Goal: Task Accomplishment & Management: Complete application form

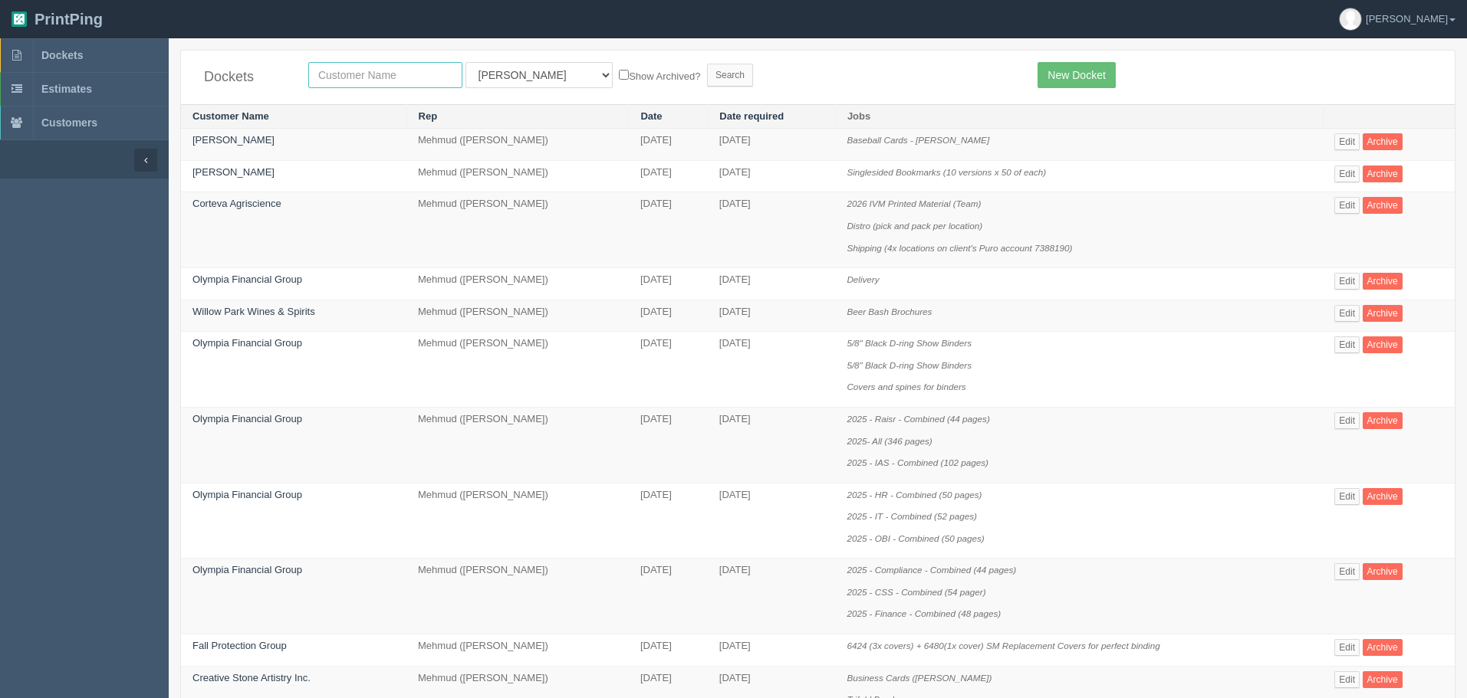
click at [362, 67] on input "text" at bounding box center [385, 75] width 154 height 26
type input "cega"
click at [707, 64] on input "Search" at bounding box center [730, 75] width 46 height 23
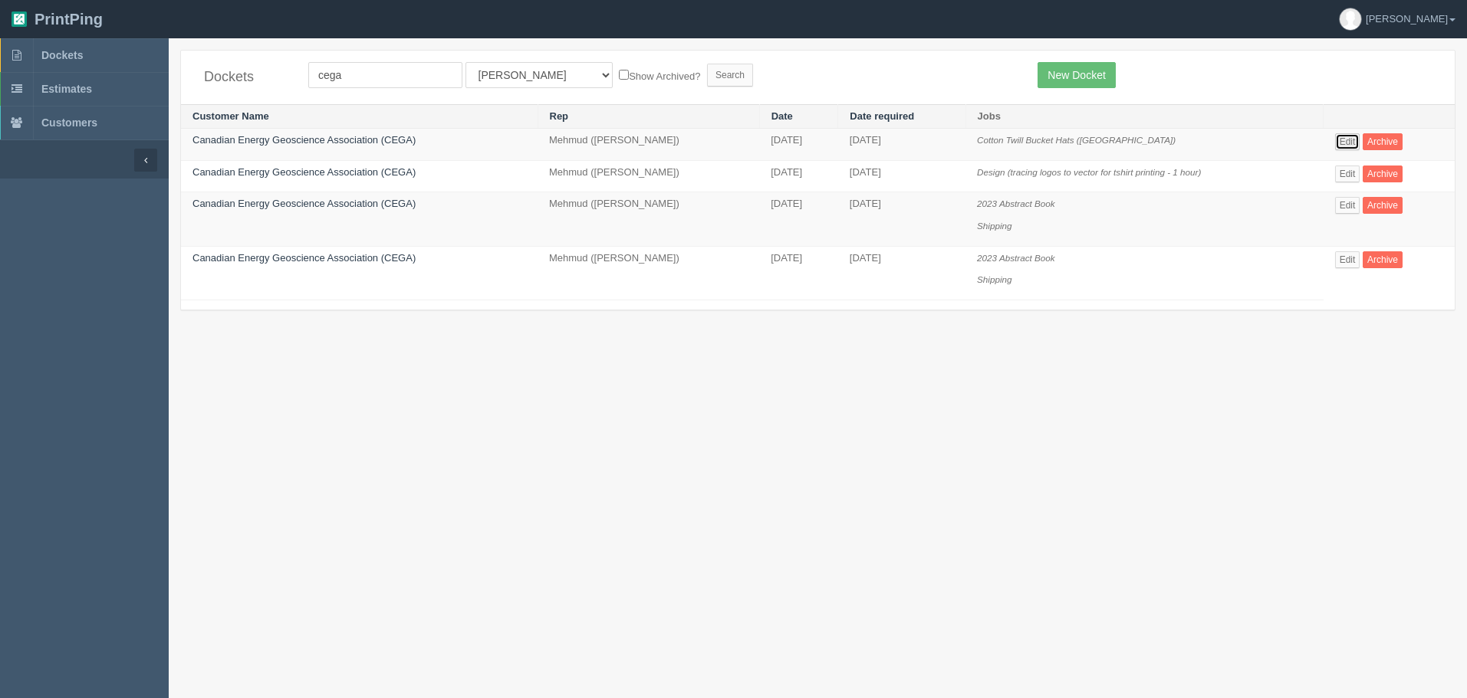
click at [1352, 136] on link "Edit" at bounding box center [1347, 141] width 25 height 17
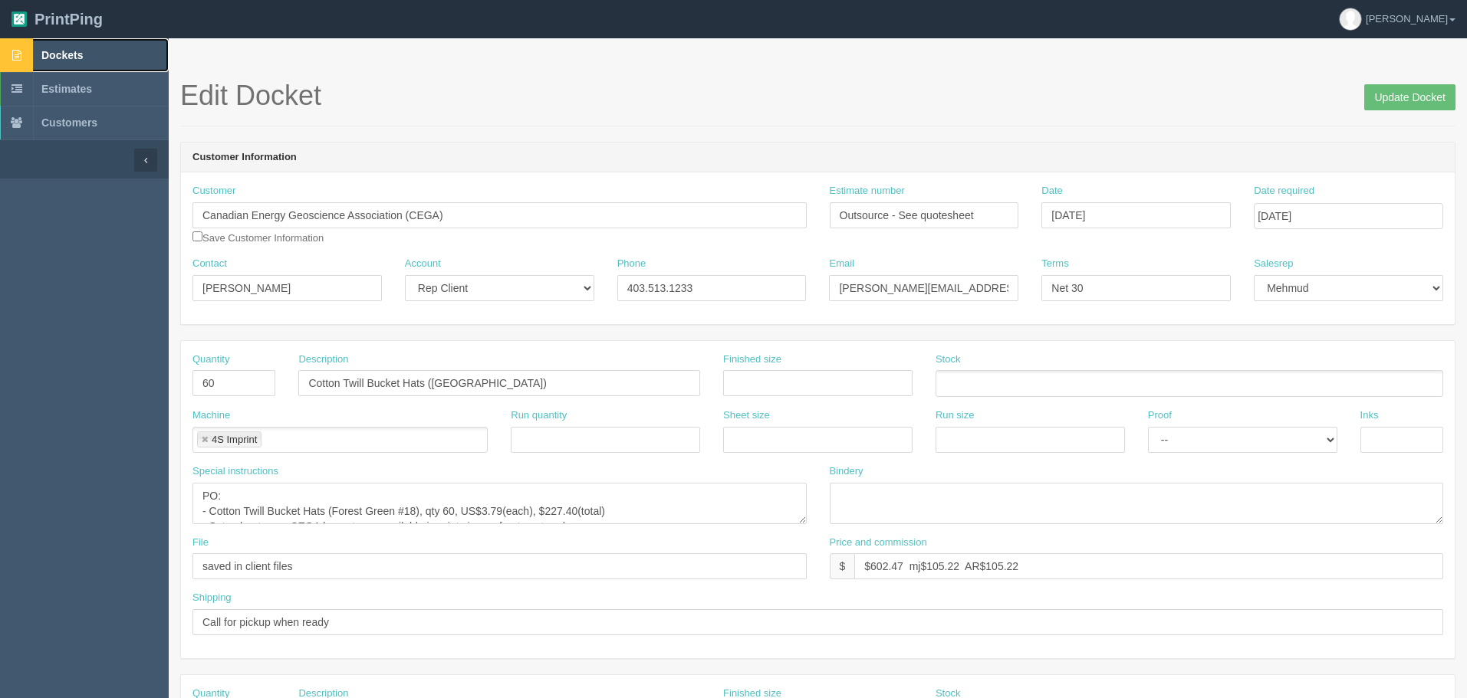
drag, startPoint x: 83, startPoint y: 48, endPoint x: 102, endPoint y: 51, distance: 19.4
click at [83, 48] on link "Dockets" at bounding box center [84, 55] width 169 height 34
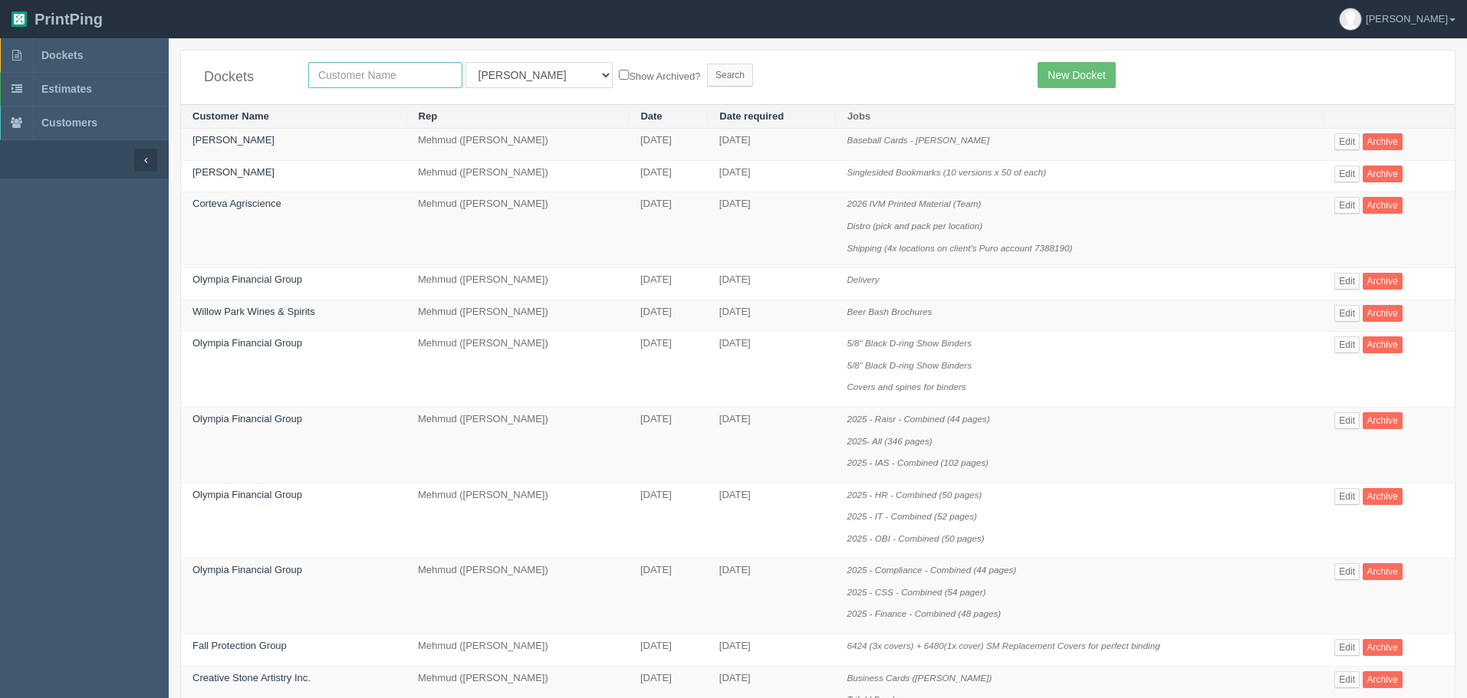
click at [396, 72] on input "text" at bounding box center [385, 75] width 154 height 26
type input "kinetic"
click at [707, 64] on input "Search" at bounding box center [730, 75] width 46 height 23
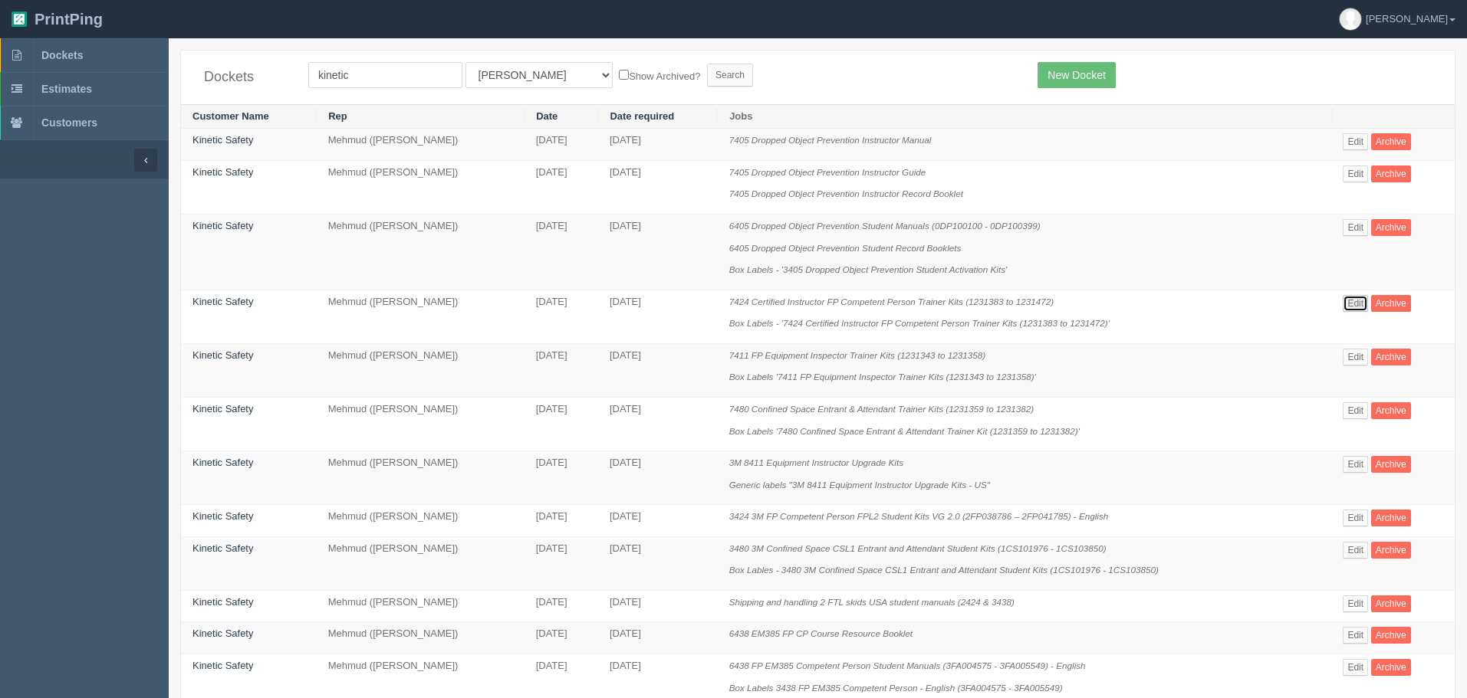
click at [1360, 301] on link "Edit" at bounding box center [1354, 303] width 25 height 17
click at [737, 82] on form "kinetic All Users Ali Ali Test 1 Aly Amy Ankit Arif Brandon Dan France Greg Jim…" at bounding box center [661, 75] width 706 height 26
click at [1359, 411] on link "Edit" at bounding box center [1354, 411] width 25 height 17
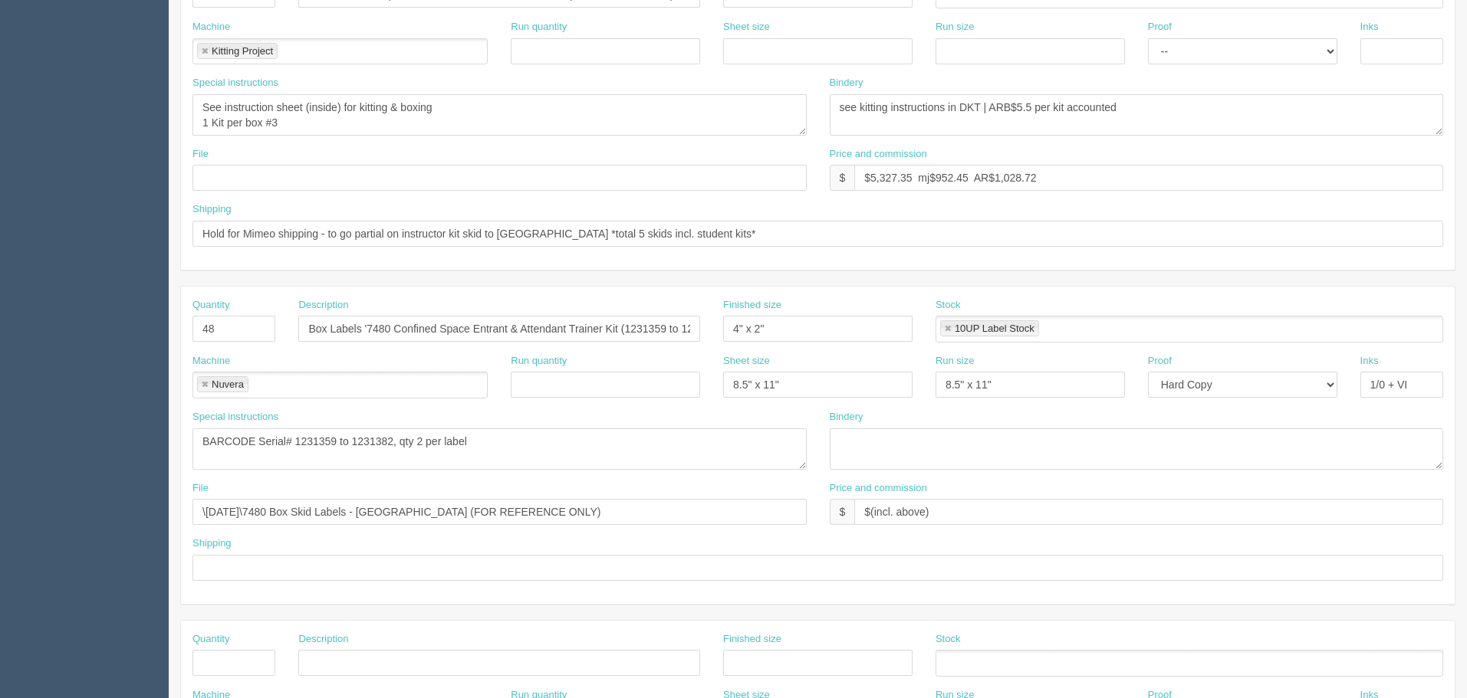
scroll to position [307, 0]
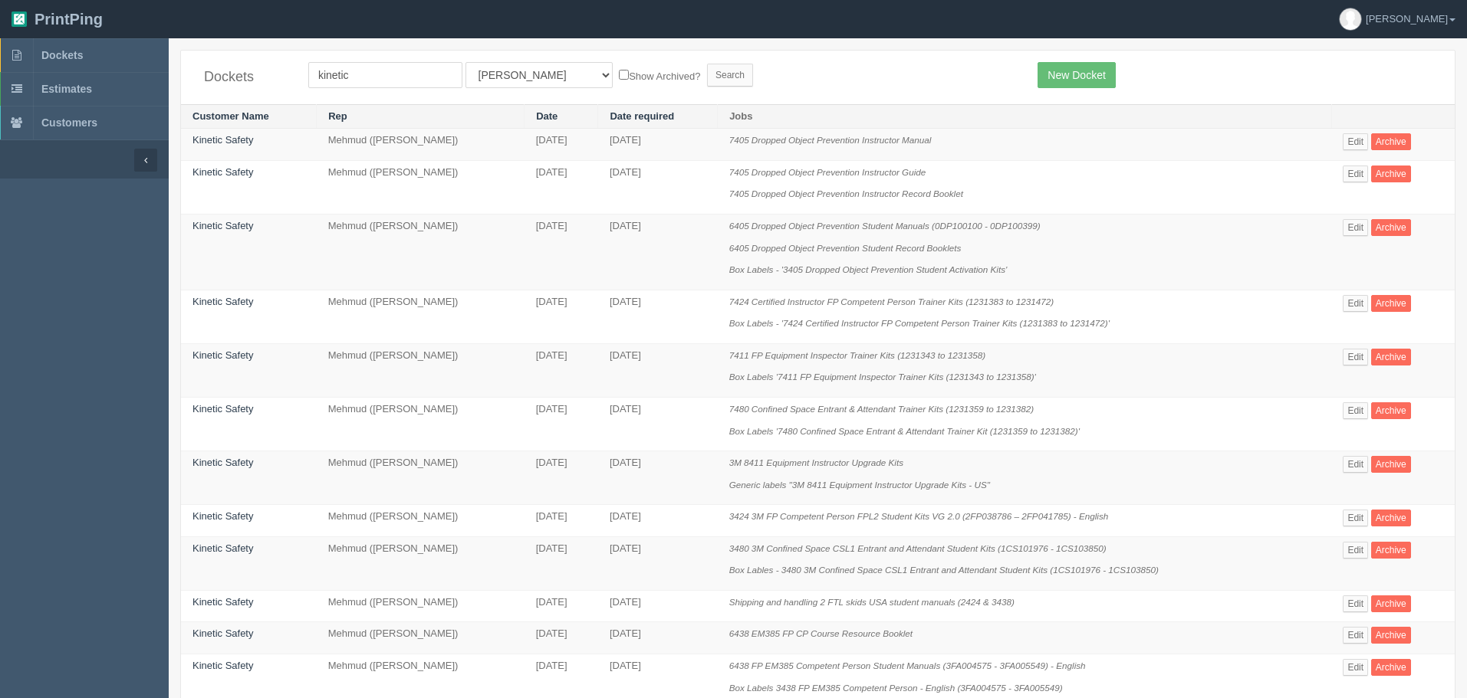
click at [822, 202] on p "7405 Dropped Object Prevention Instructor Record Booklet" at bounding box center [1024, 194] width 591 height 15
click at [1367, 358] on link "Edit" at bounding box center [1354, 357] width 25 height 17
click at [738, 81] on form "kinetic All Users Ali Ali Test 1 Aly Amy Ankit Arif Brandon Dan France Greg Jim…" at bounding box center [661, 75] width 706 height 26
click at [1355, 465] on link "Edit" at bounding box center [1354, 464] width 25 height 17
click at [776, 88] on div "Dockets kinetic All Users Ali Ali Test 1 Aly Amy Ankit Arif Brandon Dan France …" at bounding box center [817, 78] width 1273 height 54
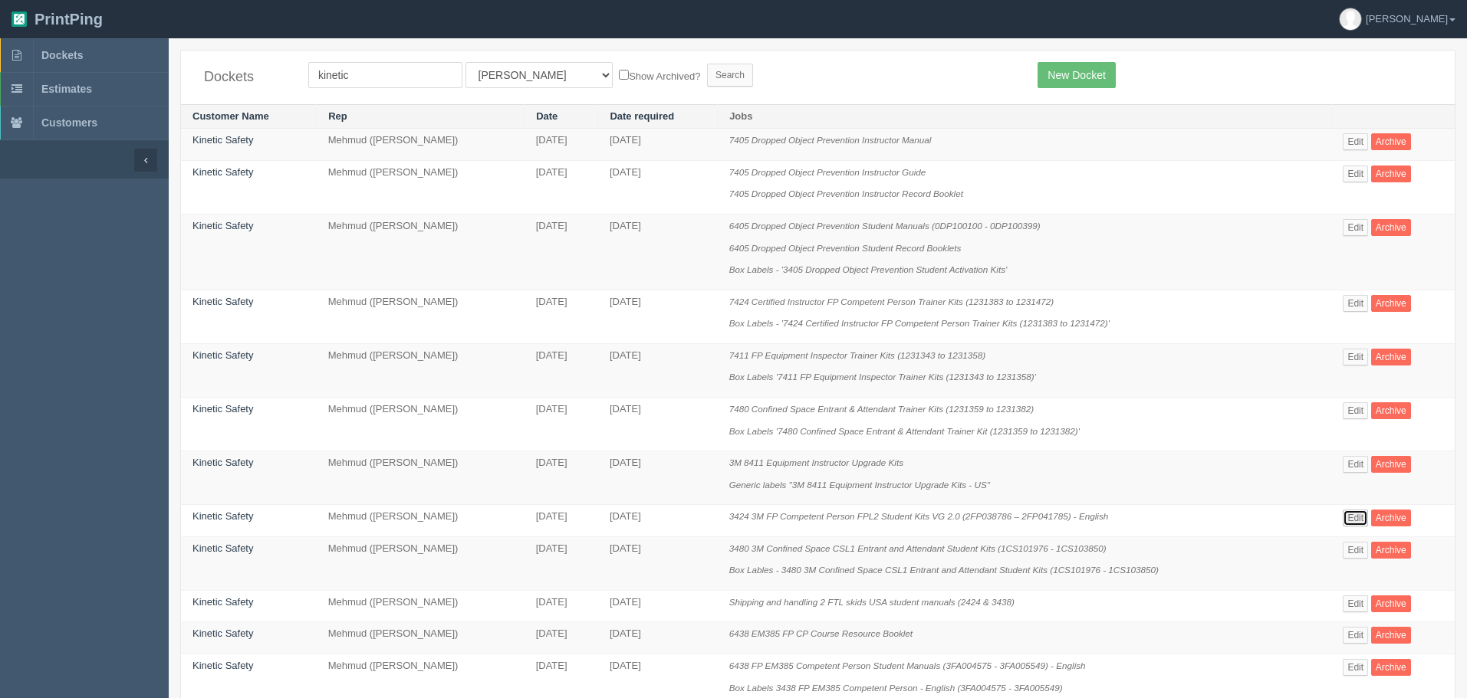
click at [1358, 518] on link "Edit" at bounding box center [1354, 518] width 25 height 17
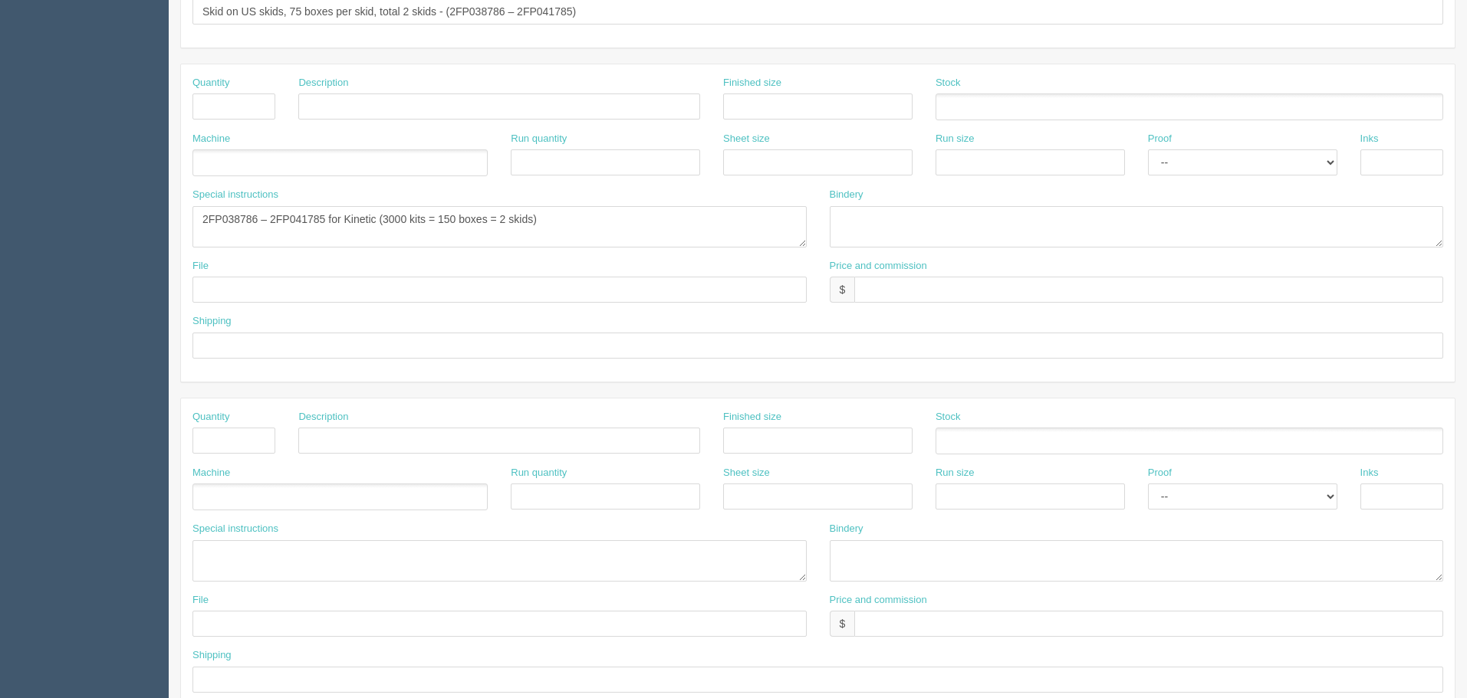
scroll to position [613, 0]
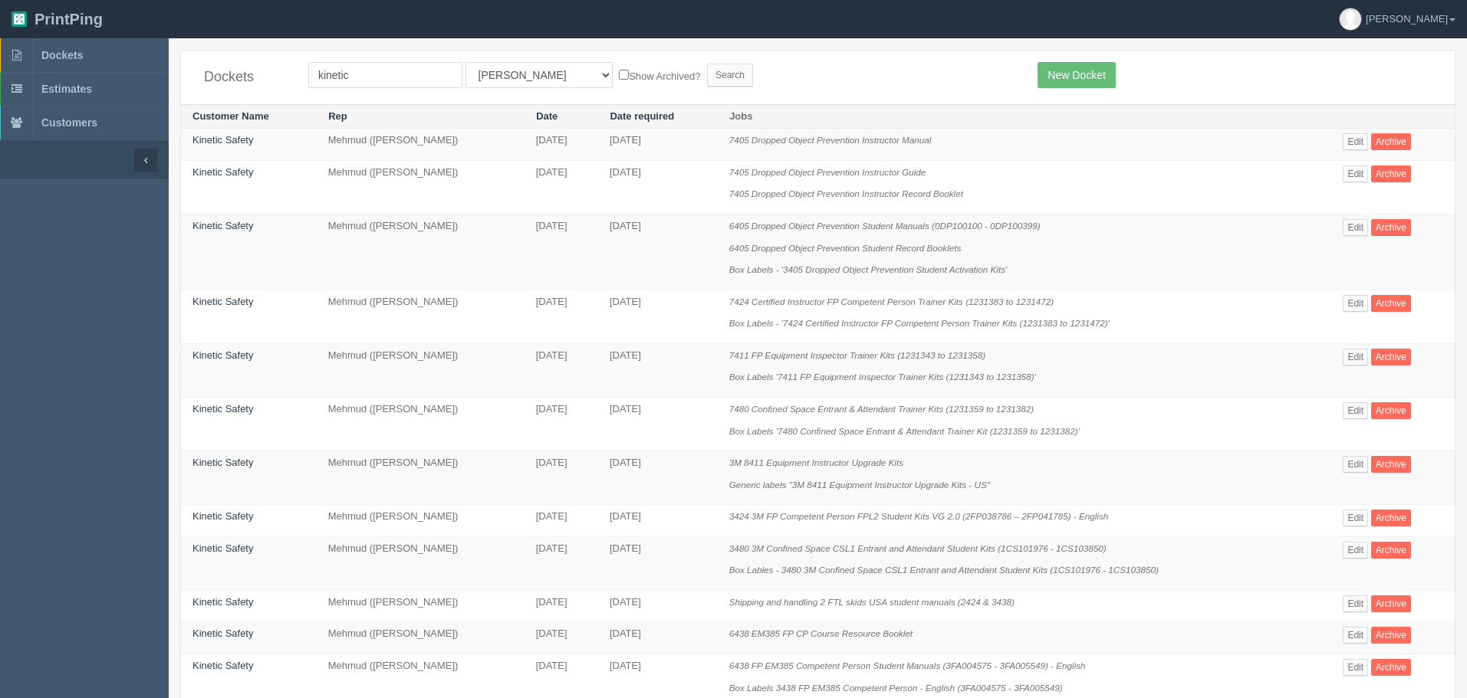
click at [843, 101] on div "Dockets kinetic All Users Ali Ali Test 1 Aly Amy Ankit Arif Brandon Dan France …" at bounding box center [817, 78] width 1273 height 54
click at [1359, 547] on link "Edit" at bounding box center [1354, 550] width 25 height 17
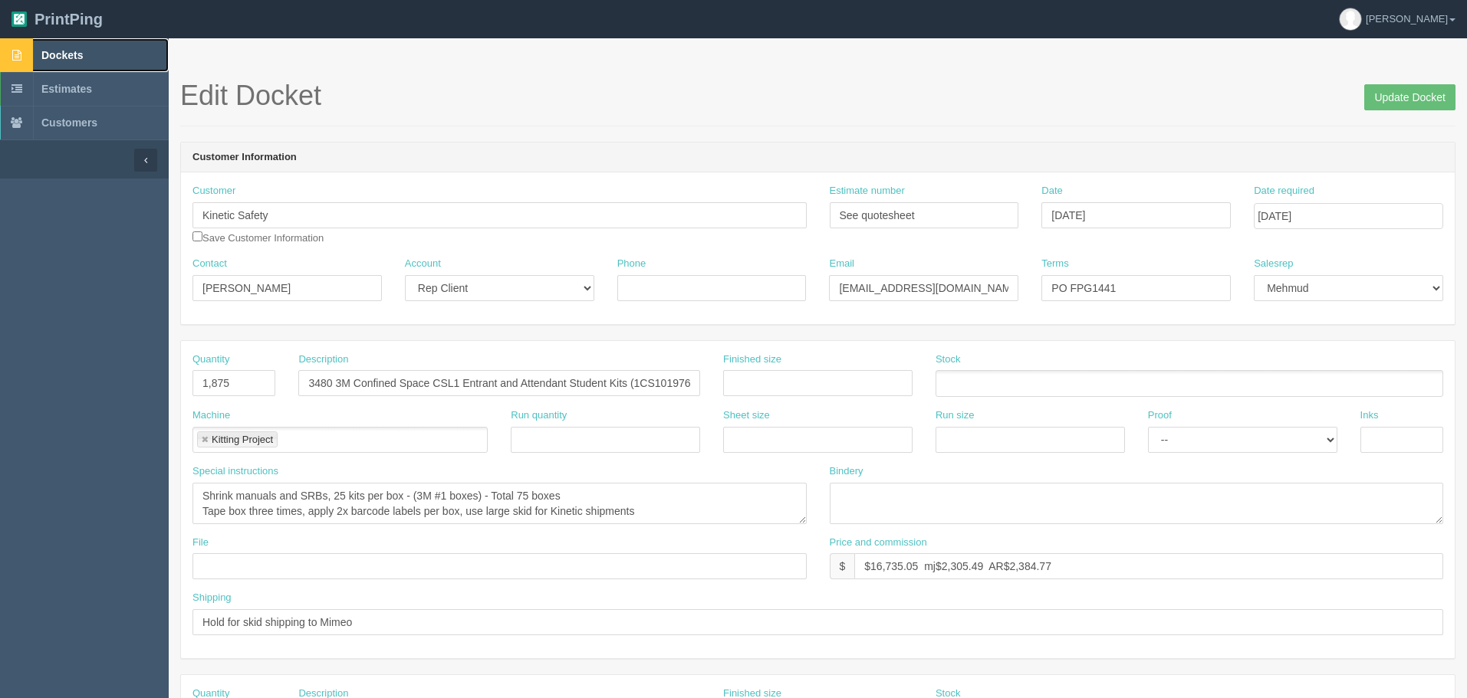
drag, startPoint x: 100, startPoint y: 46, endPoint x: 131, endPoint y: 59, distance: 33.3
click at [100, 46] on link "Dockets" at bounding box center [84, 55] width 169 height 34
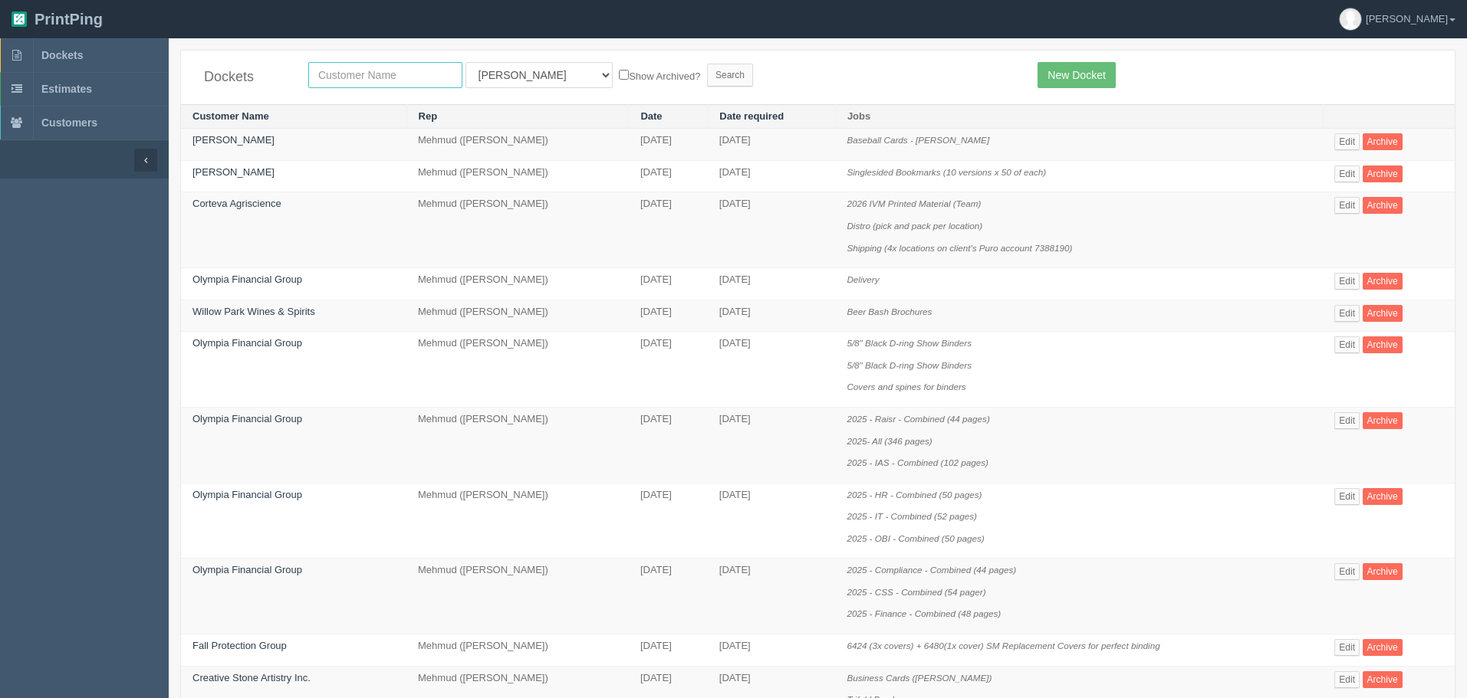
click at [371, 69] on input "text" at bounding box center [385, 75] width 154 height 26
type input "n"
type input "nutrien"
click at [707, 64] on input "Search" at bounding box center [730, 75] width 46 height 23
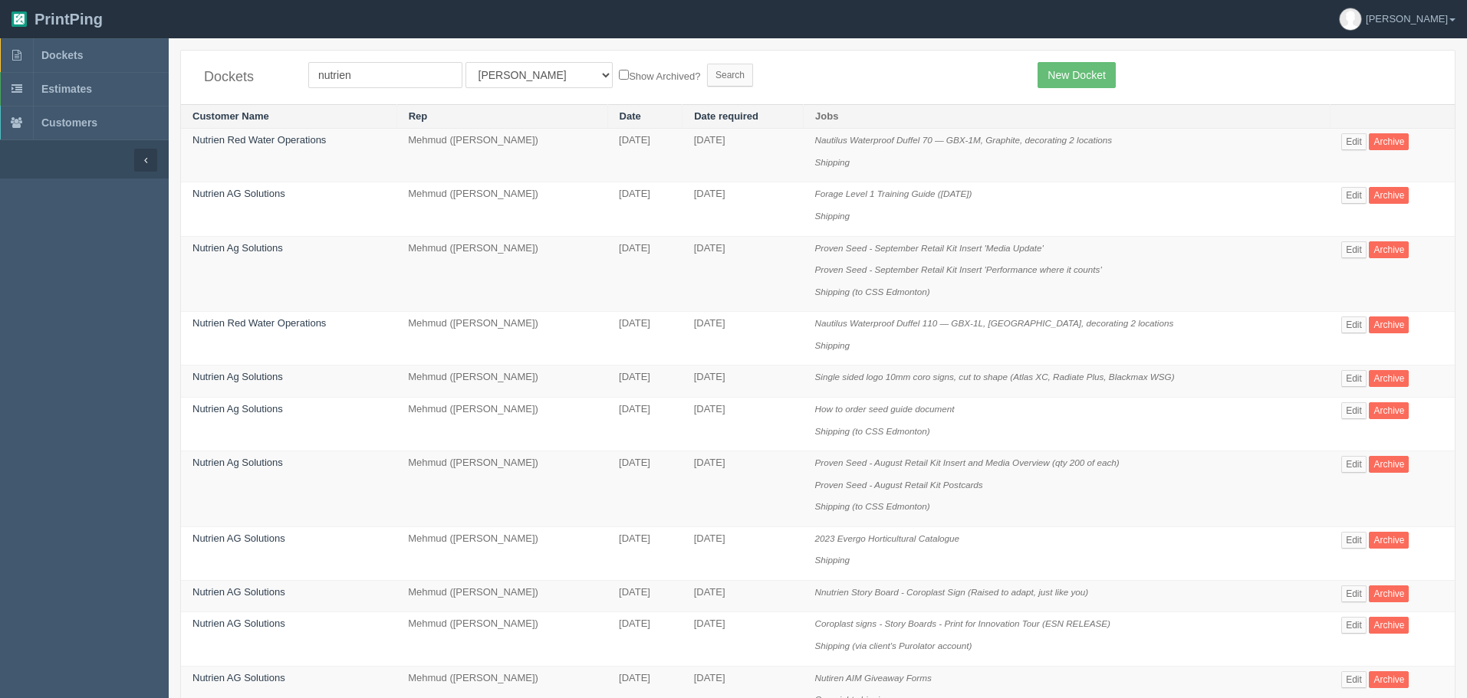
scroll to position [739, 0]
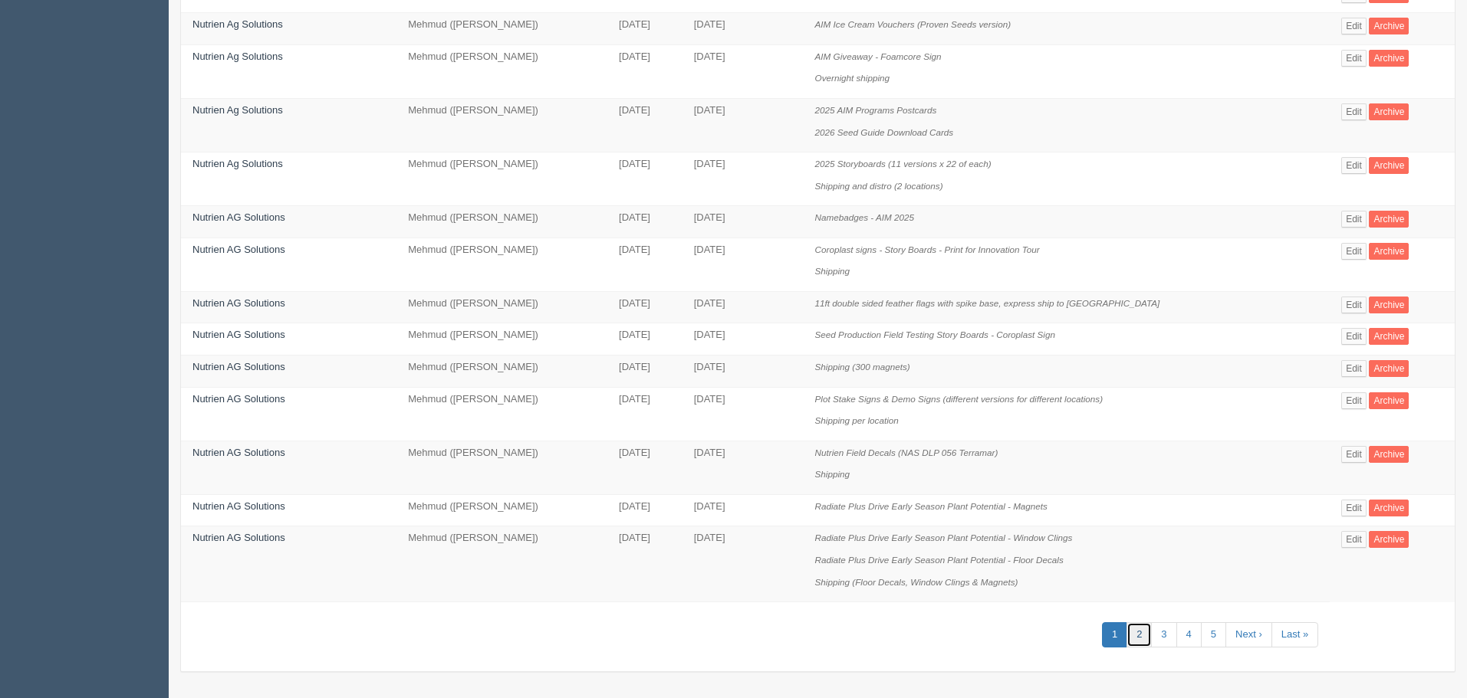
click at [1141, 634] on link "2" at bounding box center [1138, 635] width 25 height 25
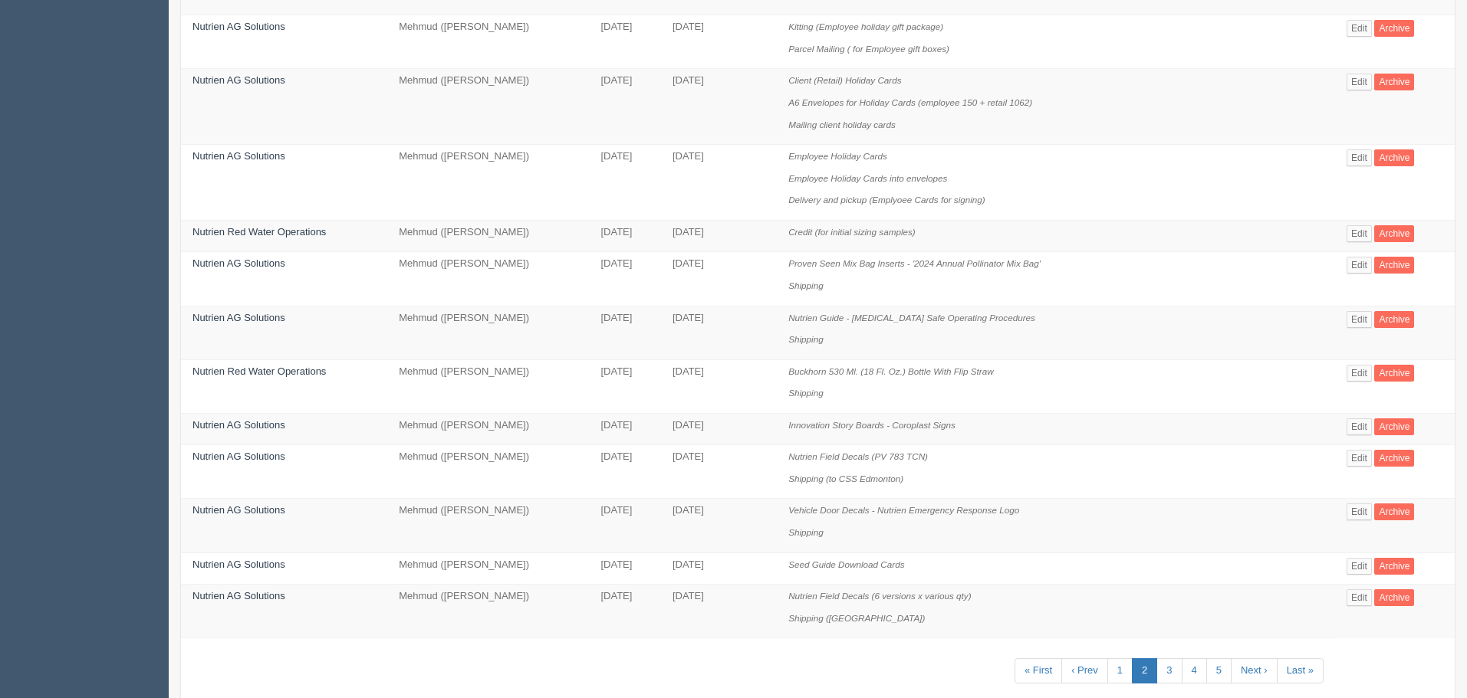
scroll to position [952, 0]
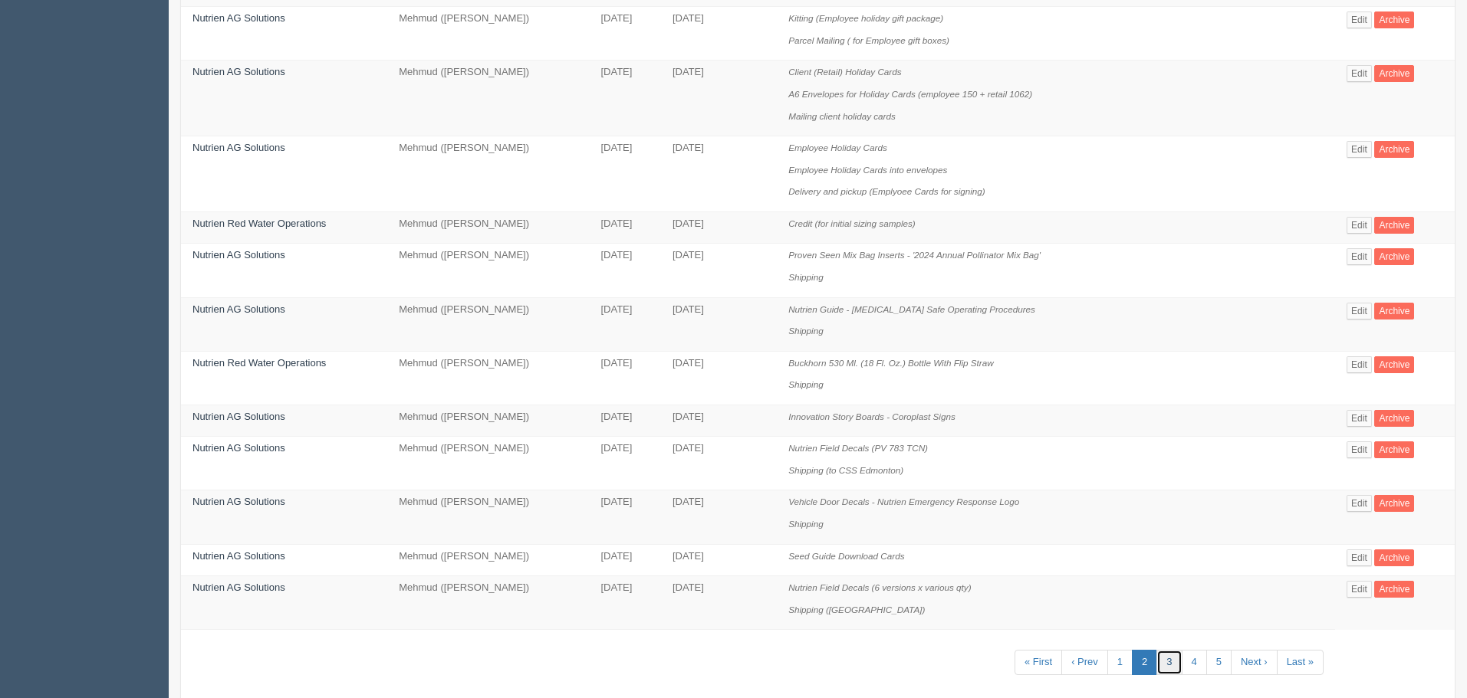
click at [1164, 662] on link "3" at bounding box center [1168, 662] width 25 height 25
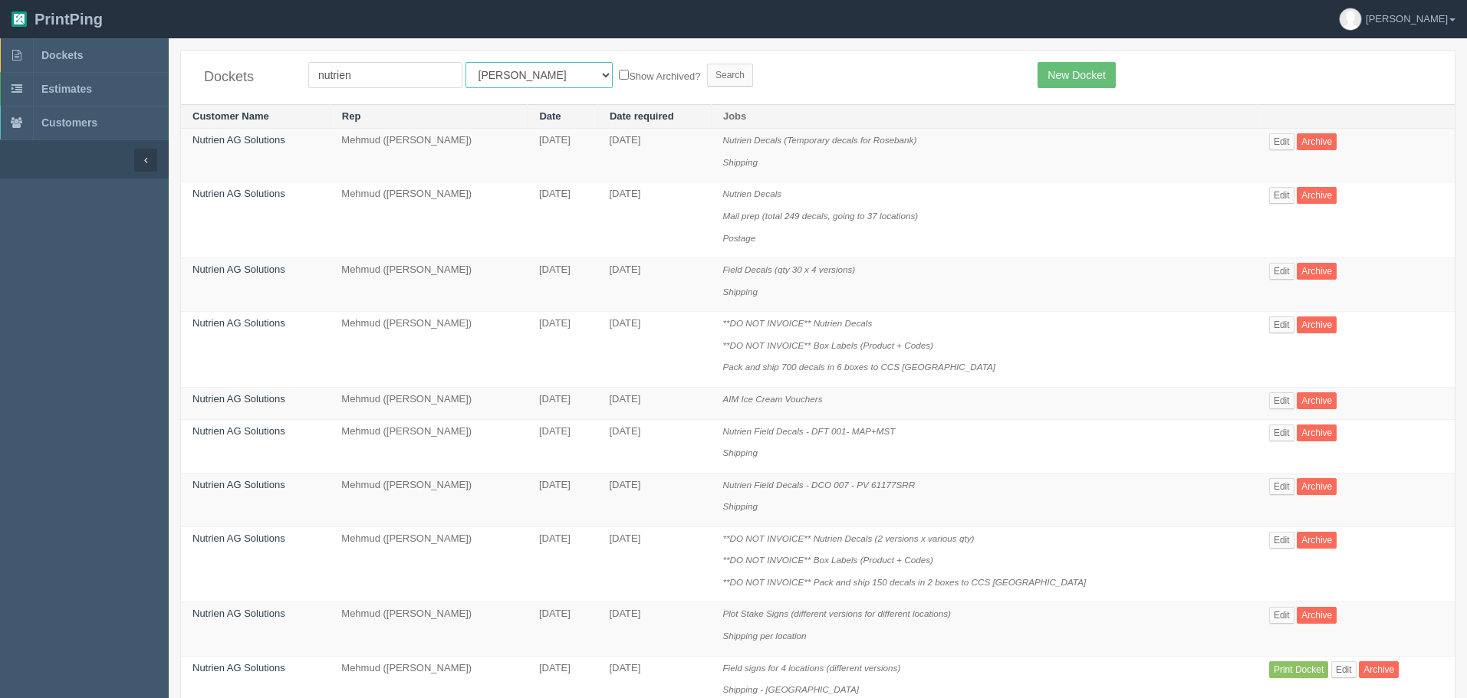
click at [487, 62] on select "All Users Ali Ali Test 1 Aly Amy Ankit Arif Brandon Dan France Greg Jim Mark Ma…" at bounding box center [538, 75] width 147 height 26
select select "33"
click at [465, 62] on select "All Users Ali Ali Test 1 Aly Amy Ankit Arif Brandon Dan France Greg Jim Mark Ma…" at bounding box center [538, 75] width 147 height 26
click at [707, 76] on input "Search" at bounding box center [730, 75] width 46 height 23
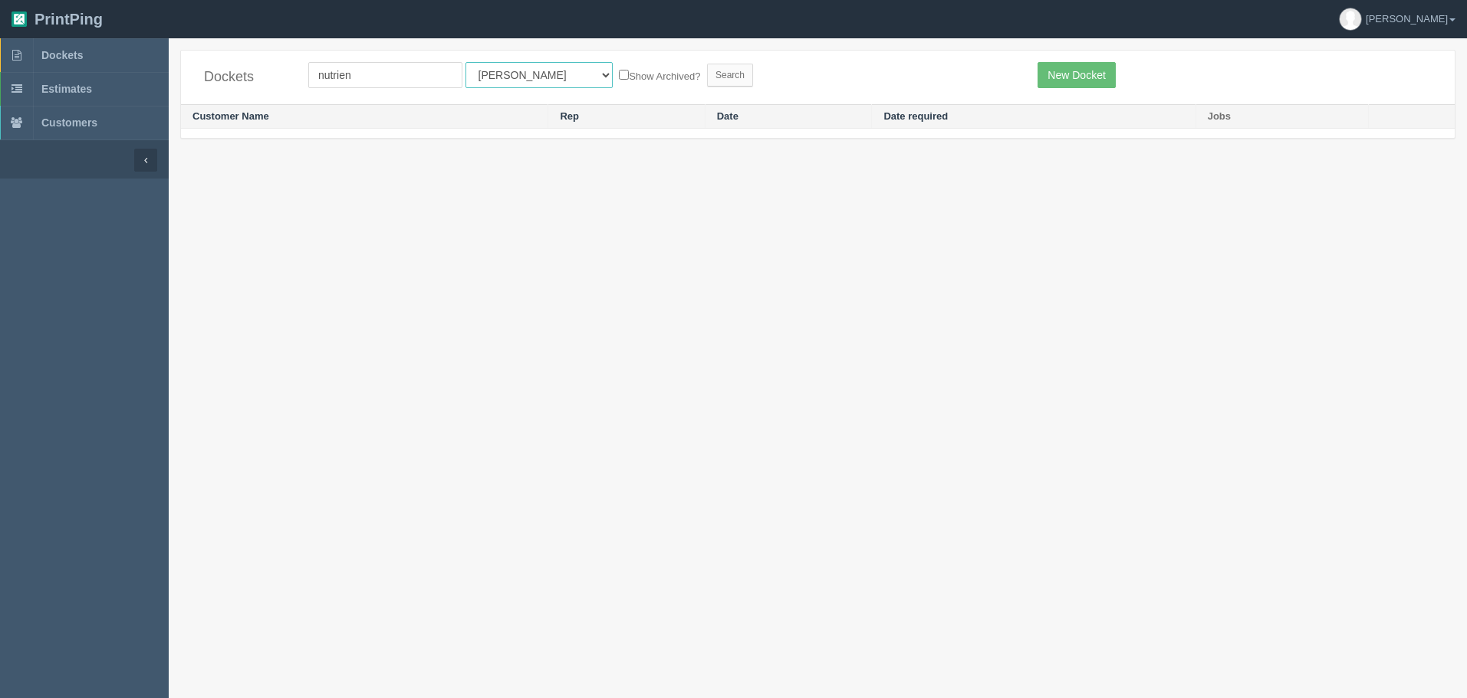
click at [494, 71] on select "All Users [PERSON_NAME] Test 1 [PERSON_NAME] [PERSON_NAME] [PERSON_NAME] France…" at bounding box center [538, 75] width 147 height 26
select select "8"
click at [465, 62] on select "All Users [PERSON_NAME] Test 1 [PERSON_NAME] [PERSON_NAME] [PERSON_NAME] France…" at bounding box center [538, 75] width 147 height 26
click at [707, 71] on input "Search" at bounding box center [730, 75] width 46 height 23
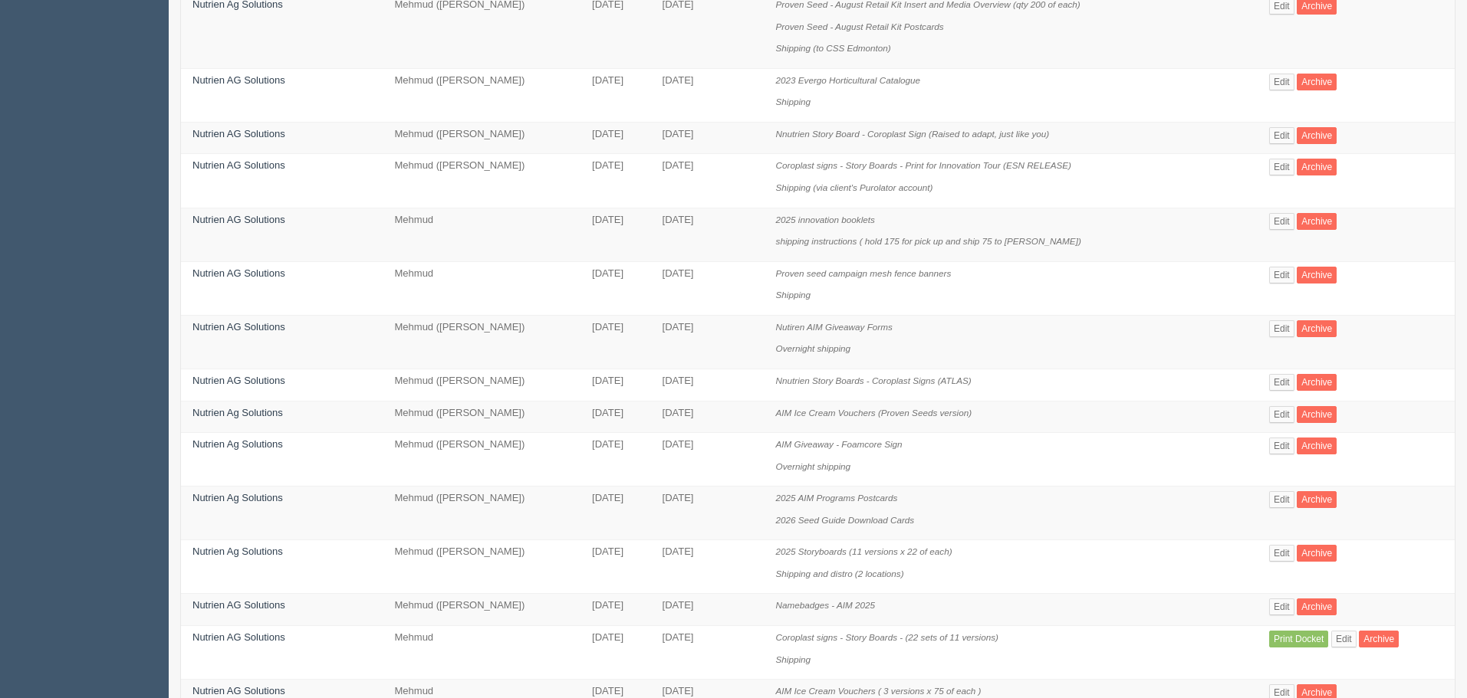
scroll to position [739, 0]
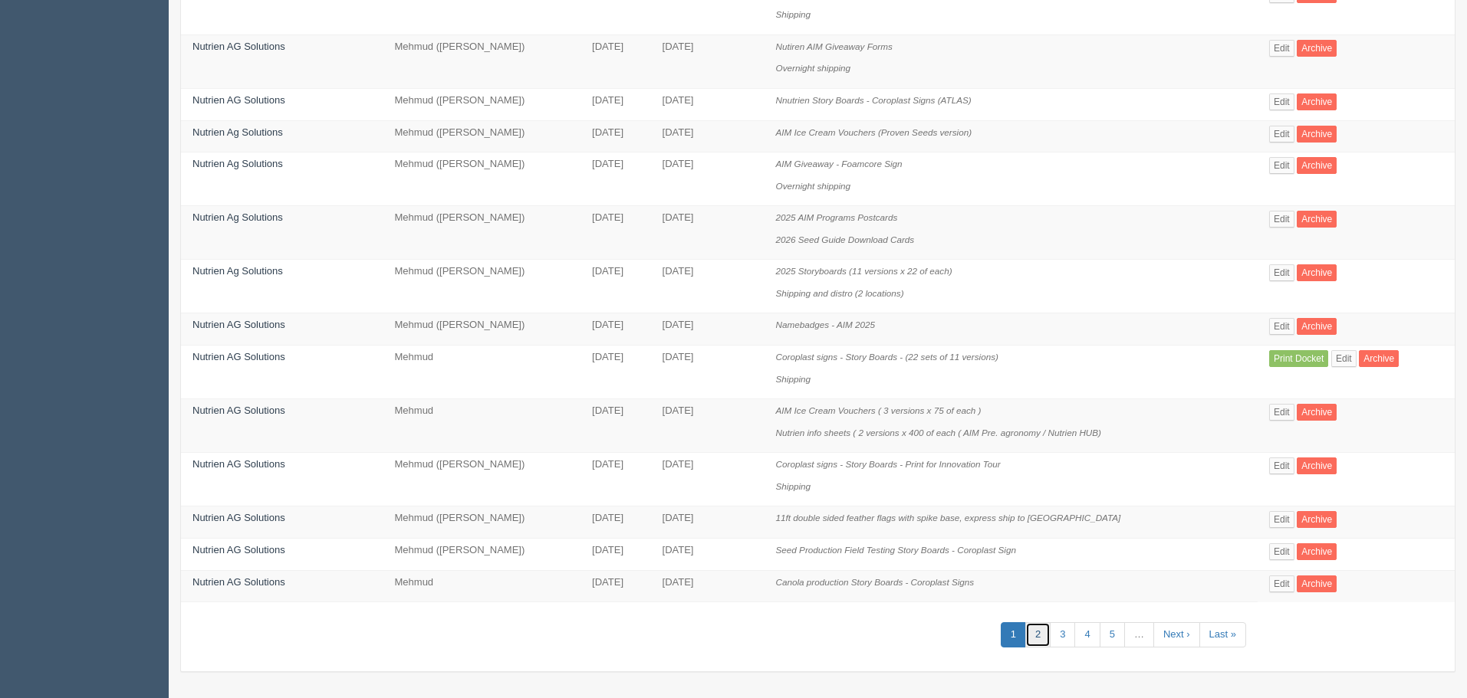
click at [1037, 629] on link "2" at bounding box center [1037, 635] width 25 height 25
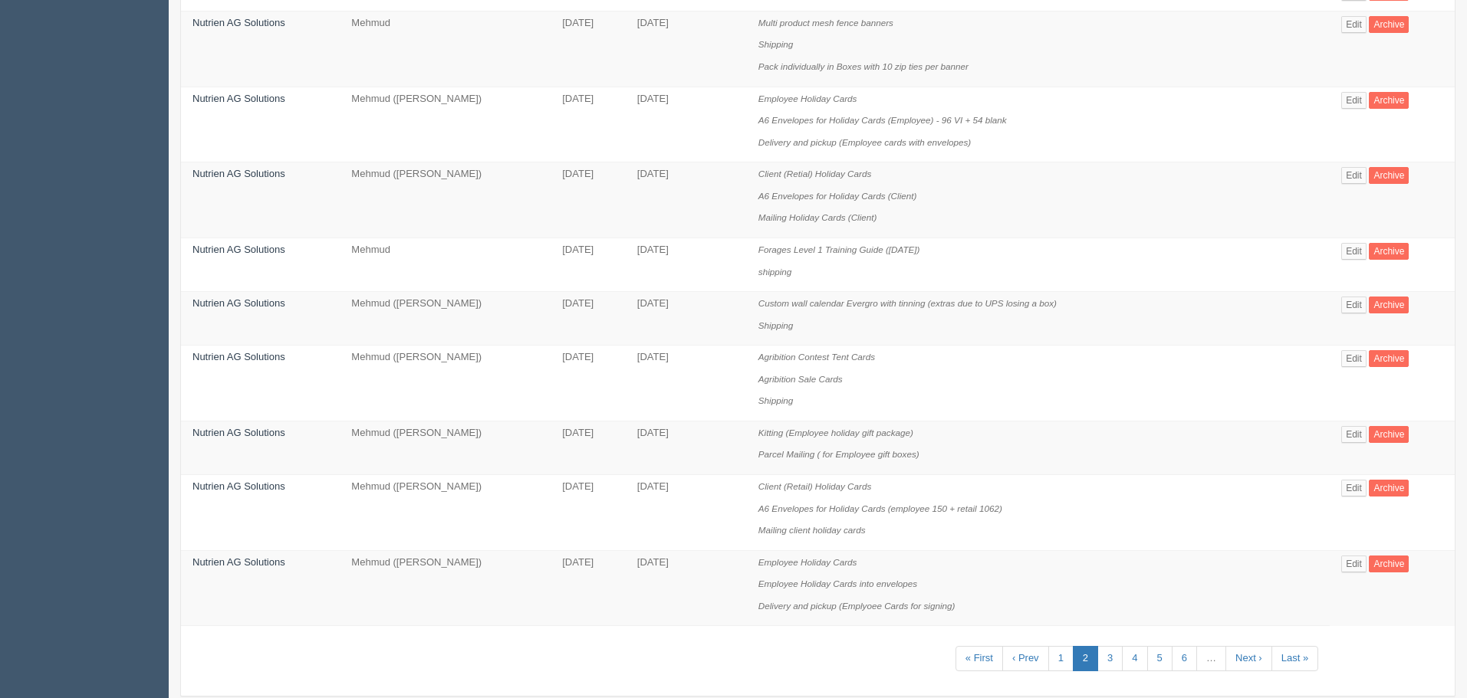
scroll to position [1024, 0]
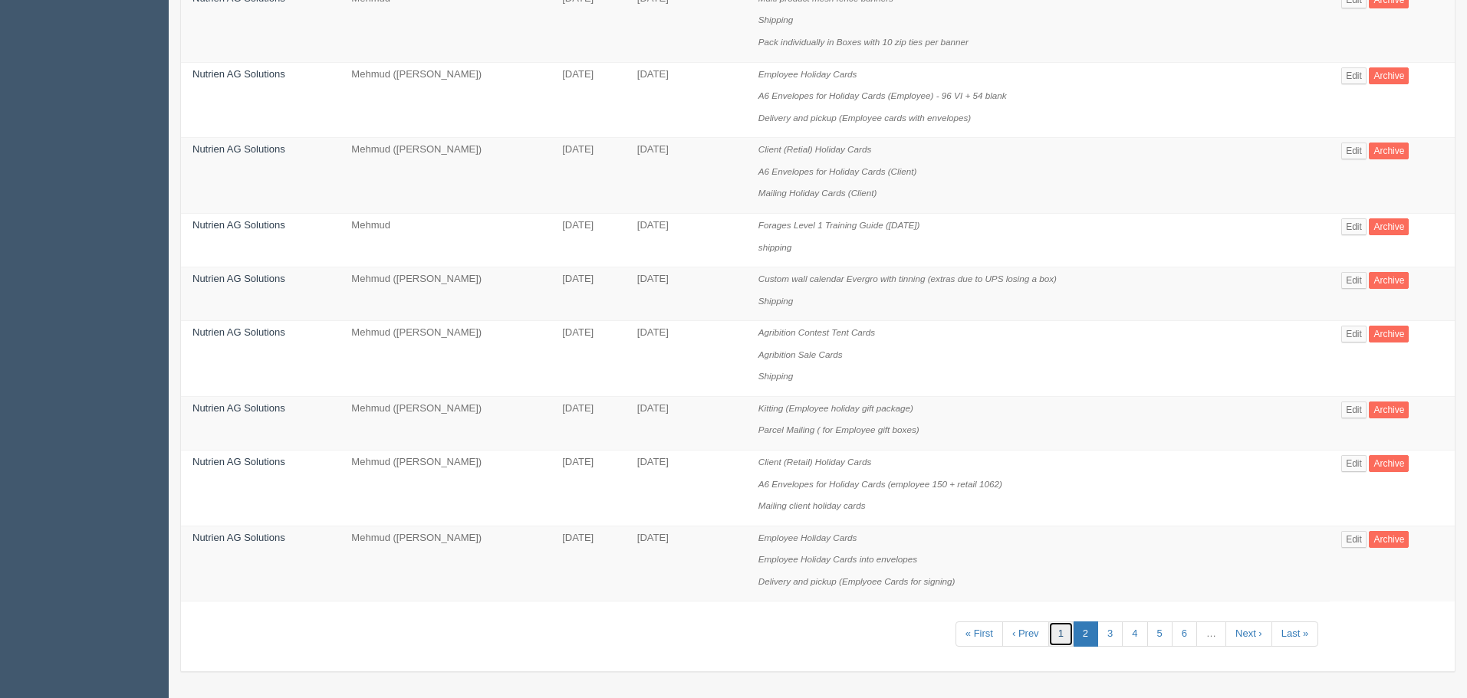
click at [1055, 636] on link "1" at bounding box center [1060, 634] width 25 height 25
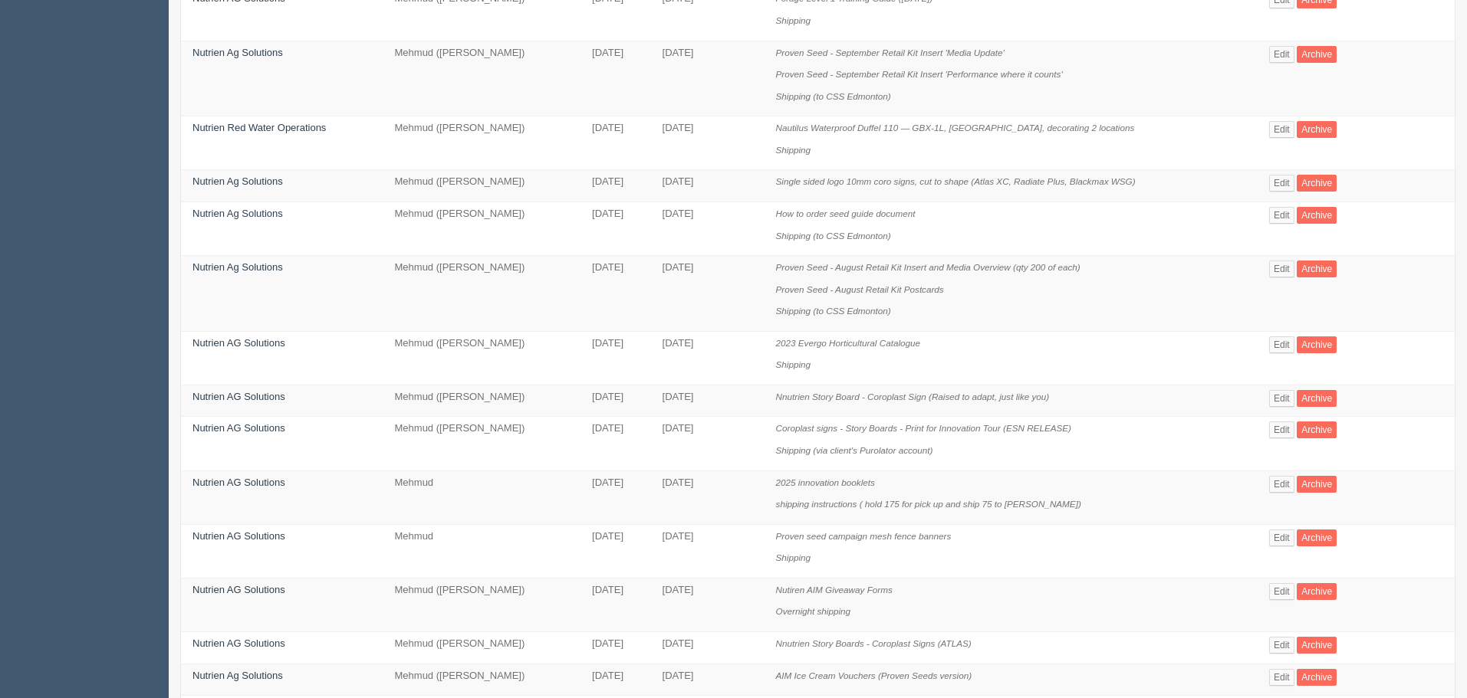
scroll to position [739, 0]
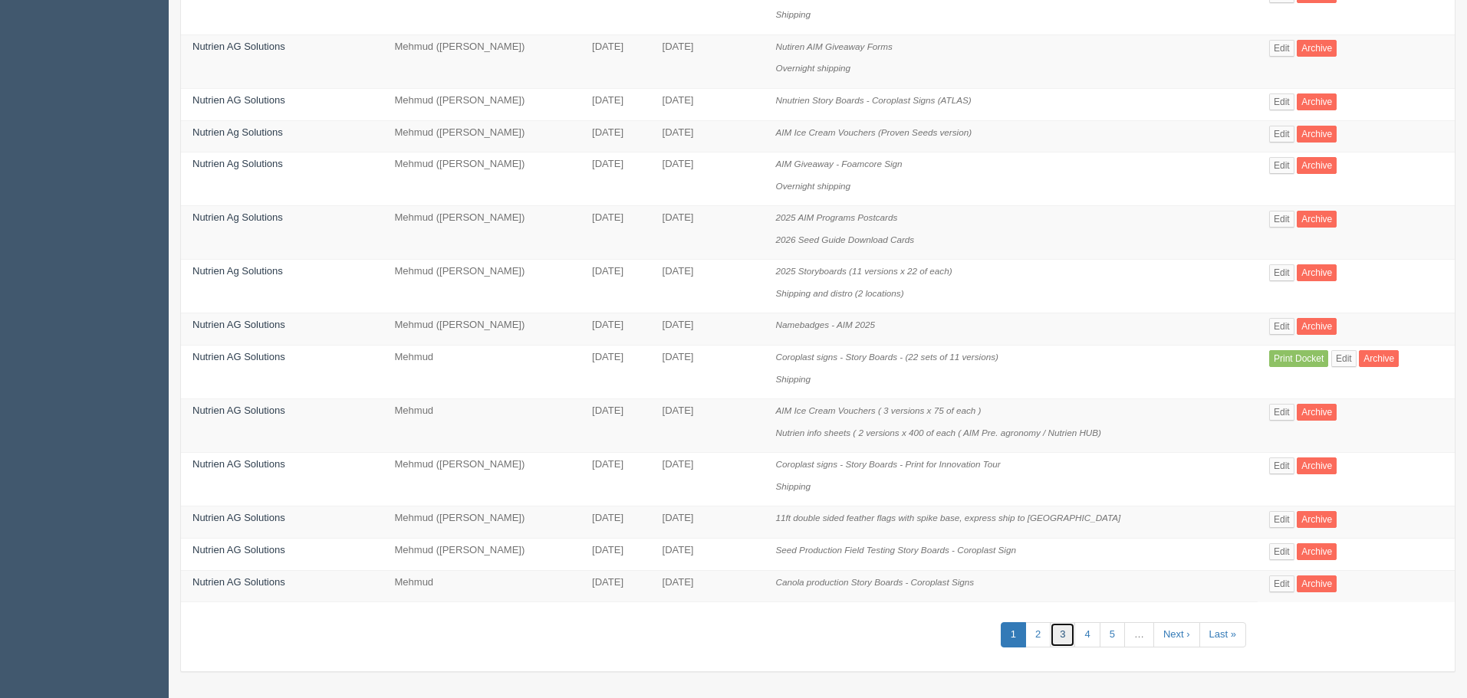
click at [1074, 634] on link "3" at bounding box center [1062, 635] width 25 height 25
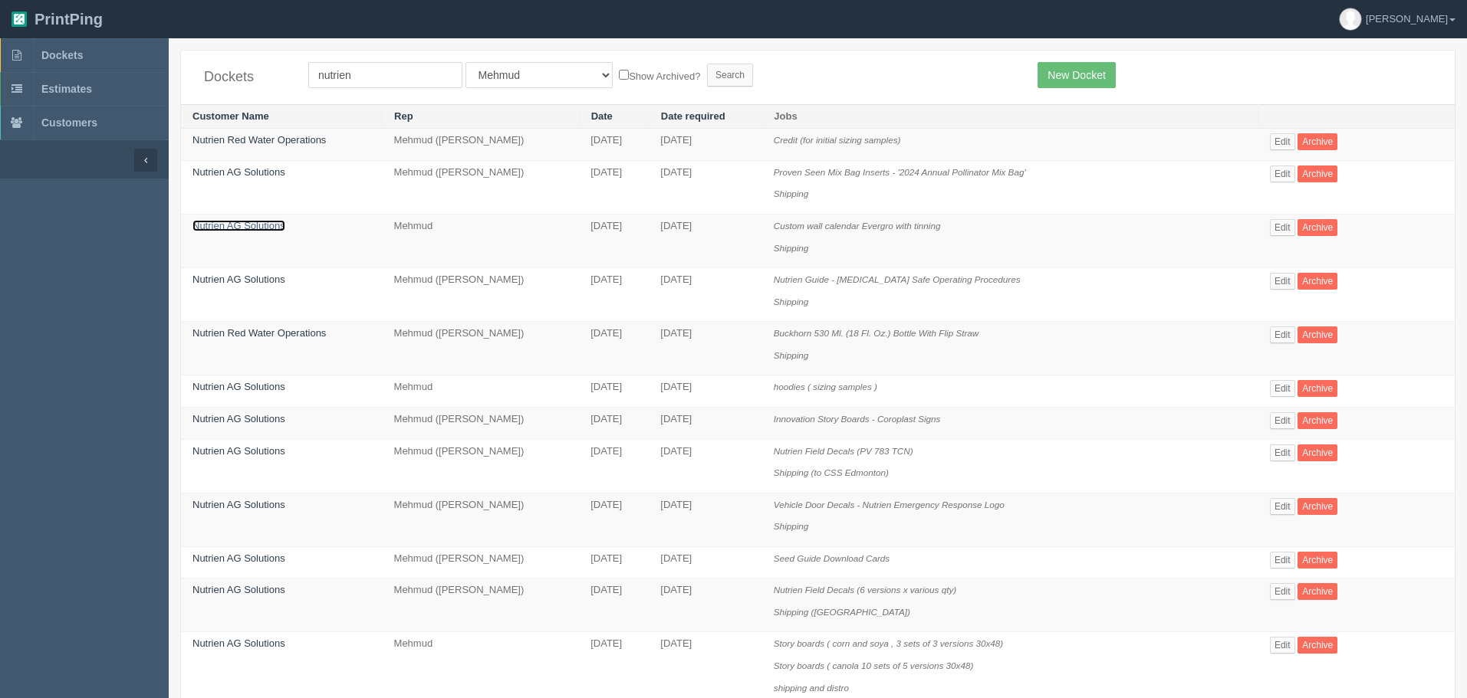
click at [254, 224] on link "Nutrien AG Solutions" at bounding box center [238, 226] width 93 height 12
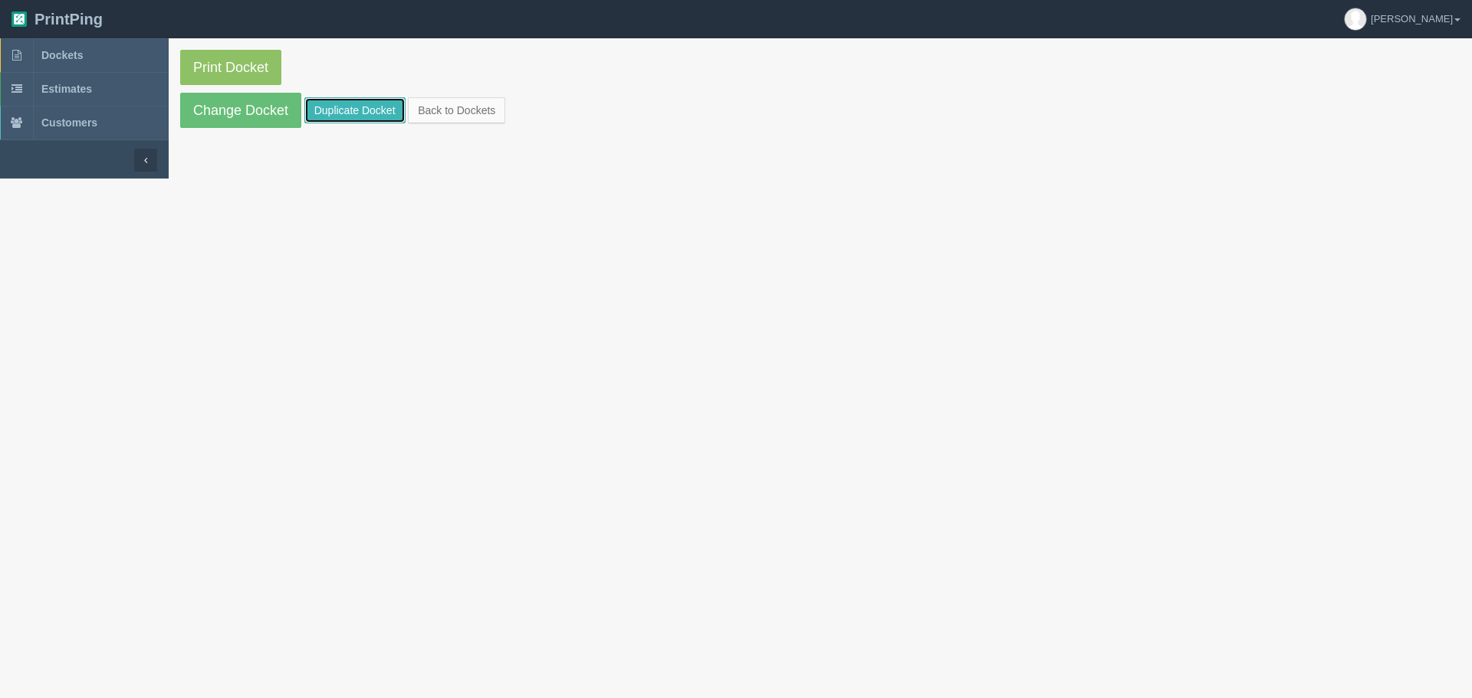
click at [340, 104] on link "Duplicate Docket" at bounding box center [354, 110] width 101 height 26
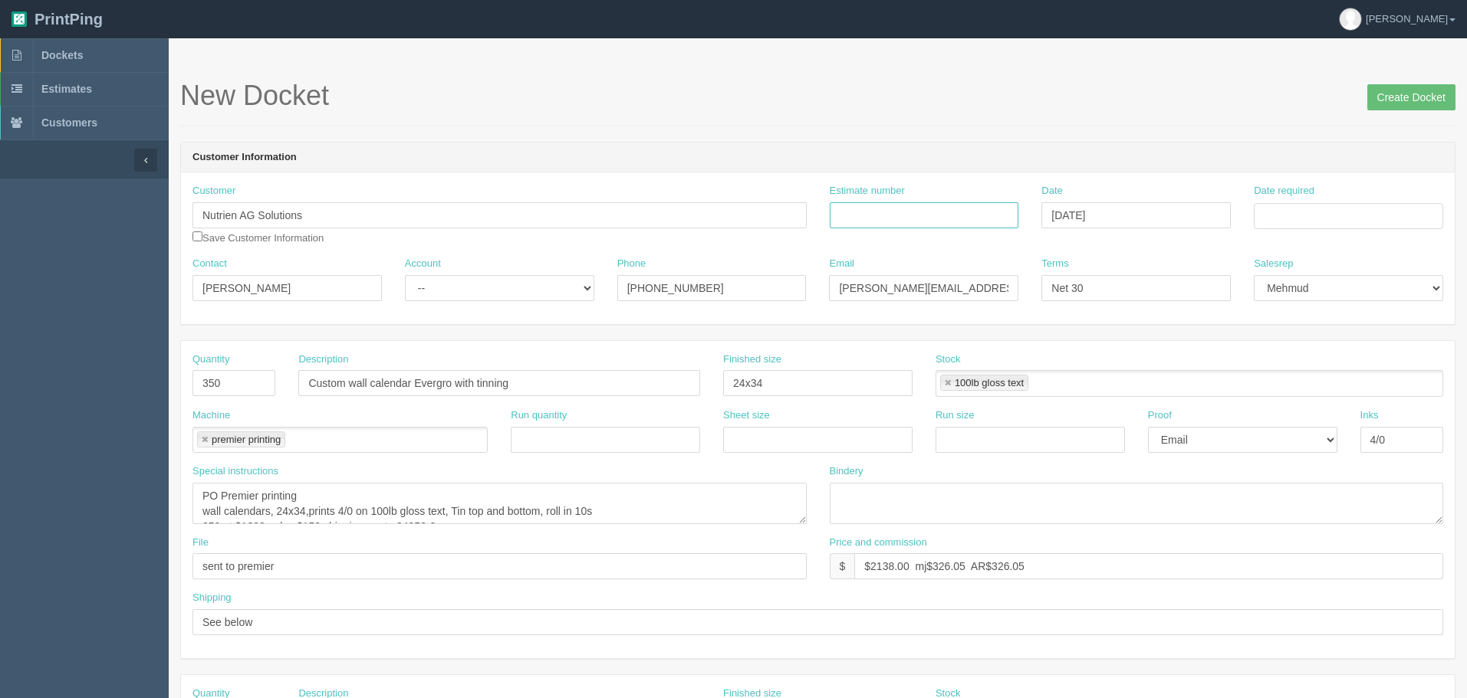
click at [924, 209] on input "Estimate number" at bounding box center [924, 215] width 189 height 26
type input "Outsource - See quotesheet"
click at [1360, 386] on td "30" at bounding box center [1352, 385] width 20 height 22
type input "[DATE]"
drag, startPoint x: 735, startPoint y: 156, endPoint x: 507, endPoint y: 268, distance: 254.4
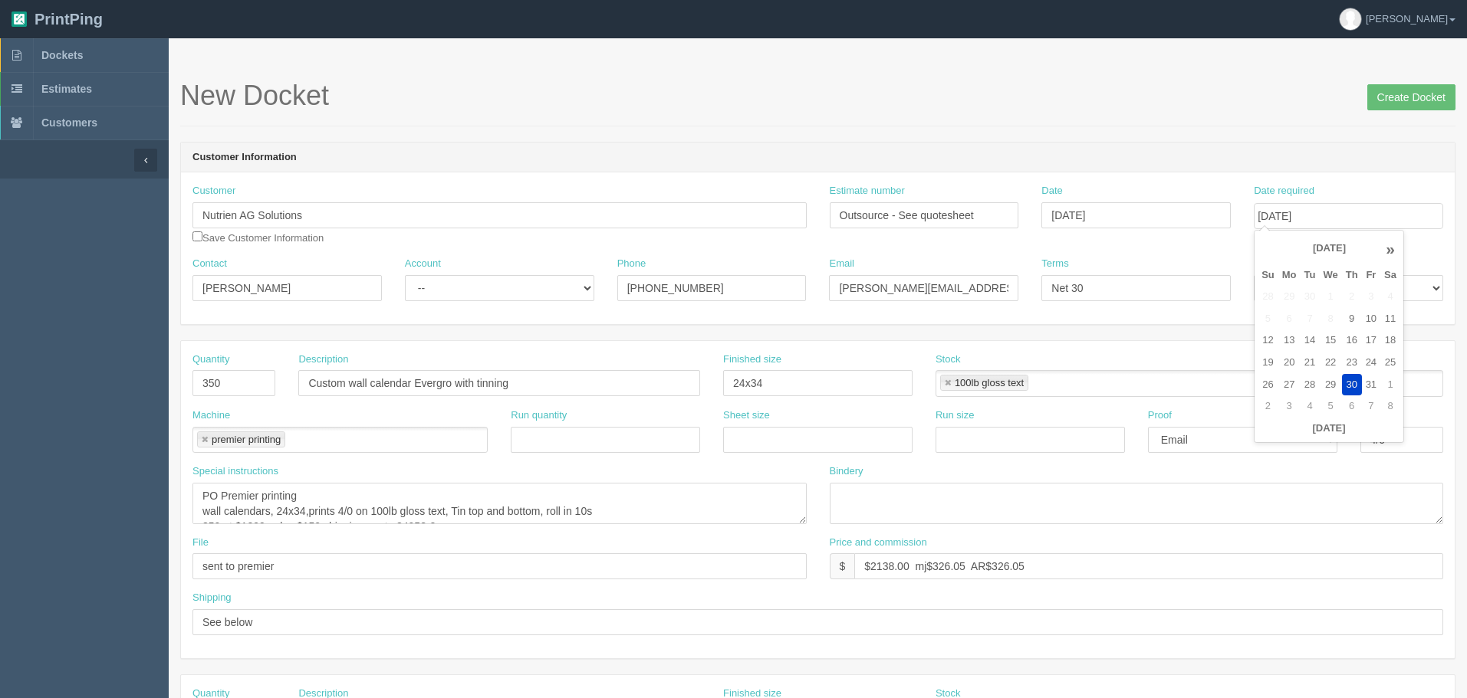
click at [734, 156] on header "Customer Information" at bounding box center [817, 158] width 1273 height 31
click at [470, 291] on select "-- Existing Client Allrush Client Rep Client" at bounding box center [499, 288] width 189 height 26
select select "Rep Client"
click at [405, 275] on select "-- Existing Client Allrush Client Rep Client" at bounding box center [499, 288] width 189 height 26
drag, startPoint x: 236, startPoint y: 386, endPoint x: 25, endPoint y: 363, distance: 212.8
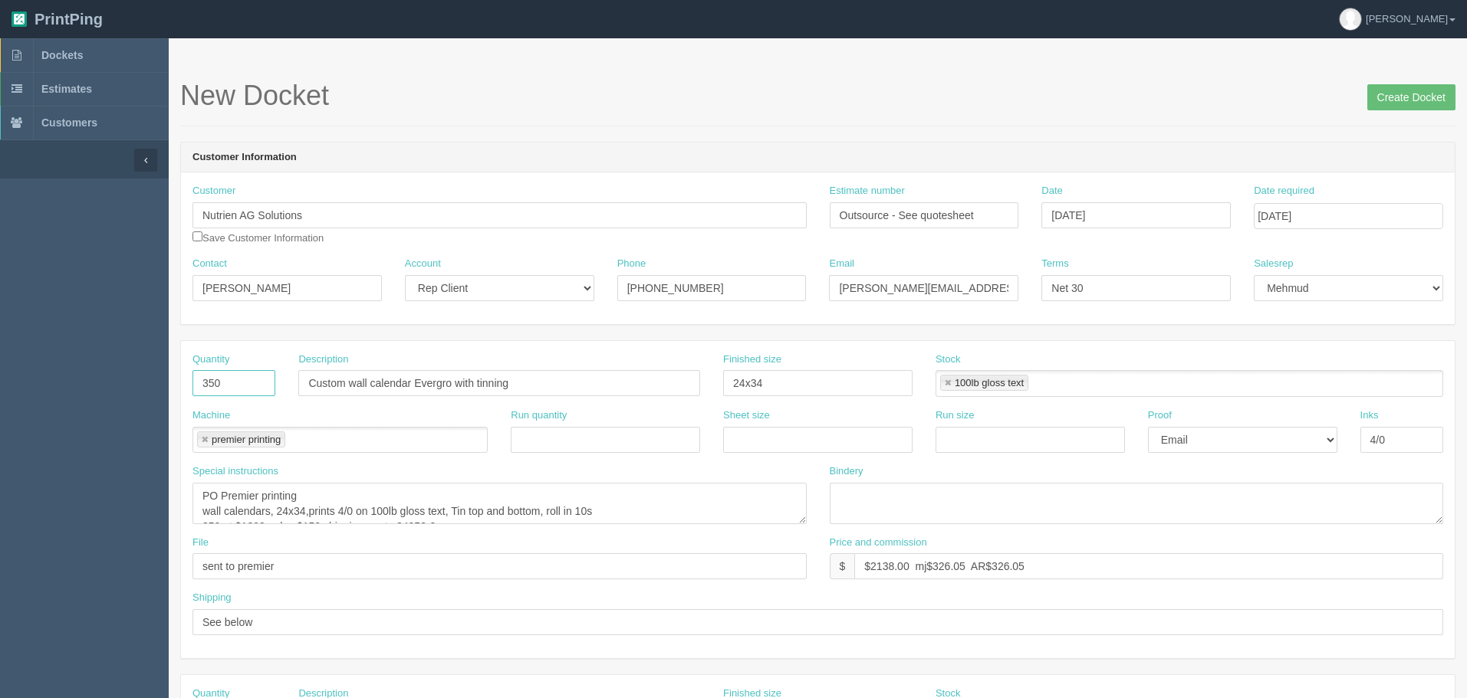
type input "400"
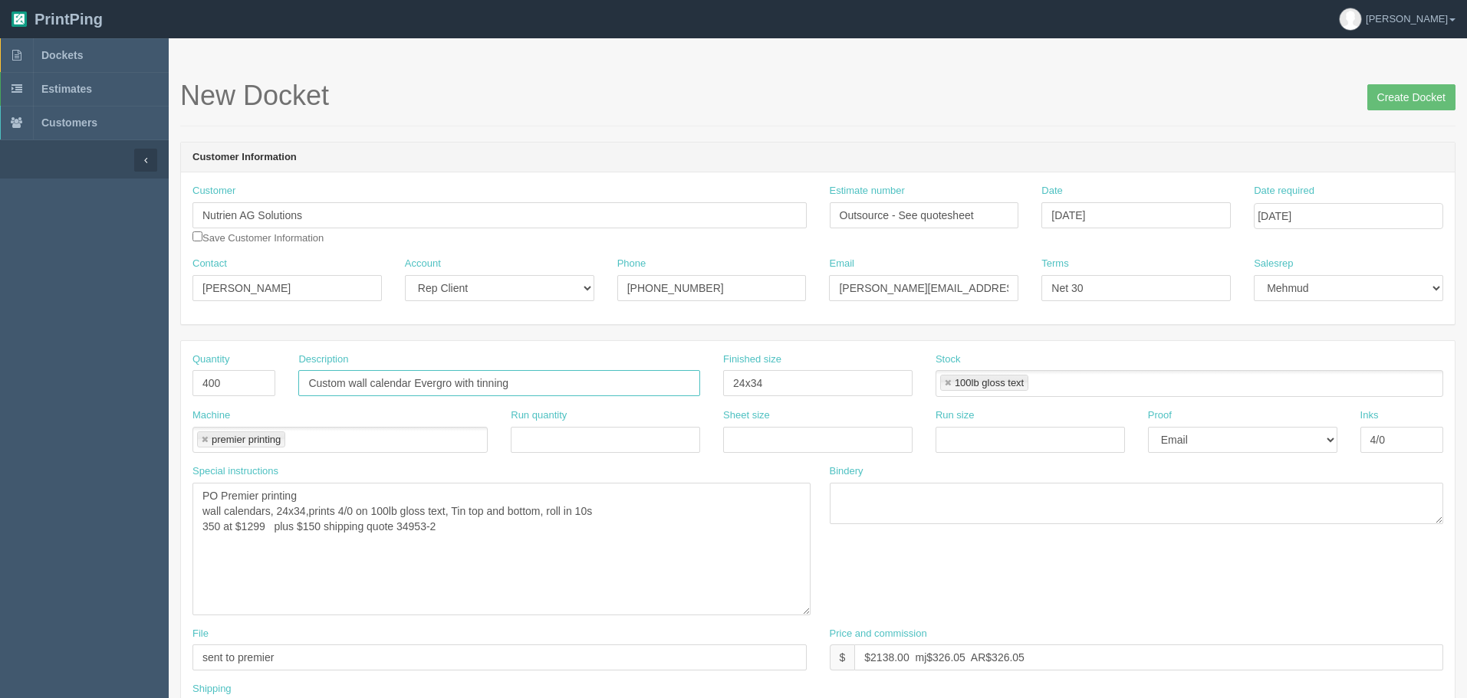
drag, startPoint x: 804, startPoint y: 521, endPoint x: 808, endPoint y: 612, distance: 91.3
click at [808, 612] on textarea "PO Premier printing wall calendars, 24x34,prints 4/0 on 100lb gloss text, Tin t…" at bounding box center [501, 549] width 618 height 133
drag, startPoint x: 747, startPoint y: 560, endPoint x: 426, endPoint y: 440, distance: 342.8
click at [747, 559] on textarea "PO Premier printing wall calendars, 24x34,prints 4/0 on 100lb gloss text, Tin t…" at bounding box center [501, 549] width 618 height 133
drag, startPoint x: 416, startPoint y: 383, endPoint x: 639, endPoint y: 449, distance: 232.6
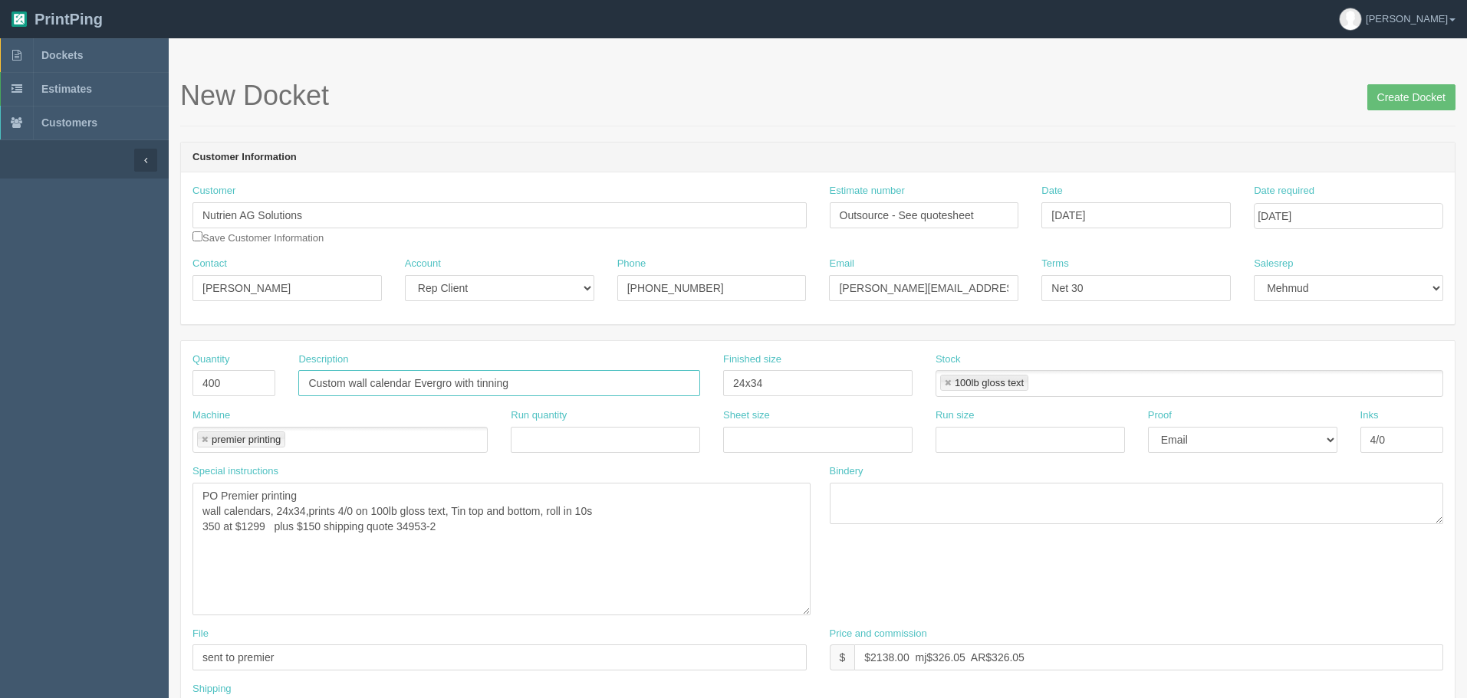
click at [419, 381] on input "Custom wall calendar Evergro with tinning" at bounding box center [499, 383] width 402 height 26
type input "Custom wall calendar 2026 Evergro with tinning"
click at [461, 529] on textarea "PO Premier printing wall calendars, 24x34,prints 4/0 on 100lb gloss text, Tin t…" at bounding box center [501, 549] width 618 height 133
click at [394, 489] on textarea "PO Premier printing wall calendars, 24x34,prints 4/0 on 100lb gloss text, Tin t…" at bounding box center [501, 549] width 618 height 133
click at [315, 495] on textarea "PO Premier printing wall calendars, 24x34,prints 4/0 on 100lb gloss text, Tin t…" at bounding box center [501, 549] width 618 height 133
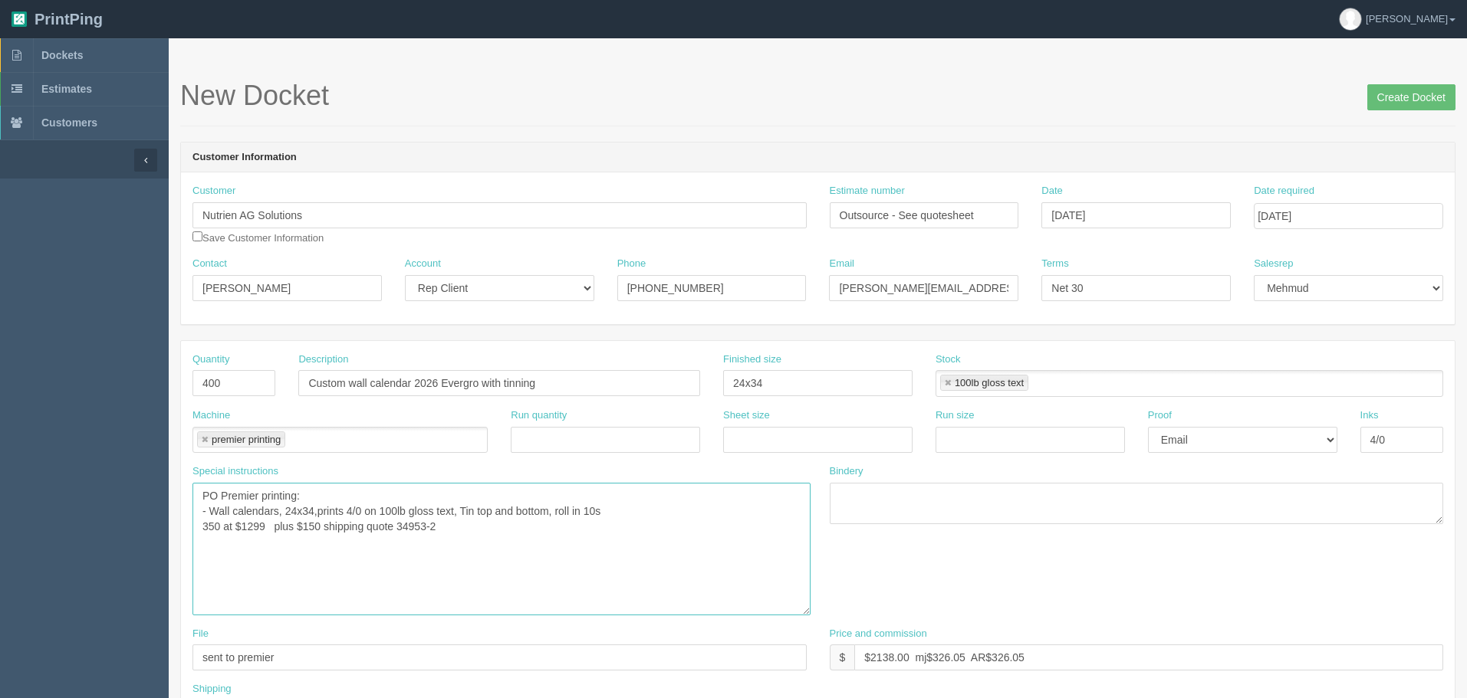
type textarea "PO Premier printing: - Wall calendars, 24x34,prints 4/0 on 100lb gloss text, Ti…"
drag, startPoint x: 569, startPoint y: 383, endPoint x: 205, endPoint y: 389, distance: 363.5
click at [206, 389] on div "Quantity 400 Description Custom wall calendar 2026 Evergro with tinning Finishe…" at bounding box center [817, 381] width 1273 height 56
paste input "Nutrien Solutions- Evergro 2026 Wall Calendar"
type input "Nutrien Solutions- Evergro 2026 Wall Calendar"
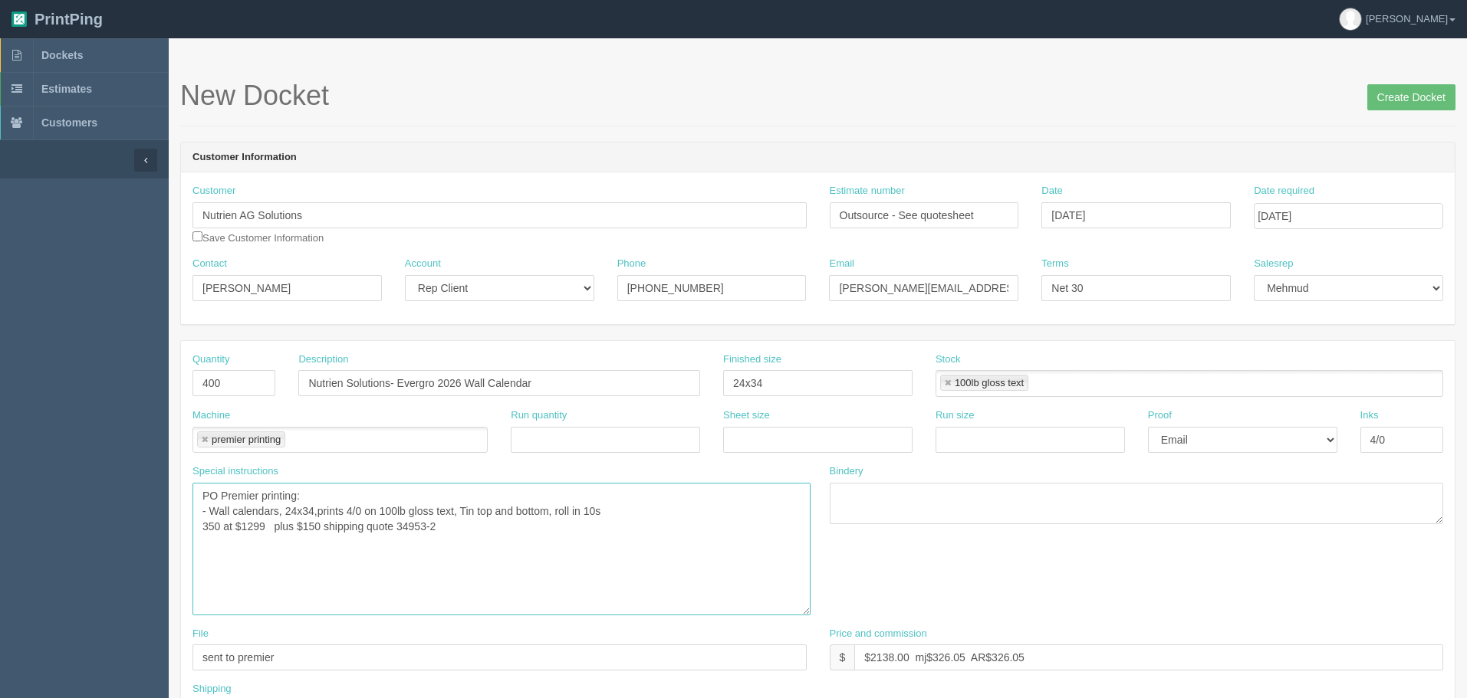
click at [662, 507] on textarea "PO Premier printing wall calendars, 24x34,prints 4/0 on 100lb gloss text, Tin t…" at bounding box center [501, 549] width 618 height 133
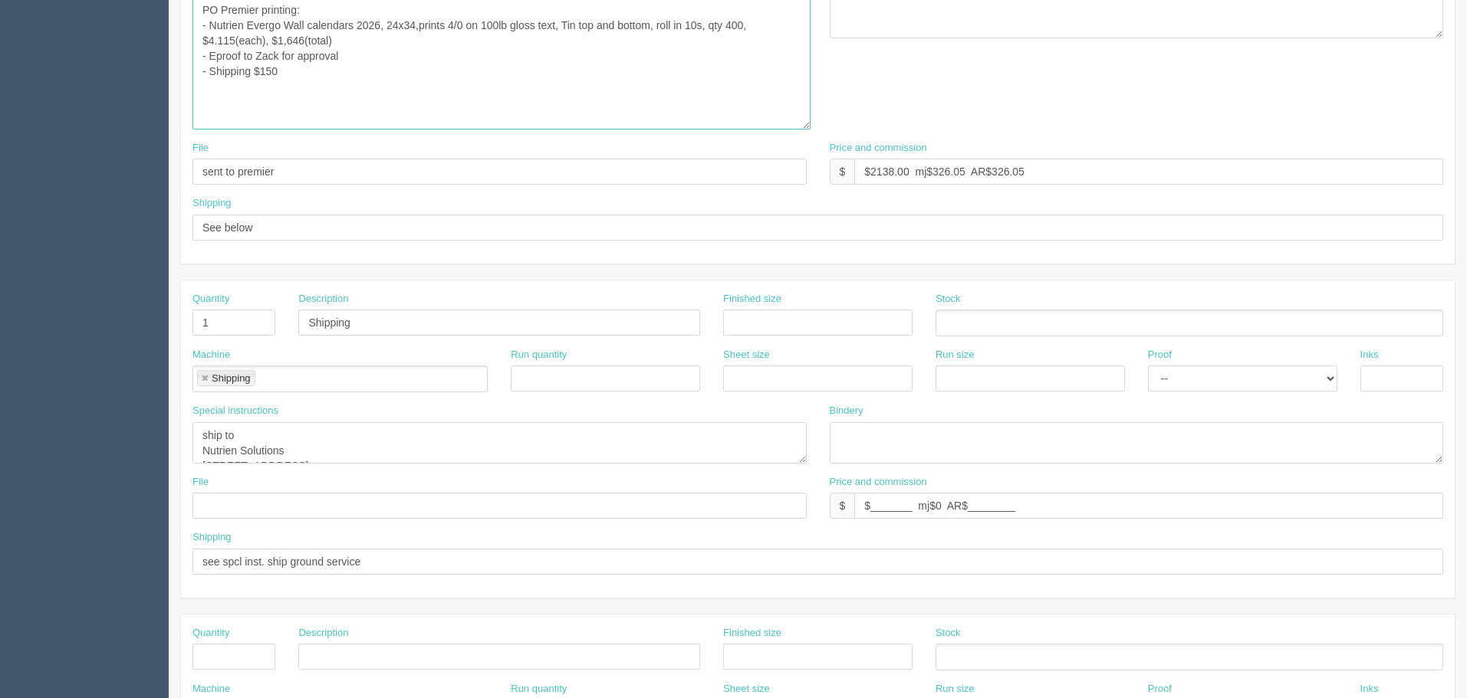
scroll to position [537, 0]
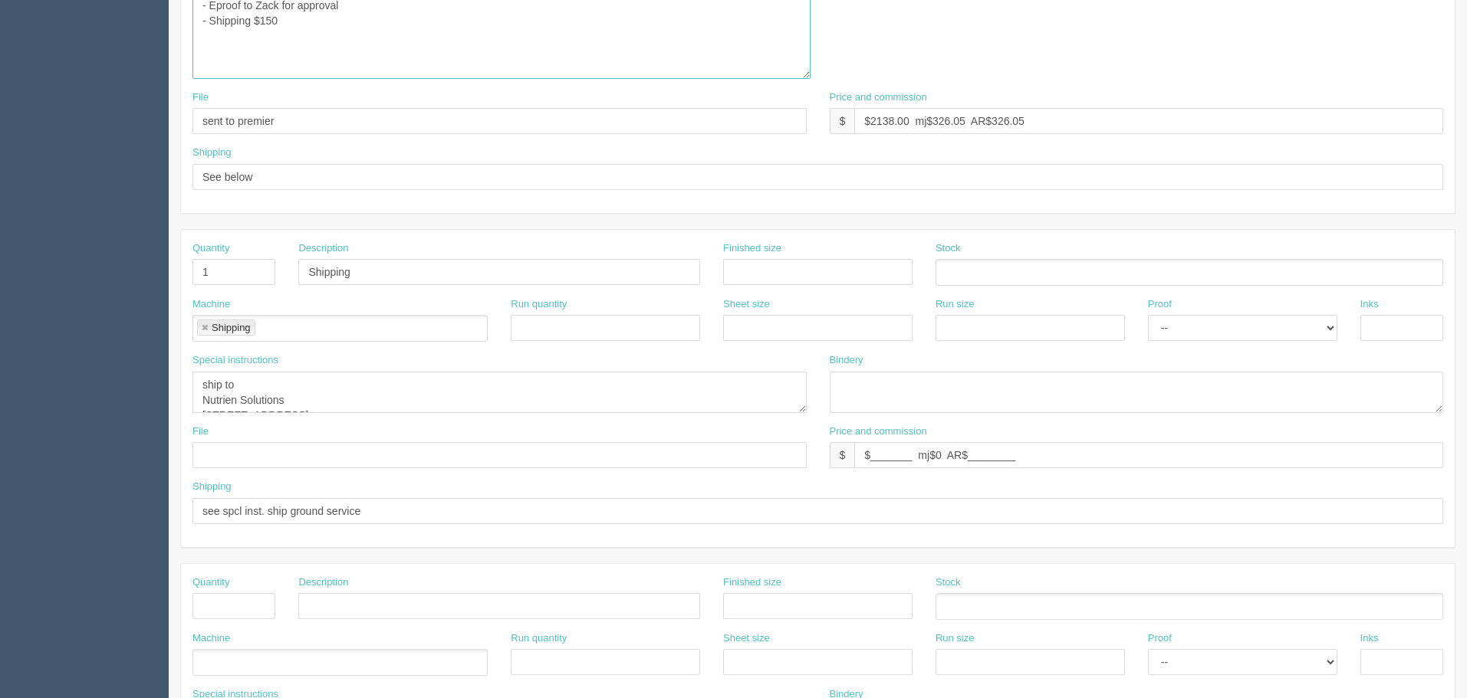
type textarea "PO Premier printing: - Nutrien Evergo Wall calendars 2026, 24x34,prints 4/0 on …"
click at [334, 393] on textarea "ship to Nutrien Solutions 7430 Hopcott Rd Delta, BC V4G 1B6" at bounding box center [499, 392] width 614 height 41
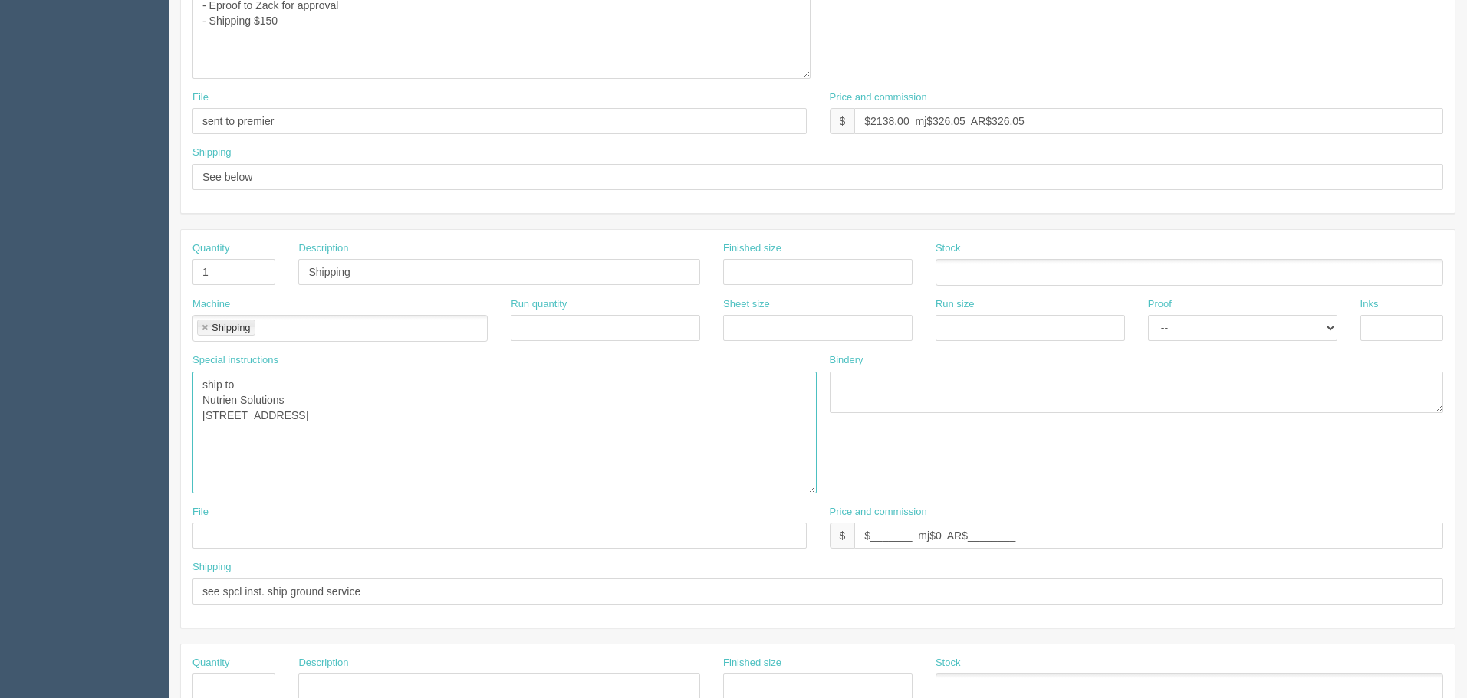
drag, startPoint x: 804, startPoint y: 409, endPoint x: 741, endPoint y: 474, distance: 90.6
click at [817, 494] on textarea "ship to Nutrien Solutions 7430 Hopcott Rd Delta, BC V4G 1B6" at bounding box center [504, 433] width 624 height 122
drag, startPoint x: 316, startPoint y: 431, endPoint x: 192, endPoint y: 402, distance: 126.8
click at [192, 402] on textarea "ship to Nutrien Solutions 7430 Hopcott Rd Delta, BC V4G 1B6" at bounding box center [505, 439] width 627 height 135
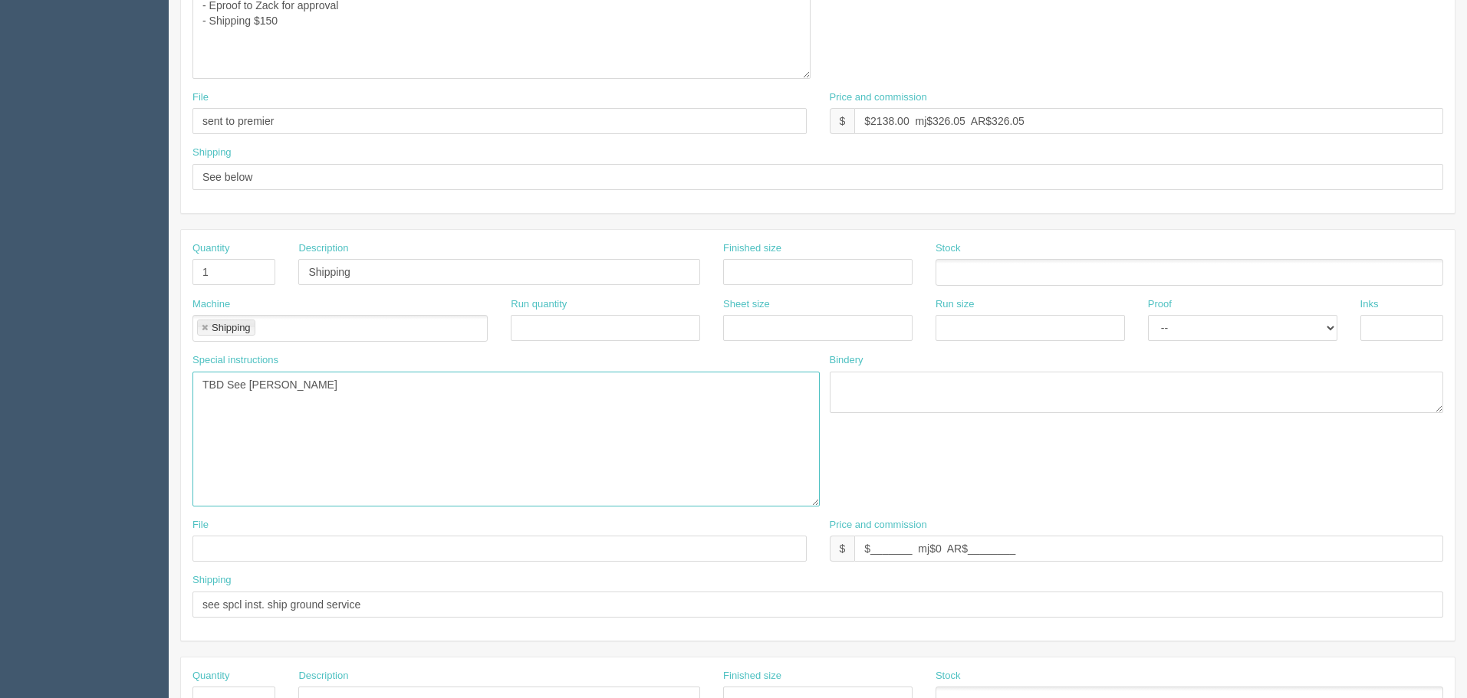
type textarea "TBD See Zack"
click at [882, 554] on input "$_______ mj$0 AR$________" at bounding box center [1148, 549] width 589 height 26
type input "$__________________ mj$0 AR$______________"
click at [272, 602] on input "see spcl inst. ship ground service" at bounding box center [817, 605] width 1250 height 26
drag, startPoint x: 266, startPoint y: 603, endPoint x: 1168, endPoint y: 590, distance: 901.7
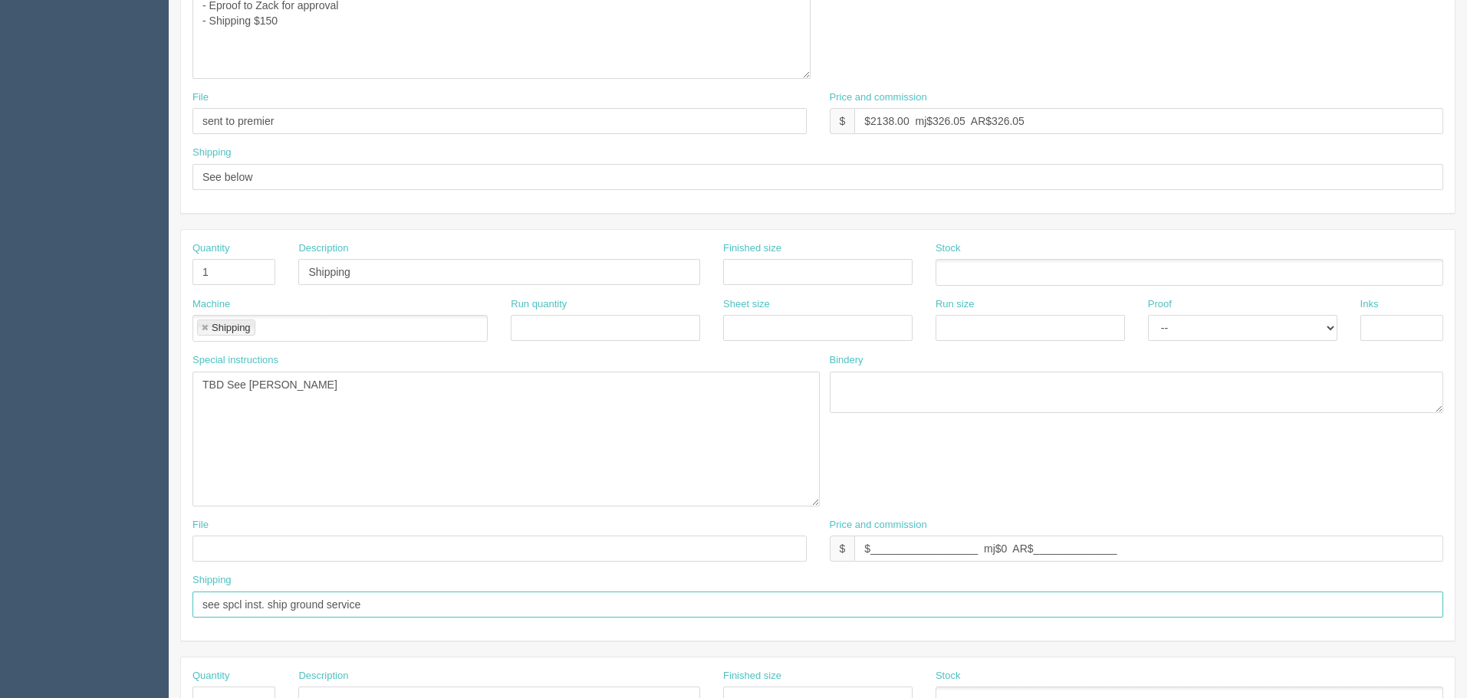
click at [1165, 592] on input "see spcl inst. ship ground service" at bounding box center [817, 605] width 1250 height 26
type input "see spcl inst."
click at [554, 409] on textarea "ship to Nutrien Solutions 7430 Hopcott Rd Delta, BC V4G 1B6" at bounding box center [505, 439] width 627 height 135
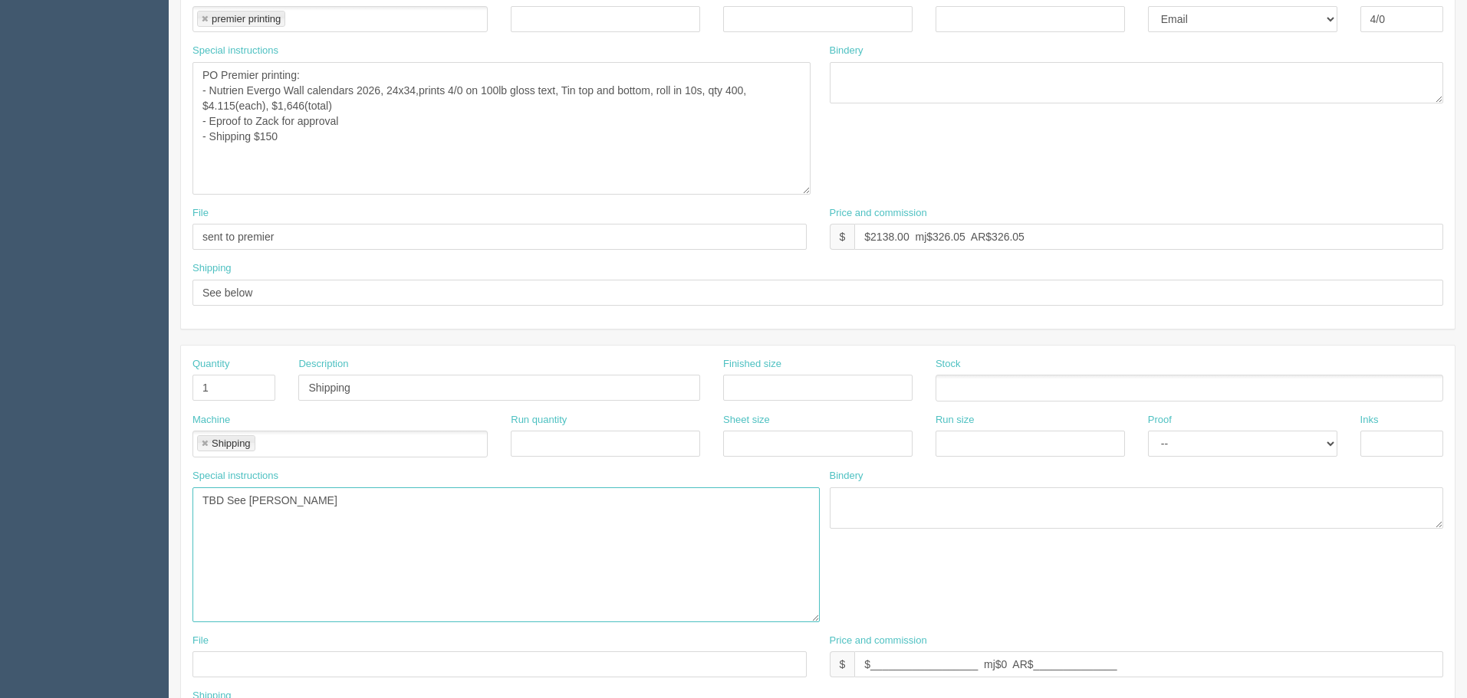
scroll to position [230, 0]
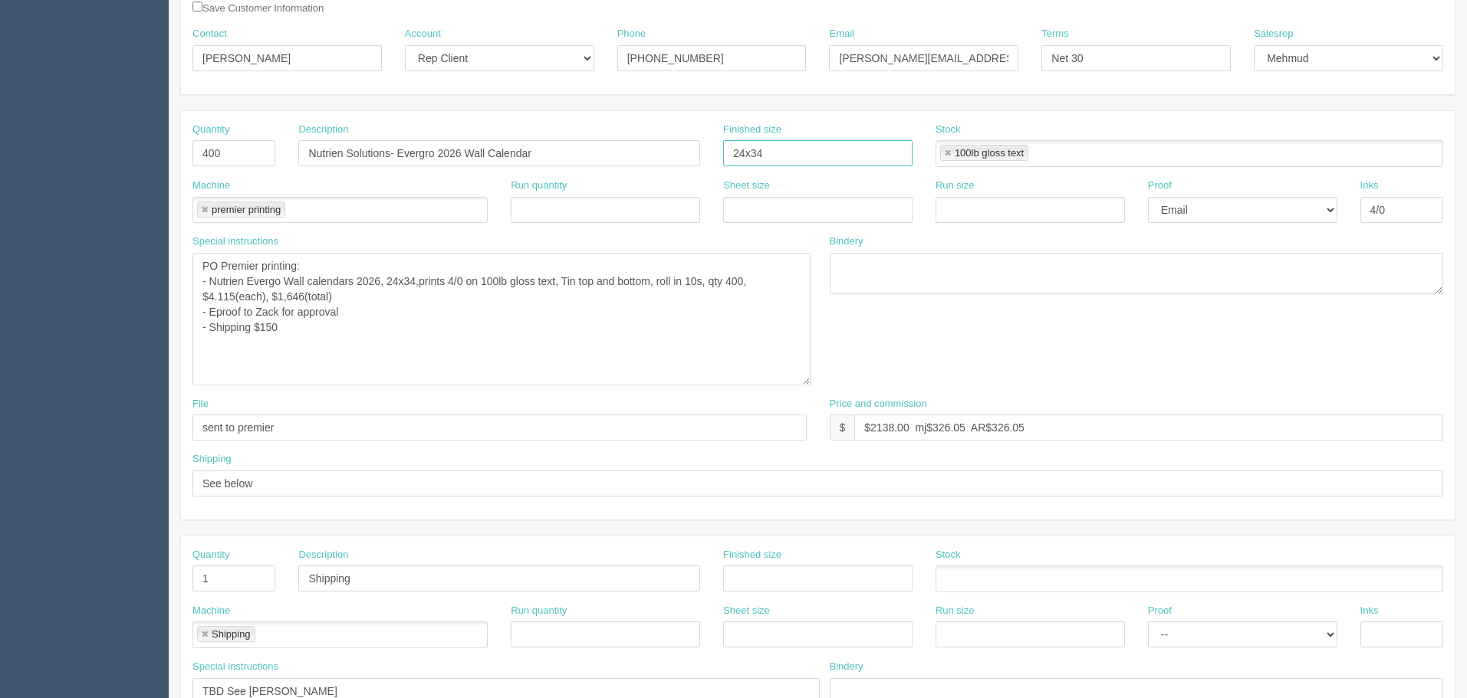
click at [836, 150] on input "24x34" at bounding box center [817, 153] width 189 height 26
type input "24" x 34""
click at [406, 280] on textarea "PO Premier printing wall calendars, 24x34,prints 4/0 on 100lb gloss text, Tin t…" at bounding box center [501, 319] width 618 height 133
click at [580, 280] on textarea "PO Premier printing wall calendars, 24x34,prints 4/0 on 100lb gloss text, Tin t…" at bounding box center [501, 319] width 618 height 133
type textarea "PO Premier printing: - Nutrien Evergo Wall calendars 2026, 24" x 34", 4/0 on 10…"
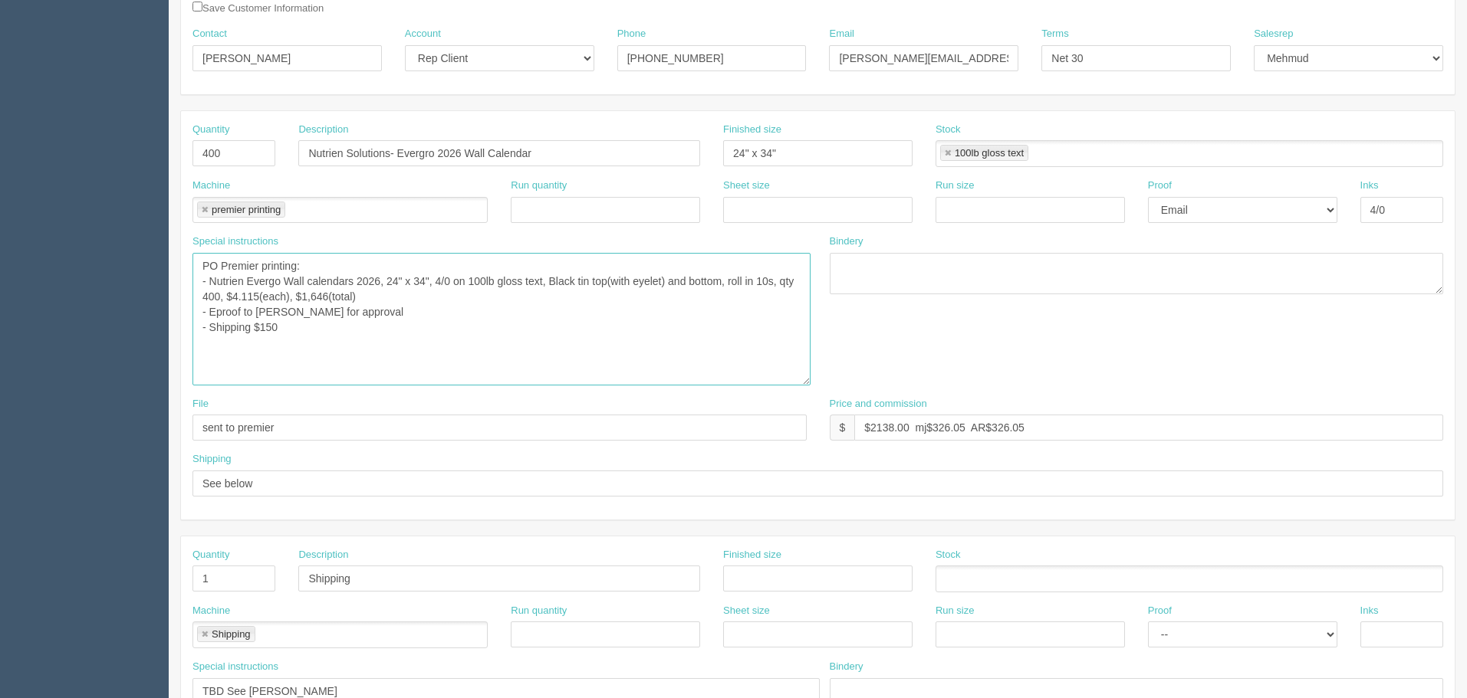
click at [361, 261] on textarea "PO Premier printing wall calendars, 24x34,prints 4/0 on 100lb gloss text, Tin t…" at bounding box center [501, 319] width 618 height 133
click at [205, 209] on link at bounding box center [204, 210] width 9 height 10
type textarea "PO Premier printing: - Nutrien Evergo Wall calendars 2026, 24" x 34", 4/0 on 10…"
type input "Outsource"
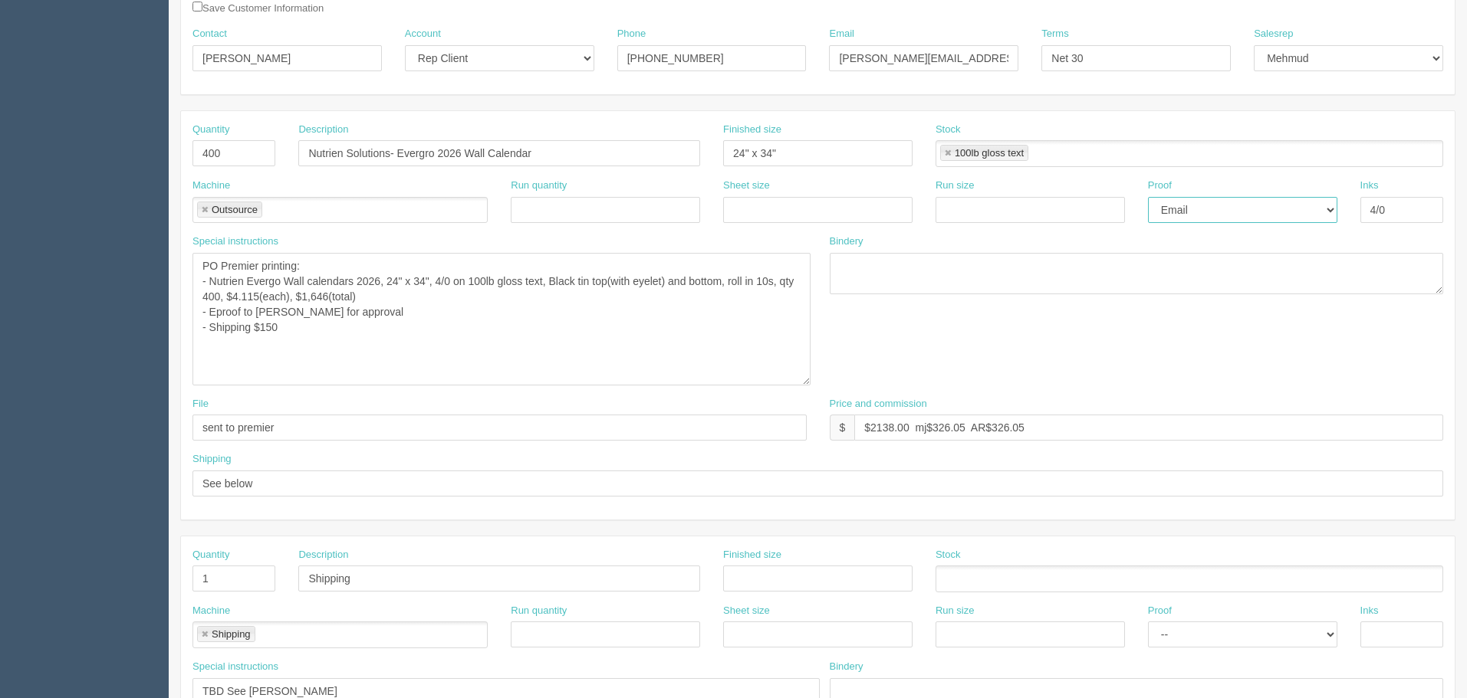
click at [1252, 213] on select "-- Email Hard Copy" at bounding box center [1242, 210] width 189 height 26
select select
click at [1148, 197] on select "-- Email Hard Copy" at bounding box center [1242, 210] width 189 height 26
drag, startPoint x: 1412, startPoint y: 211, endPoint x: 1240, endPoint y: 203, distance: 172.7
click at [1246, 203] on div "Machine Outsource Outsource Run quantity Sheet size Run size Proof -- Email Har…" at bounding box center [817, 207] width 1273 height 56
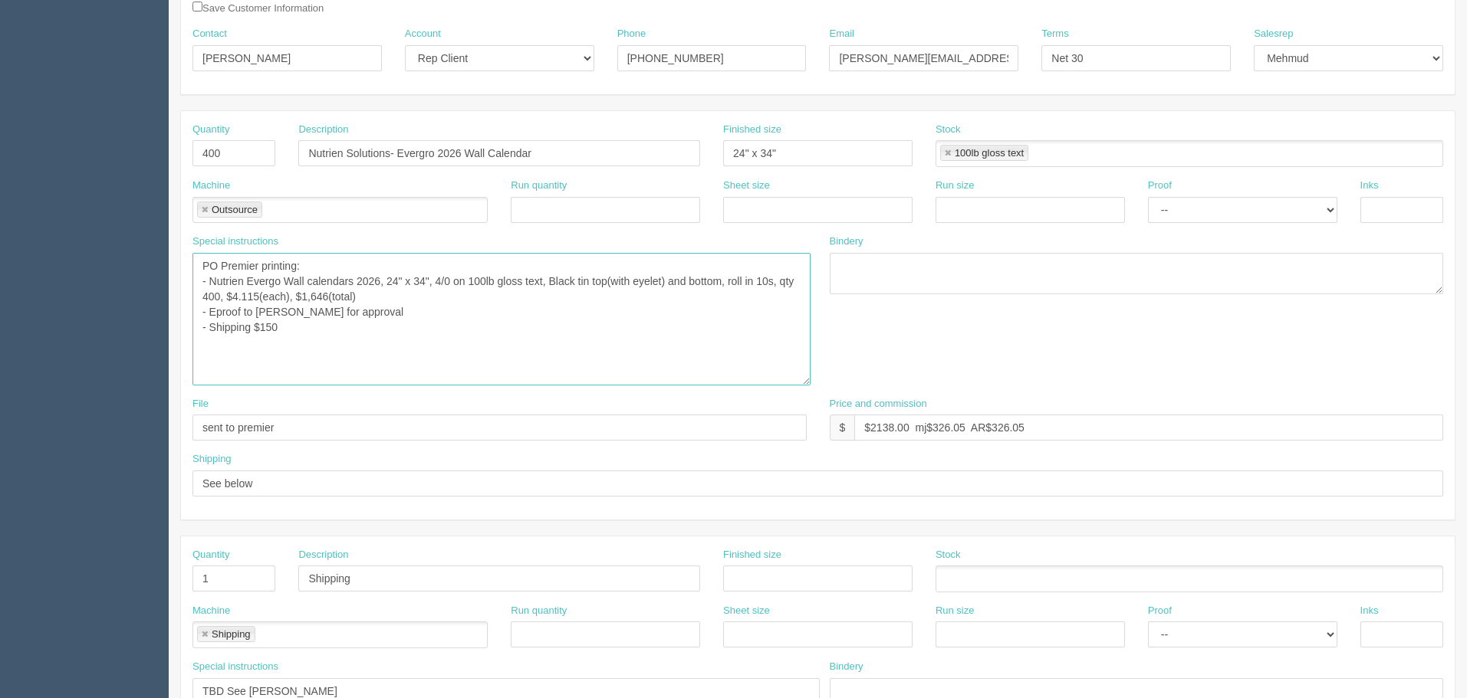
click at [295, 331] on textarea "PO Premier printing wall calendars, 24x34,prints 4/0 on 100lb gloss text, Tin t…" at bounding box center [501, 319] width 618 height 133
drag, startPoint x: 877, startPoint y: 419, endPoint x: 1471, endPoint y: 385, distance: 595.2
click at [1466, 385] on html "PrintPing Zack Edit account ( zack@allrush.ca ) Logout Dockets Estimates" at bounding box center [733, 558] width 1467 height 1577
paste input "449.00"
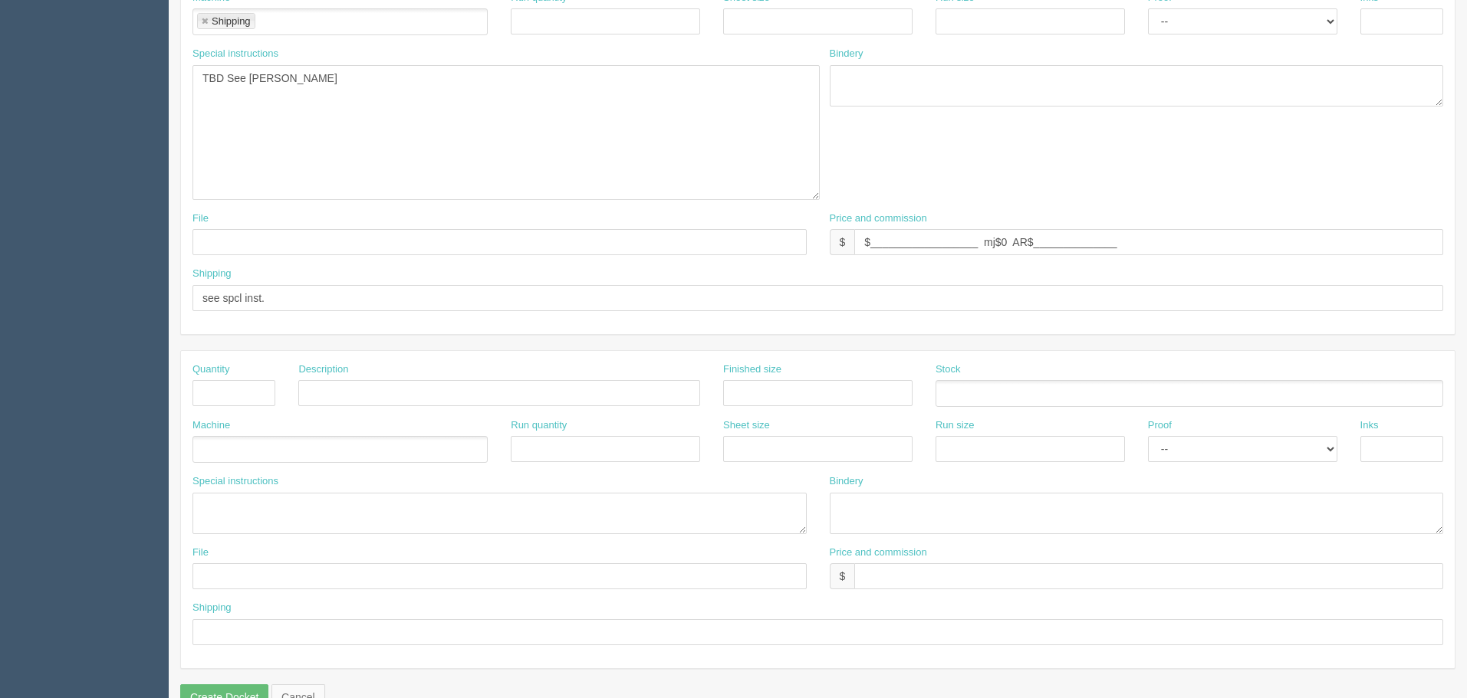
type input "$2,828.70 mj$449.00 AR$449.00"
click at [426, 121] on textarea "ship to Nutrien Solutions 7430 Hopcott Rd Delta, BC V4G 1B6" at bounding box center [505, 132] width 627 height 135
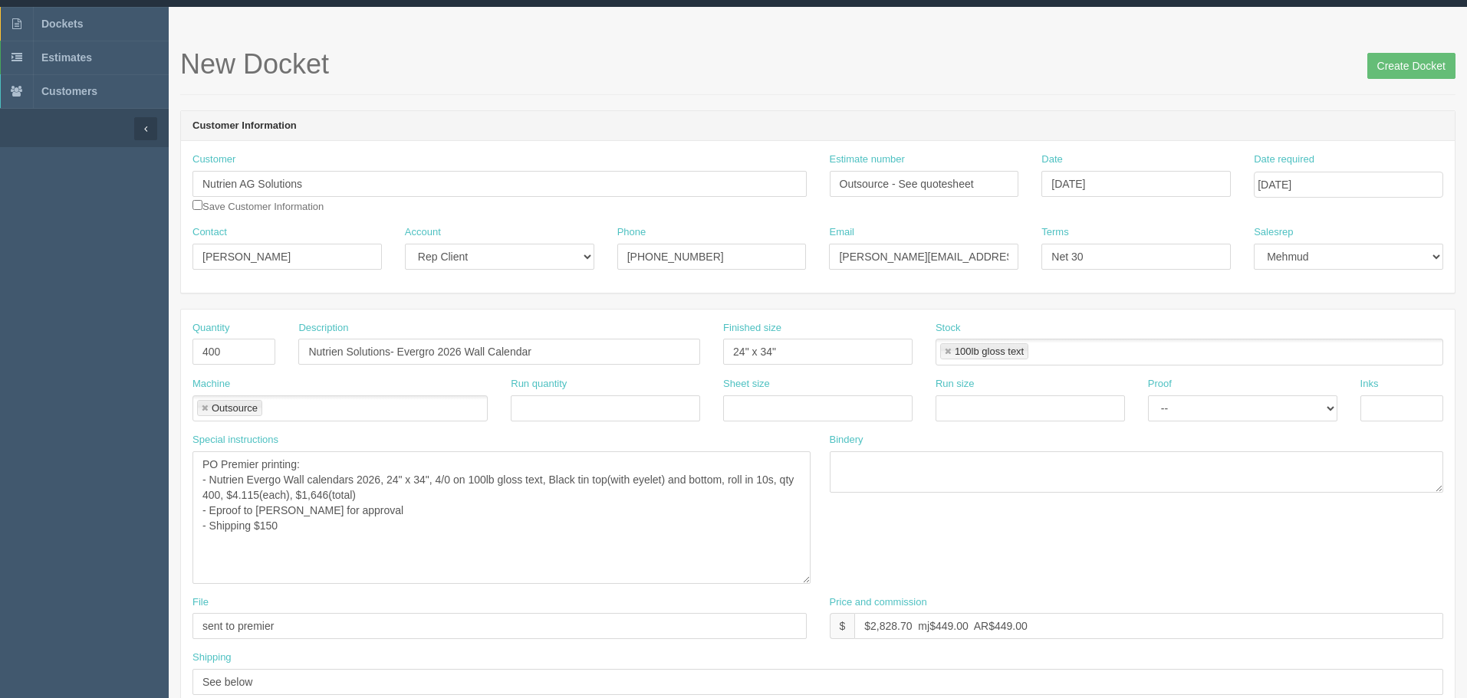
scroll to position [0, 0]
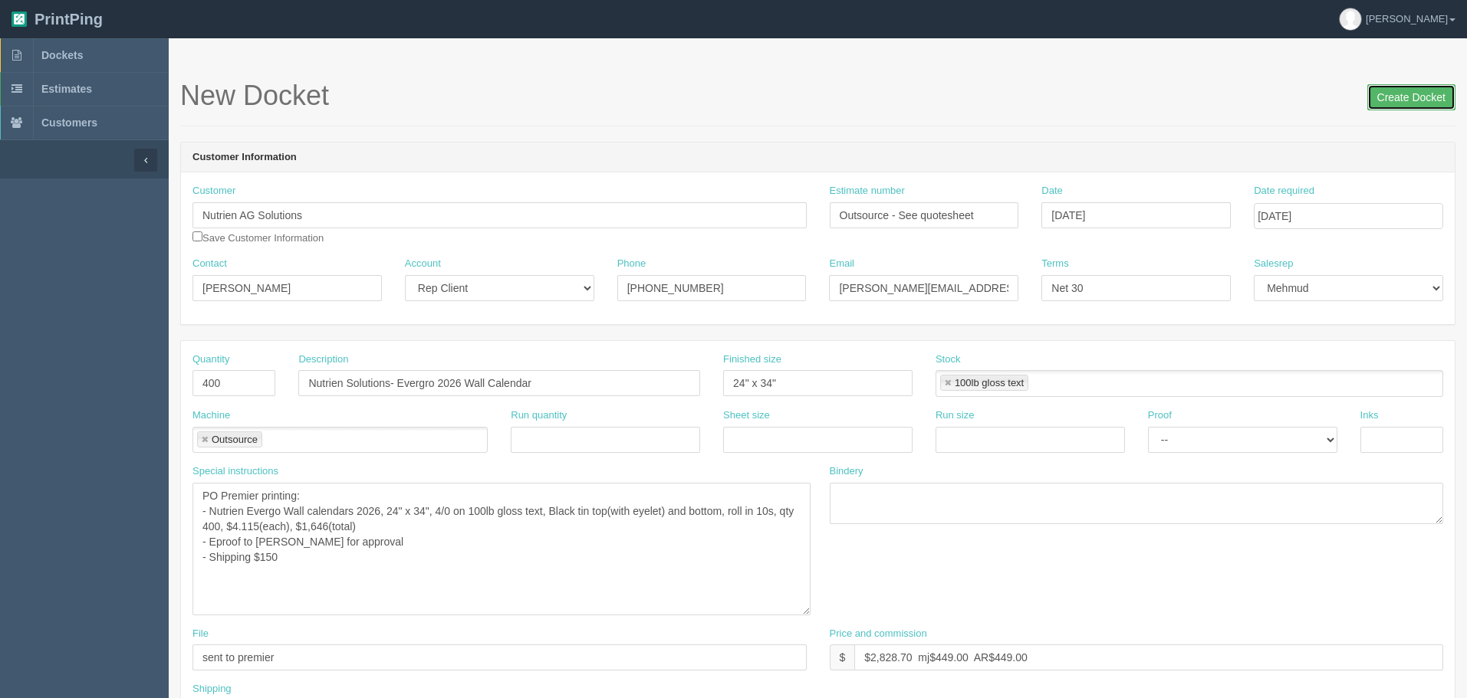
click at [1397, 97] on input "Create Docket" at bounding box center [1411, 97] width 88 height 26
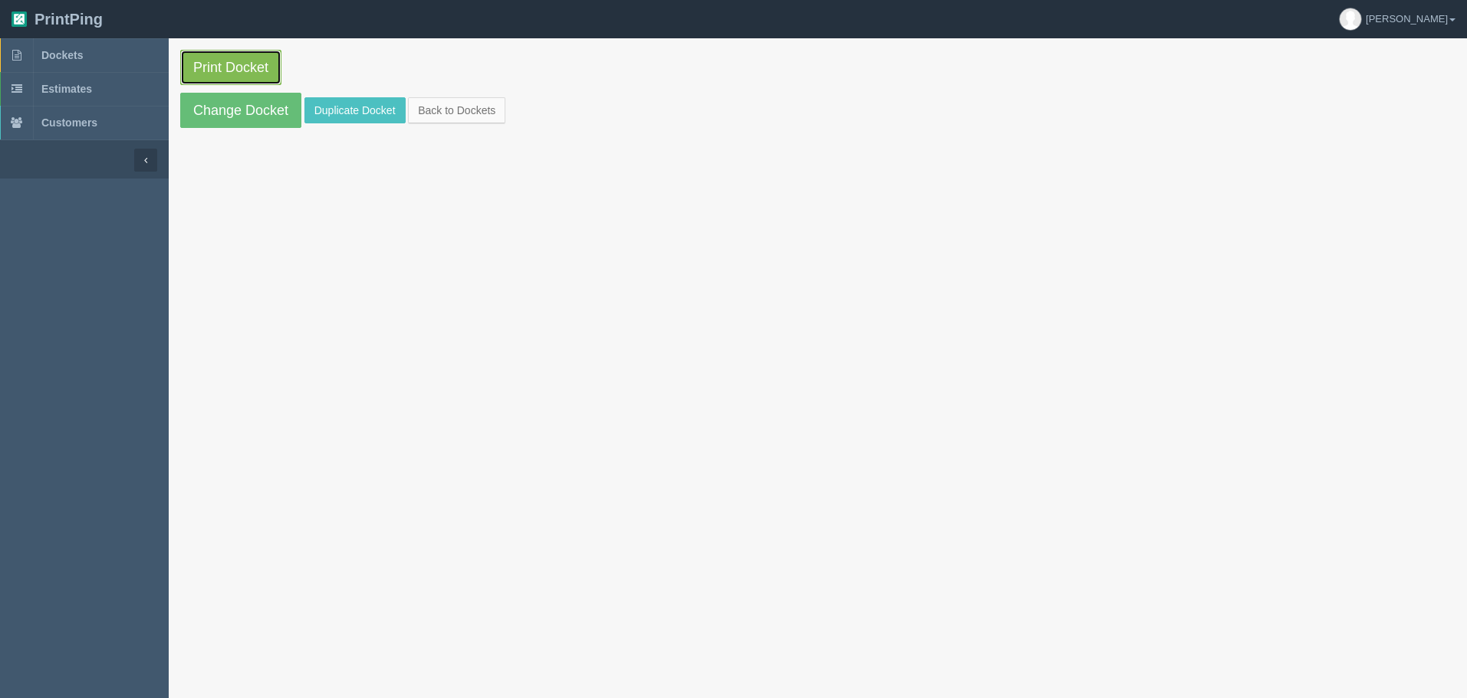
click at [255, 73] on link "Print Docket" at bounding box center [230, 67] width 101 height 35
click at [63, 57] on span "Dockets" at bounding box center [61, 55] width 41 height 12
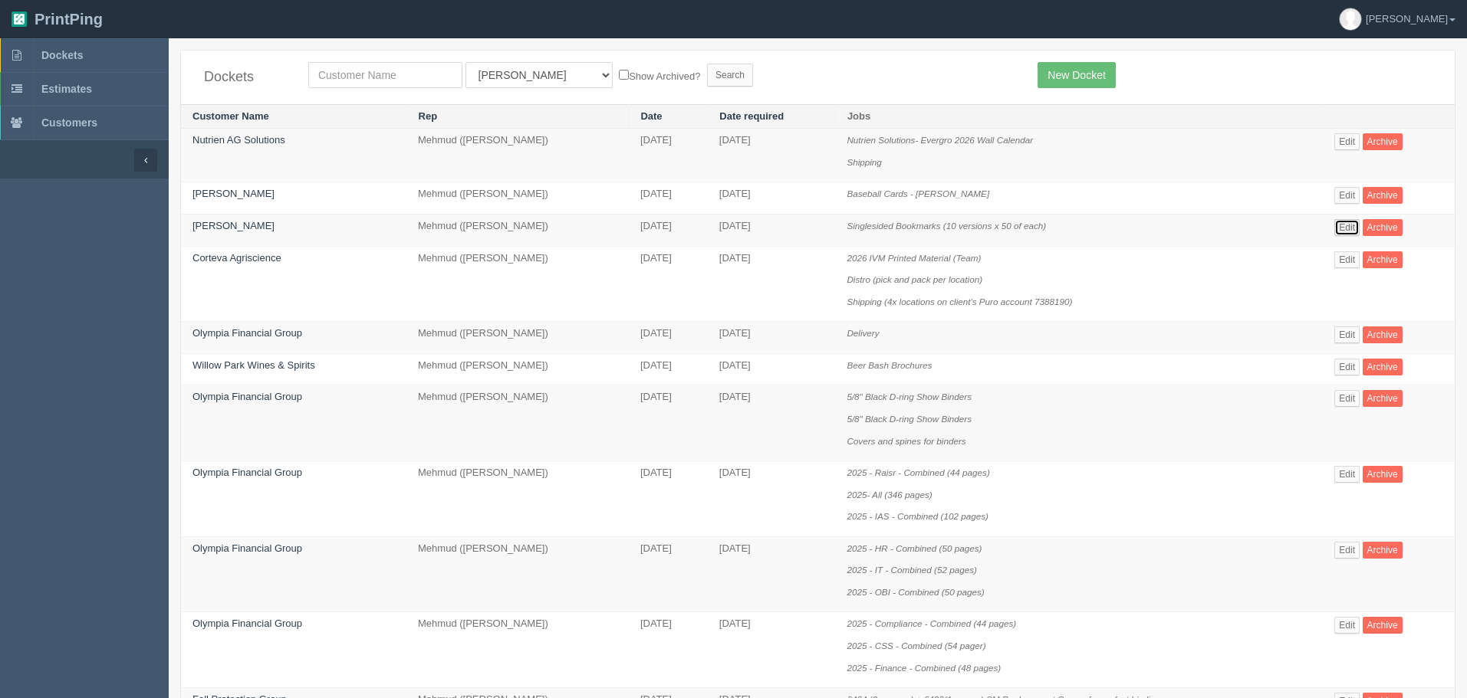
drag, startPoint x: 1349, startPoint y: 226, endPoint x: 1342, endPoint y: 225, distance: 7.8
click at [1349, 226] on link "Edit" at bounding box center [1346, 227] width 25 height 17
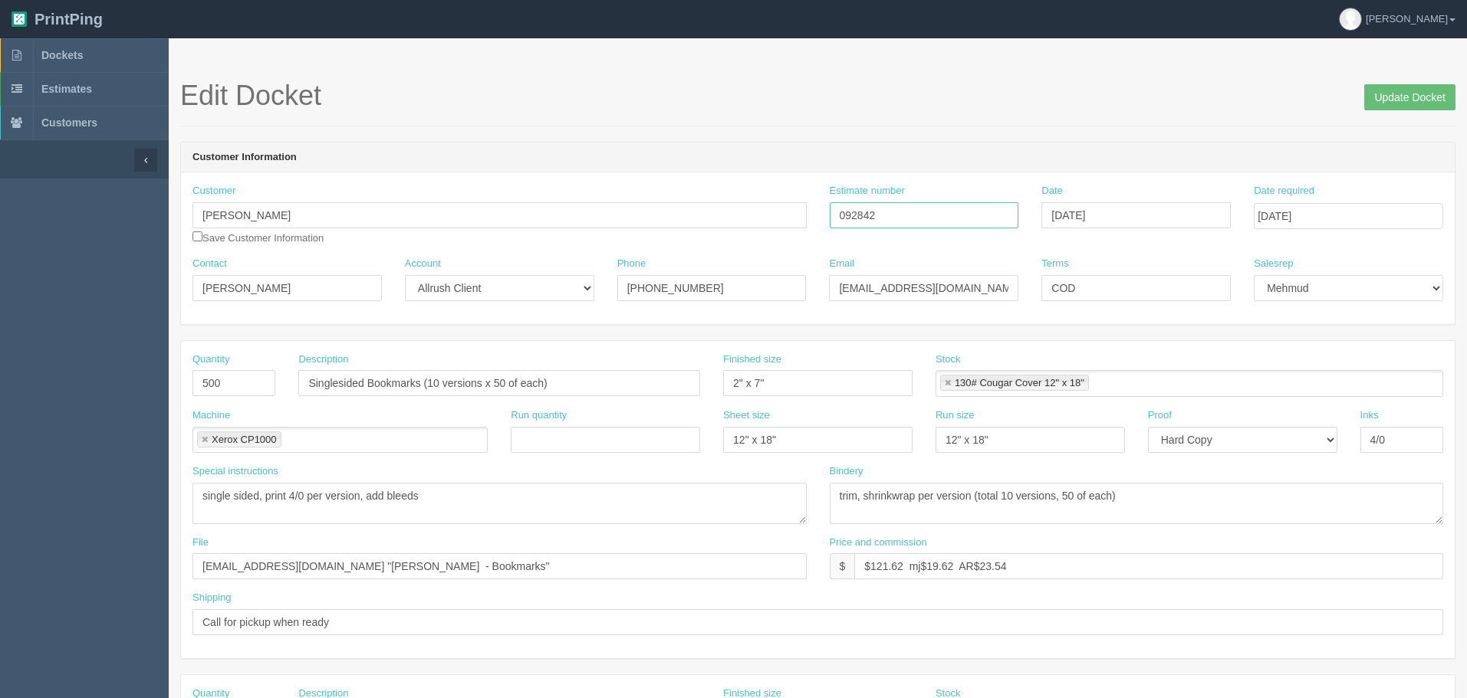
drag, startPoint x: 902, startPoint y: 216, endPoint x: 581, endPoint y: 200, distance: 321.6
click at [581, 200] on div "Customer [PERSON_NAME] Save Customer Information Estimate number 092842 Date [D…" at bounding box center [817, 220] width 1273 height 73
drag, startPoint x: 876, startPoint y: 567, endPoint x: 1471, endPoint y: 549, distance: 596.0
click at [1466, 549] on html "PrintPing Zack Edit account ( zack@allrush.ca ) Logout Dockets Estimates" at bounding box center [733, 696] width 1467 height 1392
click at [928, 564] on input "$137.02 mj$ AR$26.52" at bounding box center [1148, 567] width 589 height 26
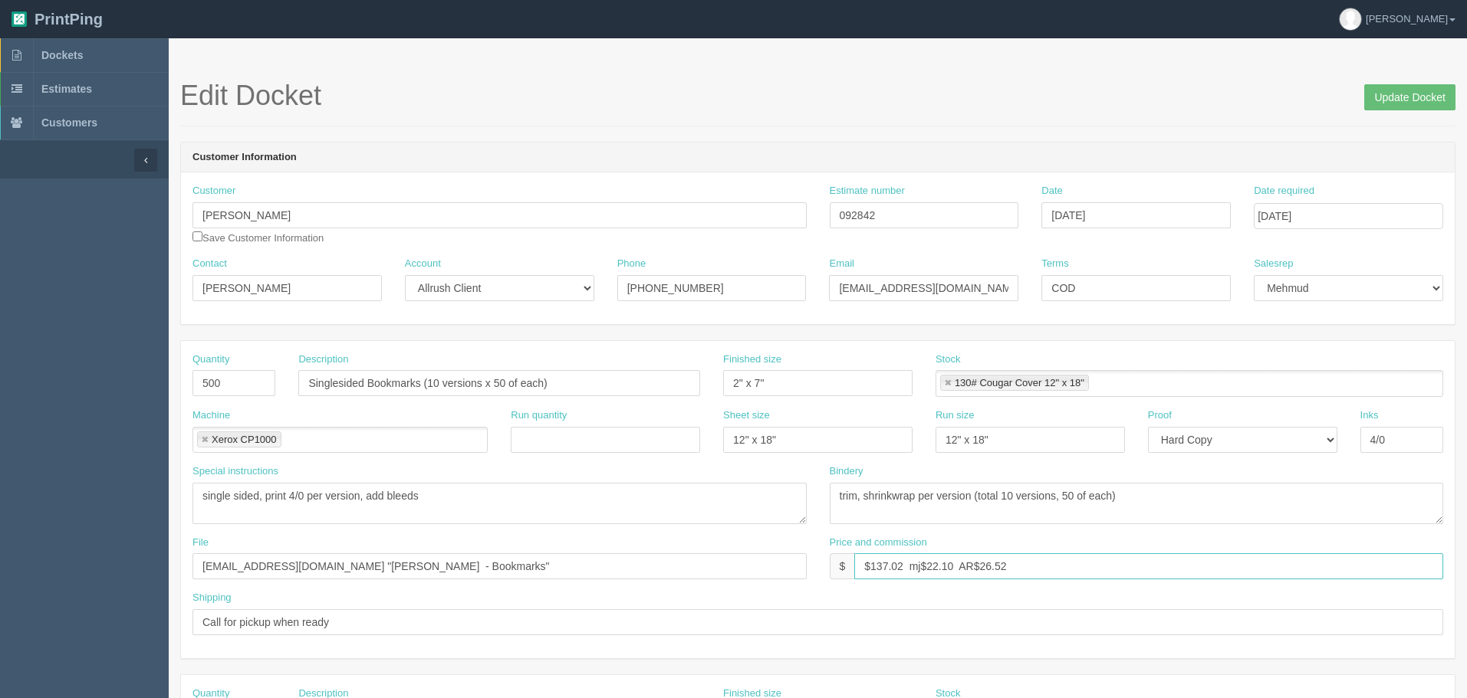
type input "$137.02 mj$22.10 AR$26.52"
click at [981, 498] on textarea "trim, shrinkwrap per version (total 10 versions, 50 of each)" at bounding box center [1137, 503] width 614 height 41
type textarea "trim, drill on top centered 5/32", shrinkwrap per version (total 10 versions, 5…"
click at [1390, 99] on input "Update Docket" at bounding box center [1409, 97] width 91 height 26
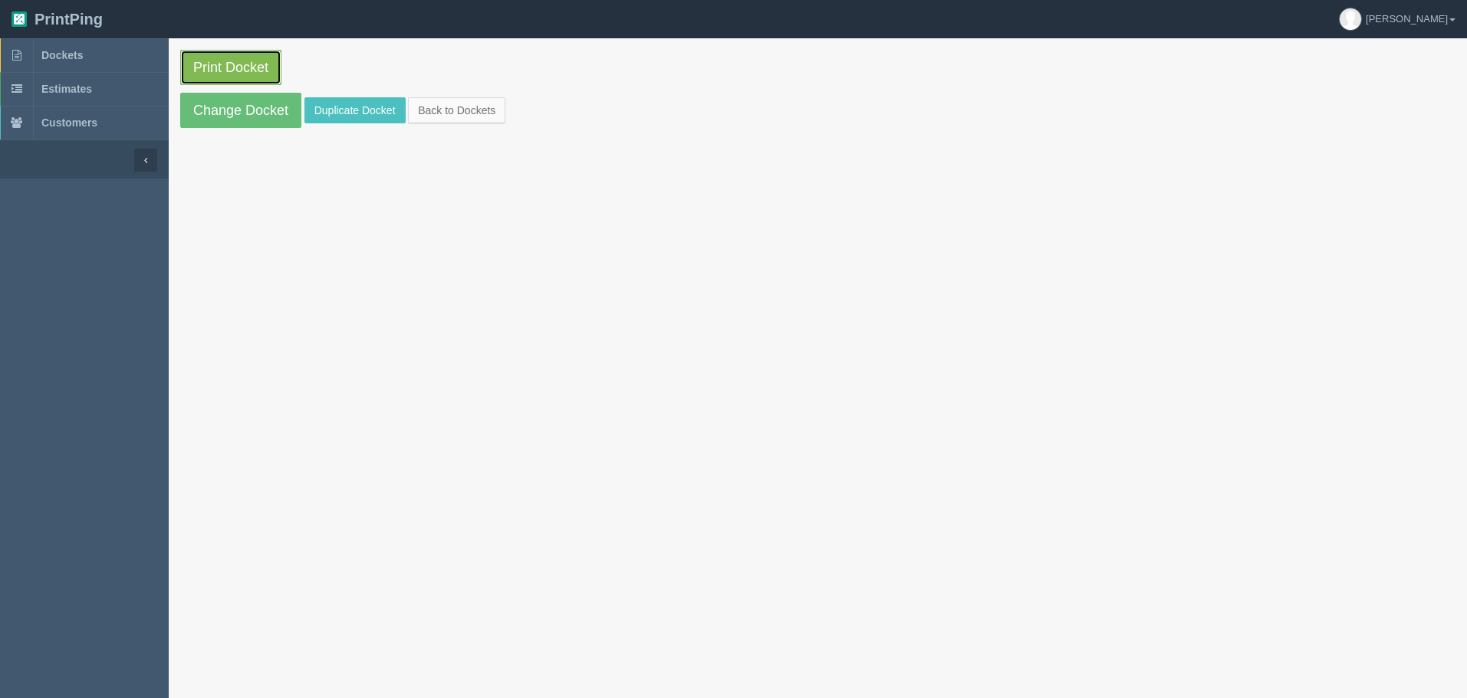
click at [216, 71] on link "Print Docket" at bounding box center [230, 67] width 101 height 35
click at [100, 61] on link "Dockets" at bounding box center [84, 55] width 169 height 34
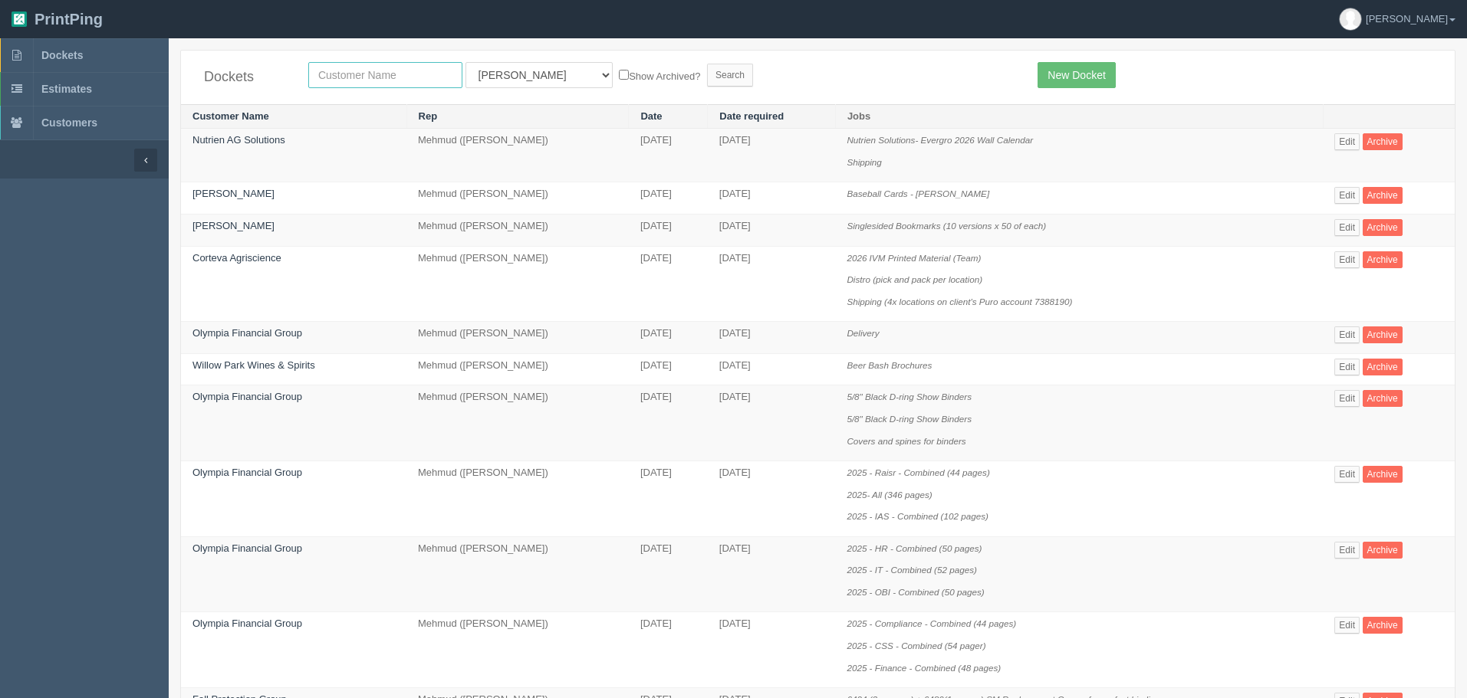
click at [405, 81] on input "text" at bounding box center [385, 75] width 154 height 26
type input "willow"
click at [707, 64] on input "Search" at bounding box center [730, 75] width 46 height 23
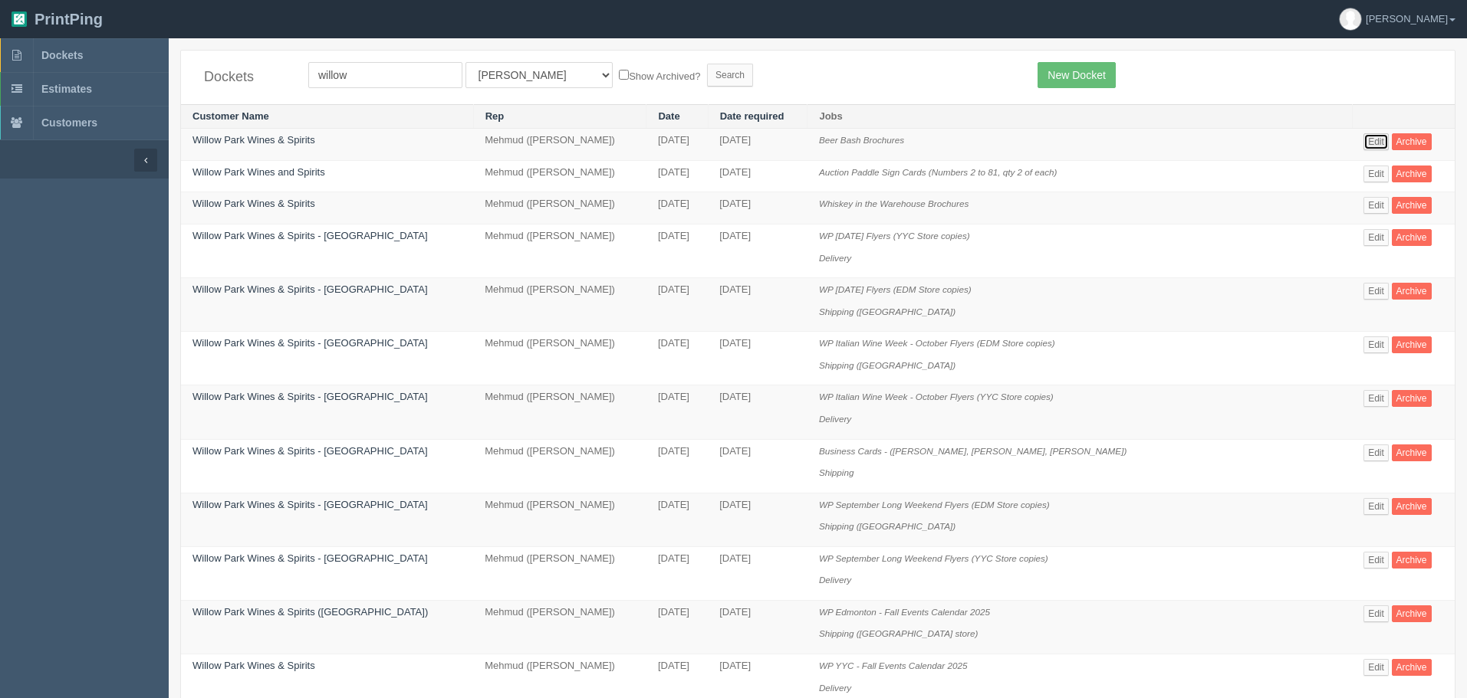
click at [1372, 144] on link "Edit" at bounding box center [1375, 141] width 25 height 17
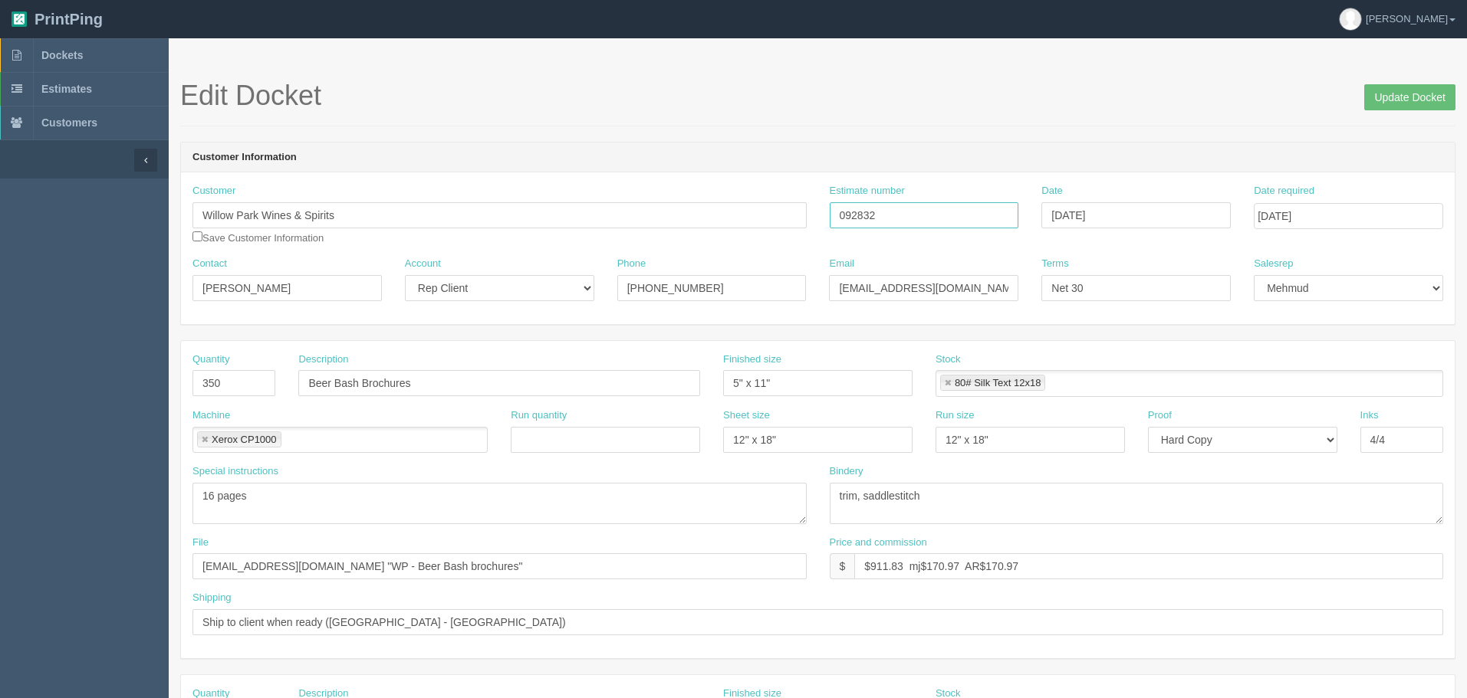
drag, startPoint x: 879, startPoint y: 211, endPoint x: 595, endPoint y: 205, distance: 283.7
click at [595, 205] on div "Customer Willow Park Wines & Spirits Save Customer Information Estimate number …" at bounding box center [817, 220] width 1273 height 73
drag, startPoint x: 553, startPoint y: 81, endPoint x: 458, endPoint y: 81, distance: 94.3
click at [553, 81] on h1 "Edit Docket Update Docket" at bounding box center [817, 96] width 1275 height 31
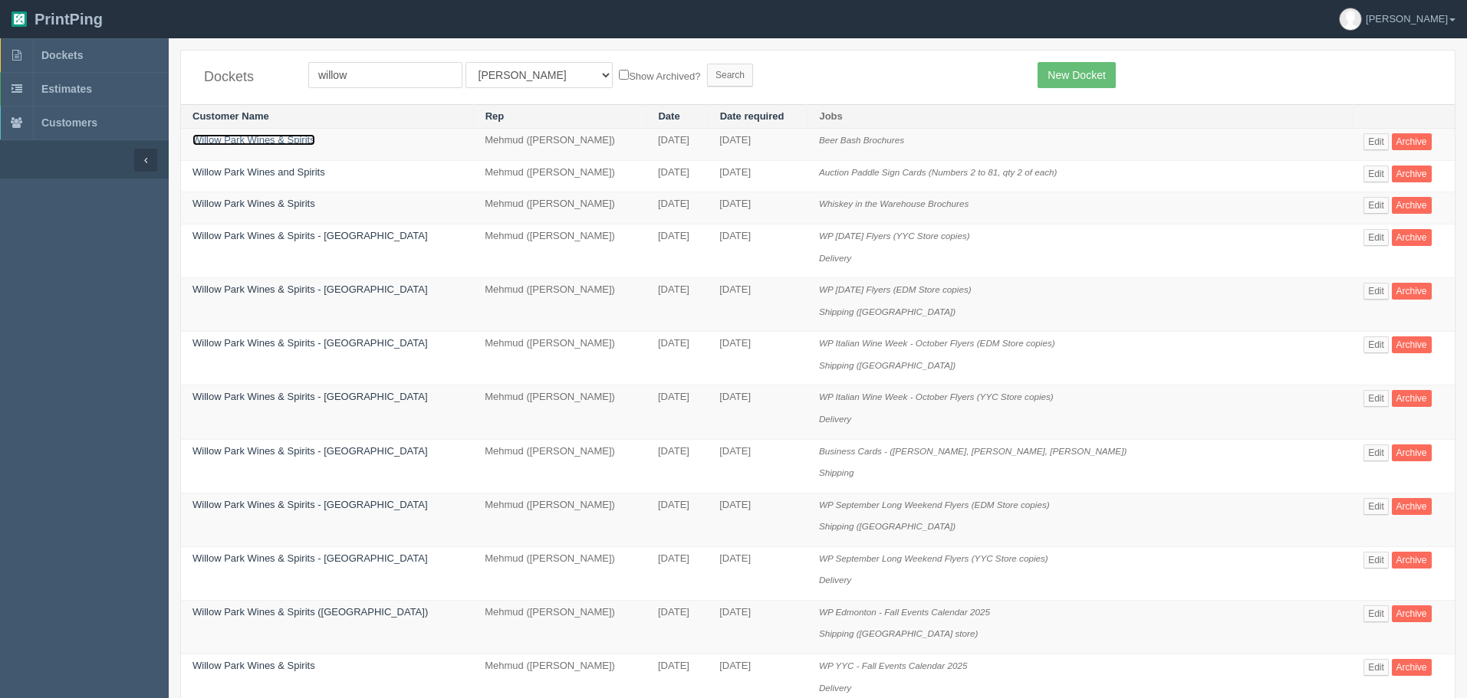
click at [292, 142] on link "Willow Park Wines & Spirits" at bounding box center [253, 140] width 123 height 12
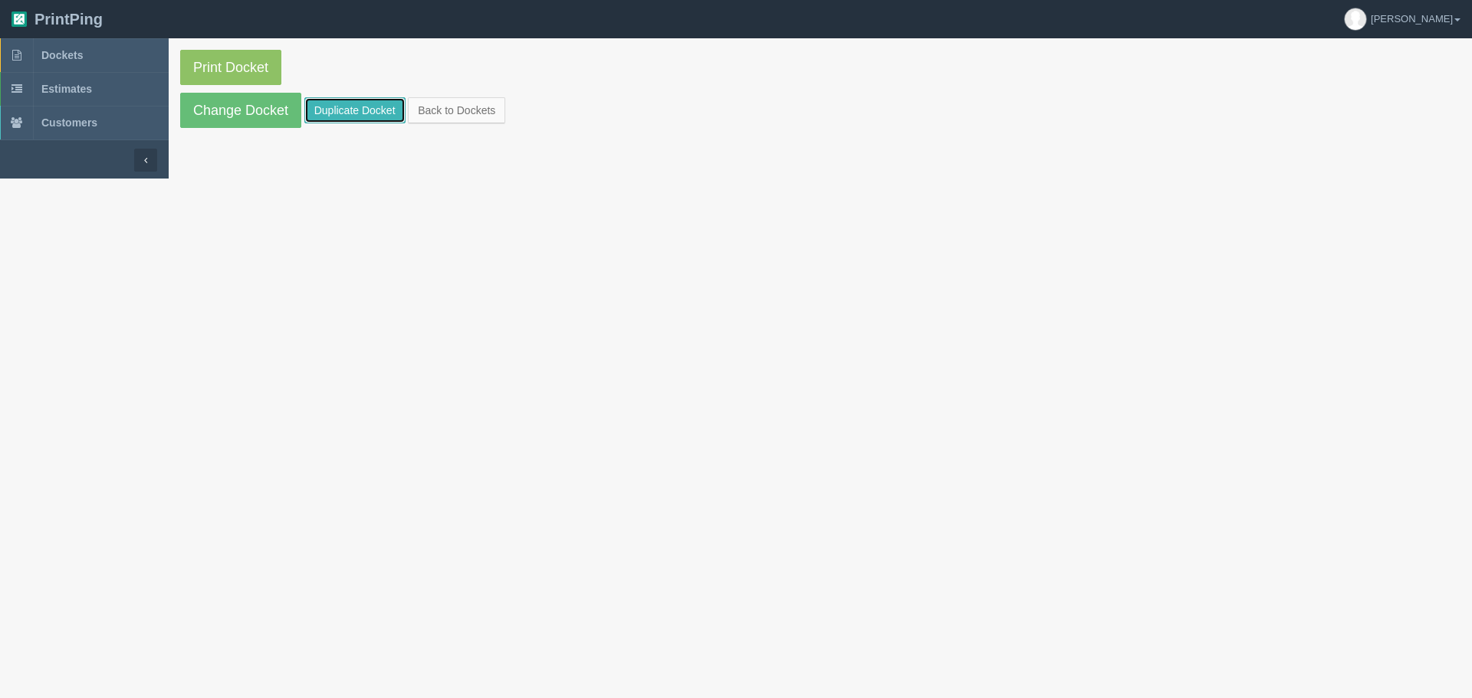
click at [378, 108] on link "Duplicate Docket" at bounding box center [354, 110] width 101 height 26
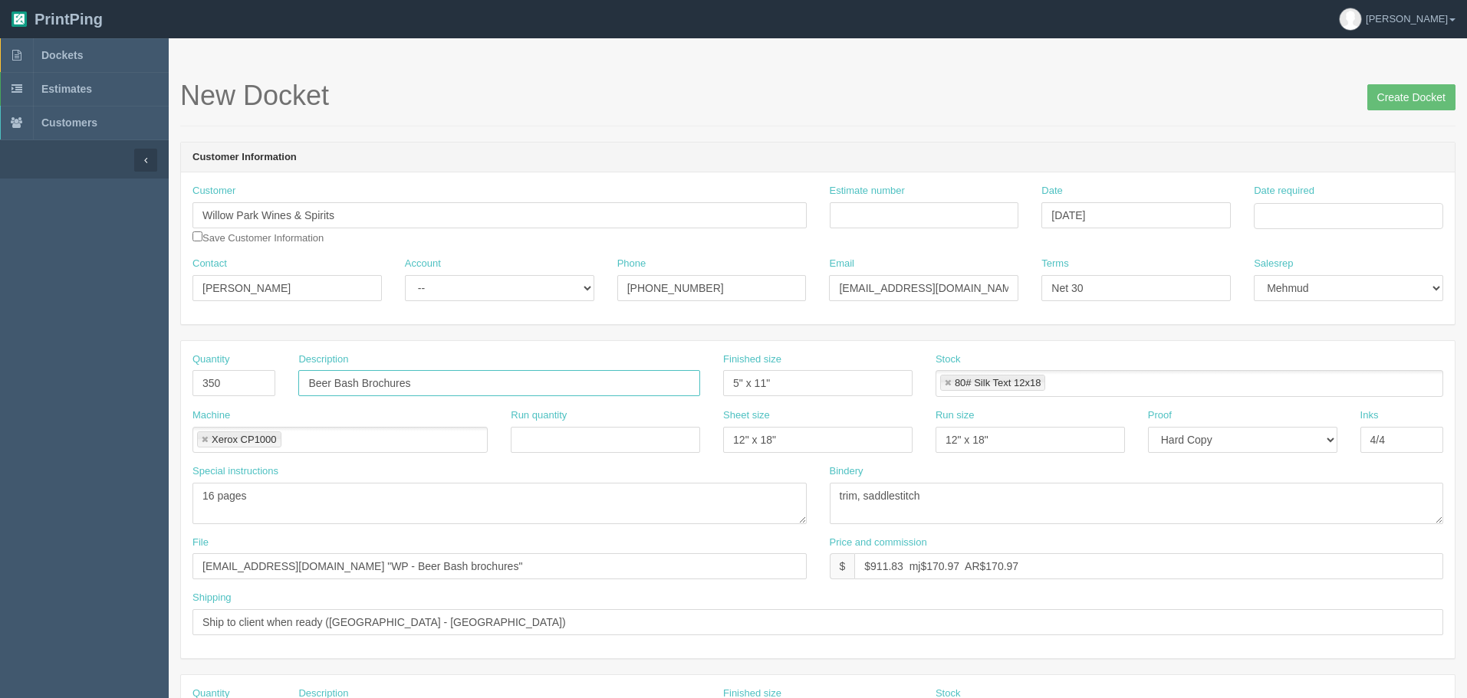
drag, startPoint x: 357, startPoint y: 383, endPoint x: -12, endPoint y: 359, distance: 369.5
click at [0, 359] on html "PrintPing Zack Edit account ( [PERSON_NAME][EMAIL_ADDRESS][DOMAIN_NAME] ) Logou…" at bounding box center [733, 696] width 1467 height 1392
type input "Auction Brochures"
drag, startPoint x: 213, startPoint y: 491, endPoint x: 141, endPoint y: 487, distance: 72.2
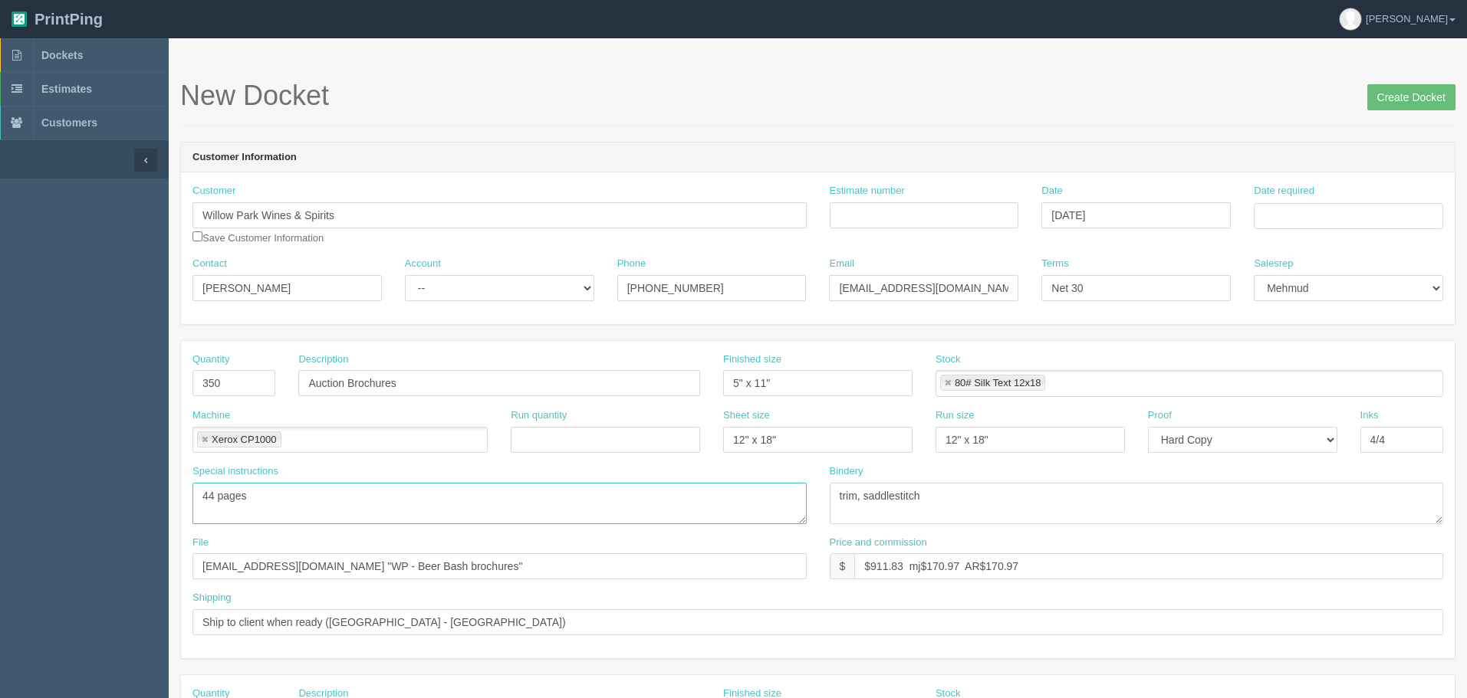
type textarea "44 pages"
drag, startPoint x: 181, startPoint y: 374, endPoint x: -202, endPoint y: 335, distance: 384.6
click at [0, 335] on html "PrintPing Zack Edit account ( [PERSON_NAME][EMAIL_ADDRESS][DOMAIN_NAME] ) Logou…" at bounding box center [733, 696] width 1467 height 1392
type input "300"
click at [909, 216] on input "Estimate number" at bounding box center [924, 215] width 189 height 26
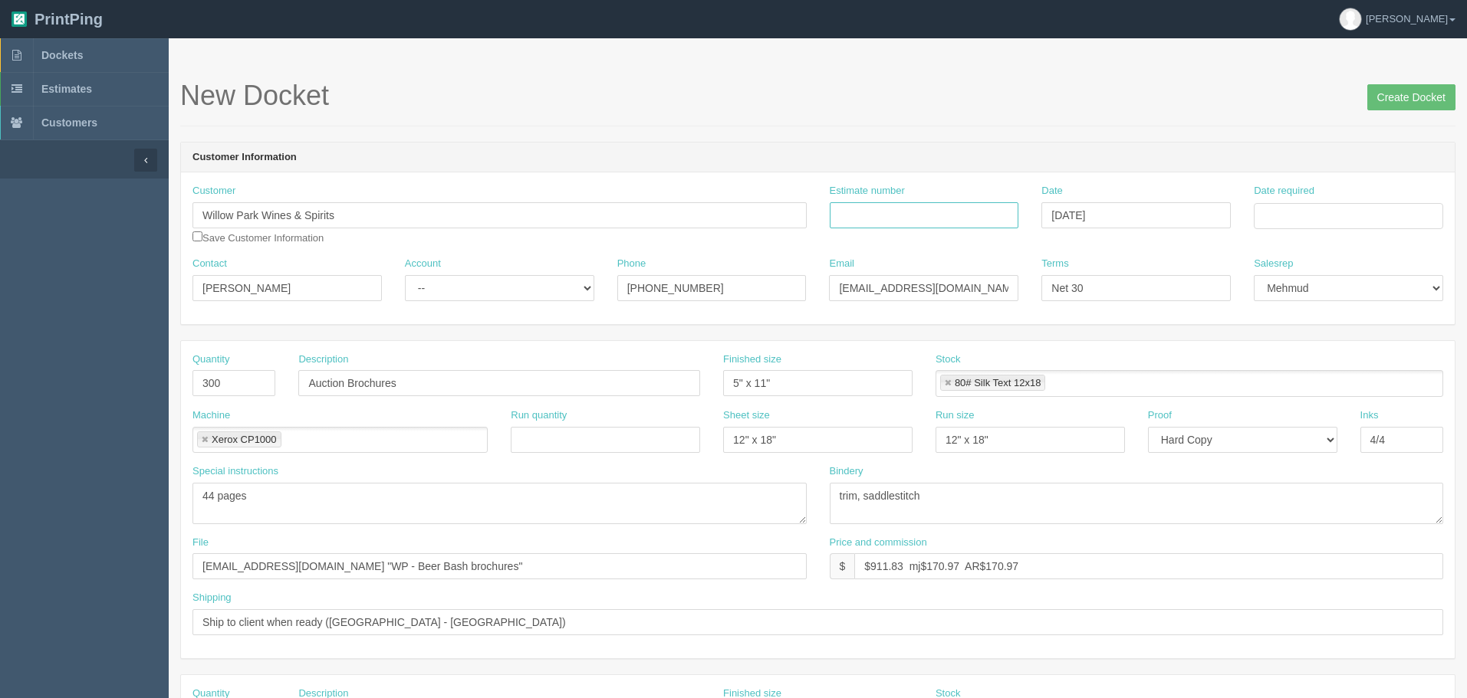
paste input "092854"
type input "092854"
click at [1248, 214] on div "Date required" at bounding box center [1348, 212] width 212 height 57
click at [1271, 221] on input "Date required" at bounding box center [1348, 216] width 189 height 26
click at [1306, 339] on td "14" at bounding box center [1309, 341] width 19 height 22
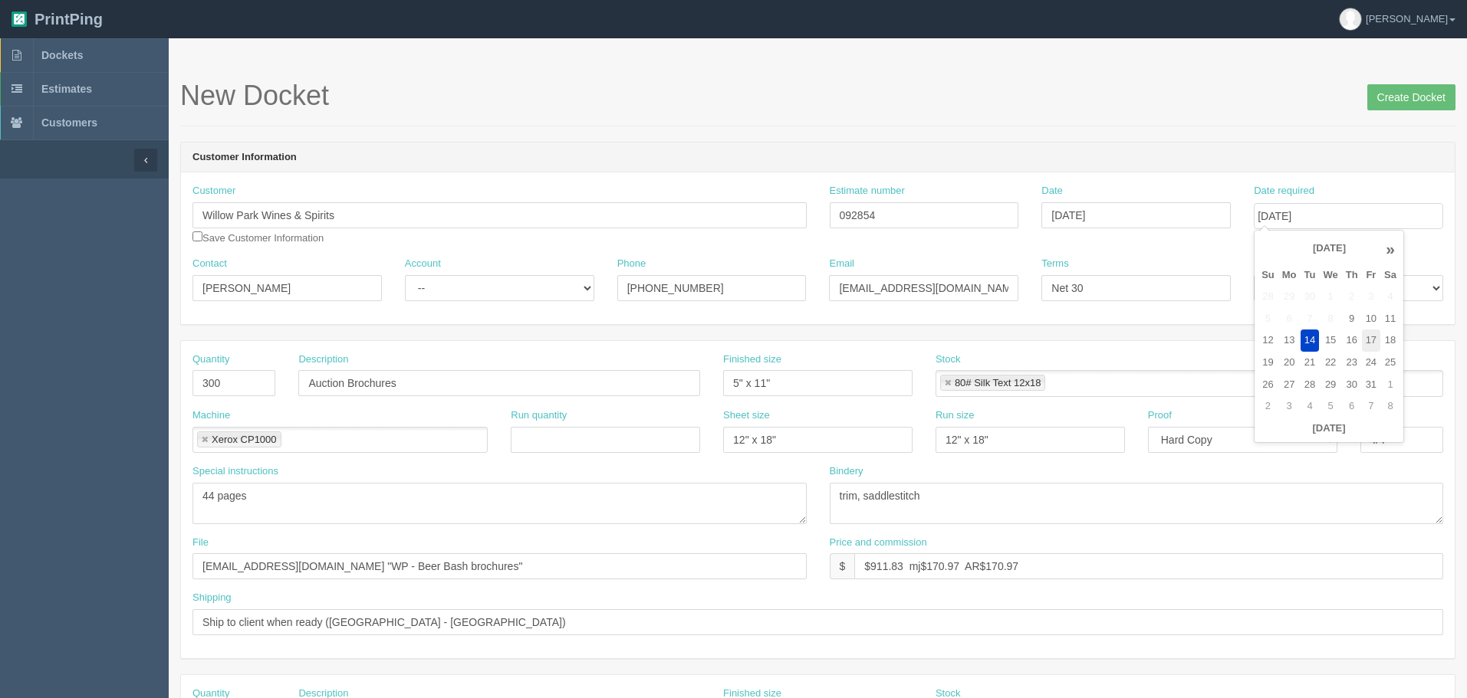
click at [1374, 344] on td "17" at bounding box center [1371, 341] width 18 height 22
type input "[DATE]"
click at [1143, 146] on header "Customer Information" at bounding box center [817, 158] width 1273 height 31
click at [531, 293] on select "-- Existing Client Allrush Client Rep Client" at bounding box center [499, 288] width 189 height 26
select select "Rep Client"
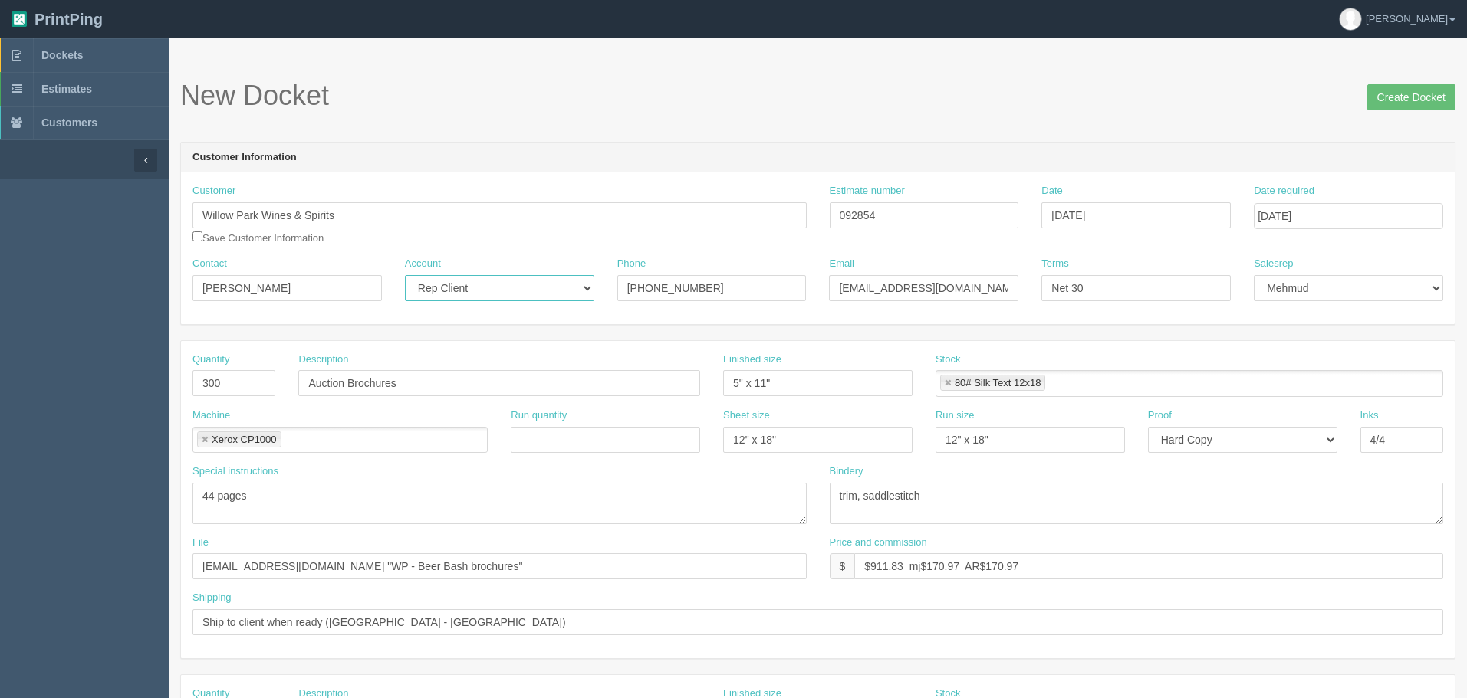
click at [405, 275] on select "-- Existing Client Allrush Client Rep Client" at bounding box center [499, 288] width 189 height 26
click at [260, 498] on textarea "16 pages" at bounding box center [499, 503] width 614 height 41
type textarea "44 pages, self cover"
drag, startPoint x: 361, startPoint y: 560, endPoint x: 399, endPoint y: 595, distance: 51.0
click at [364, 560] on input "files@allrush.ca "WP - Beer Bash brochures"" at bounding box center [499, 567] width 614 height 26
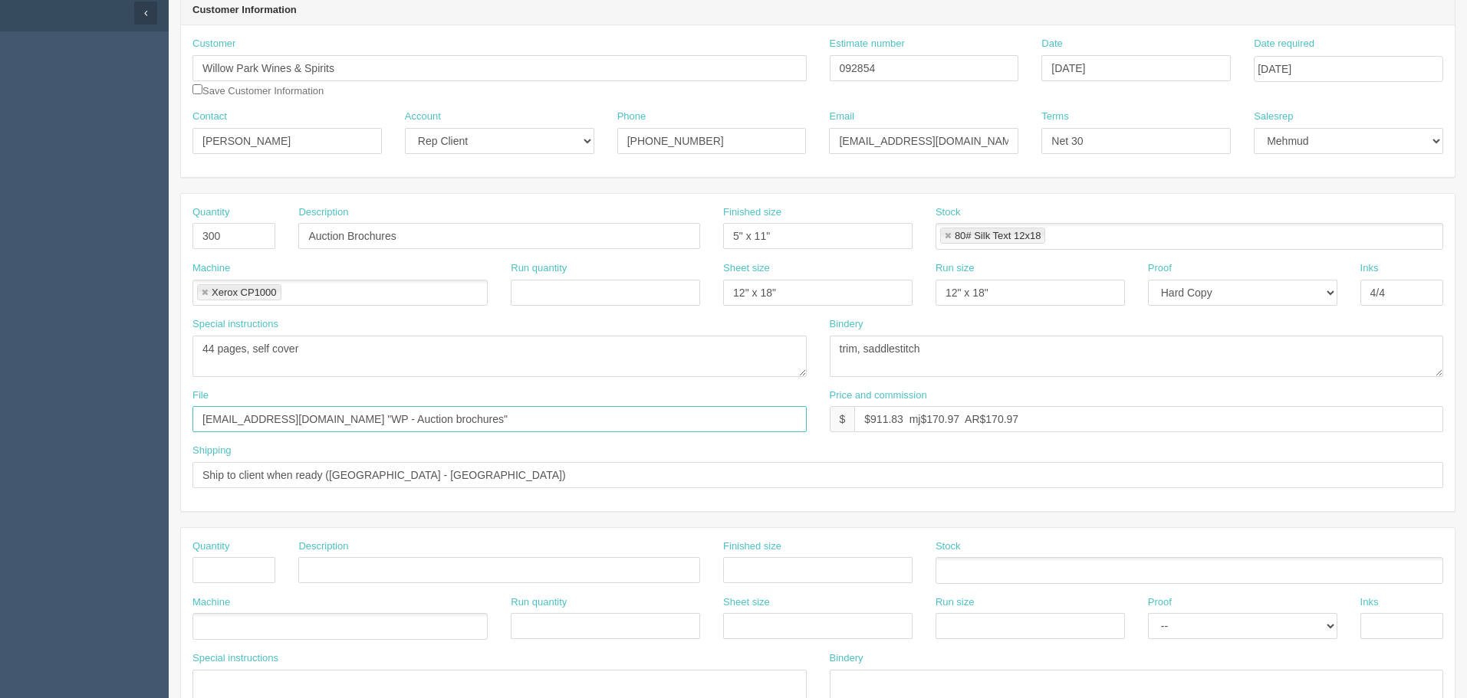
scroll to position [153, 0]
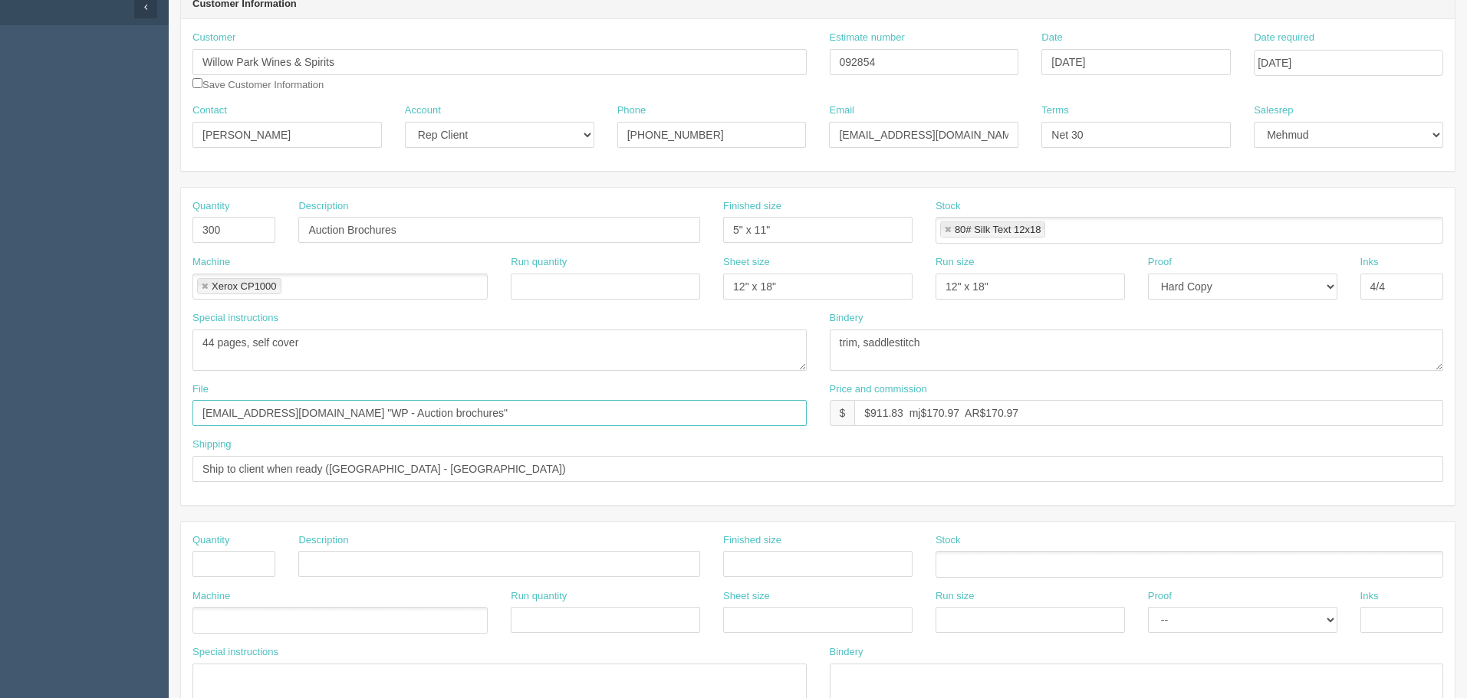
type input "files@allrush.ca "WP - Auction brochures""
drag, startPoint x: 872, startPoint y: 413, endPoint x: 1471, endPoint y: 413, distance: 599.6
click at [1466, 413] on html "PrintPing Zack Edit account ( zack@allrush.ca ) Logout Dockets Estimates" at bounding box center [733, 543] width 1467 height 1392
drag, startPoint x: 881, startPoint y: 62, endPoint x: 684, endPoint y: 77, distance: 197.6
click at [699, 67] on div "Customer Willow Park Wines & Spirits Save Customer Information Estimate number …" at bounding box center [817, 67] width 1273 height 73
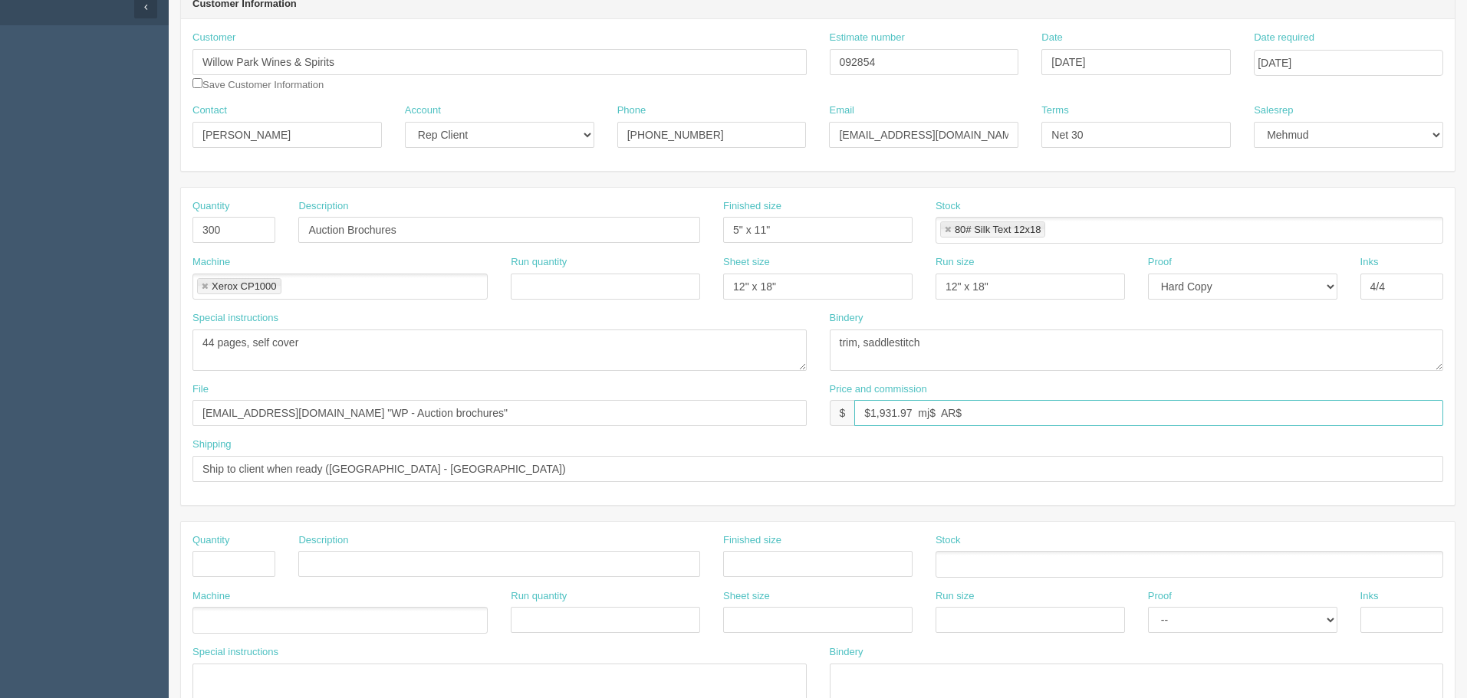
click at [986, 406] on input "$1,931.97 mj$ AR$" at bounding box center [1148, 413] width 589 height 26
paste input "362.24"
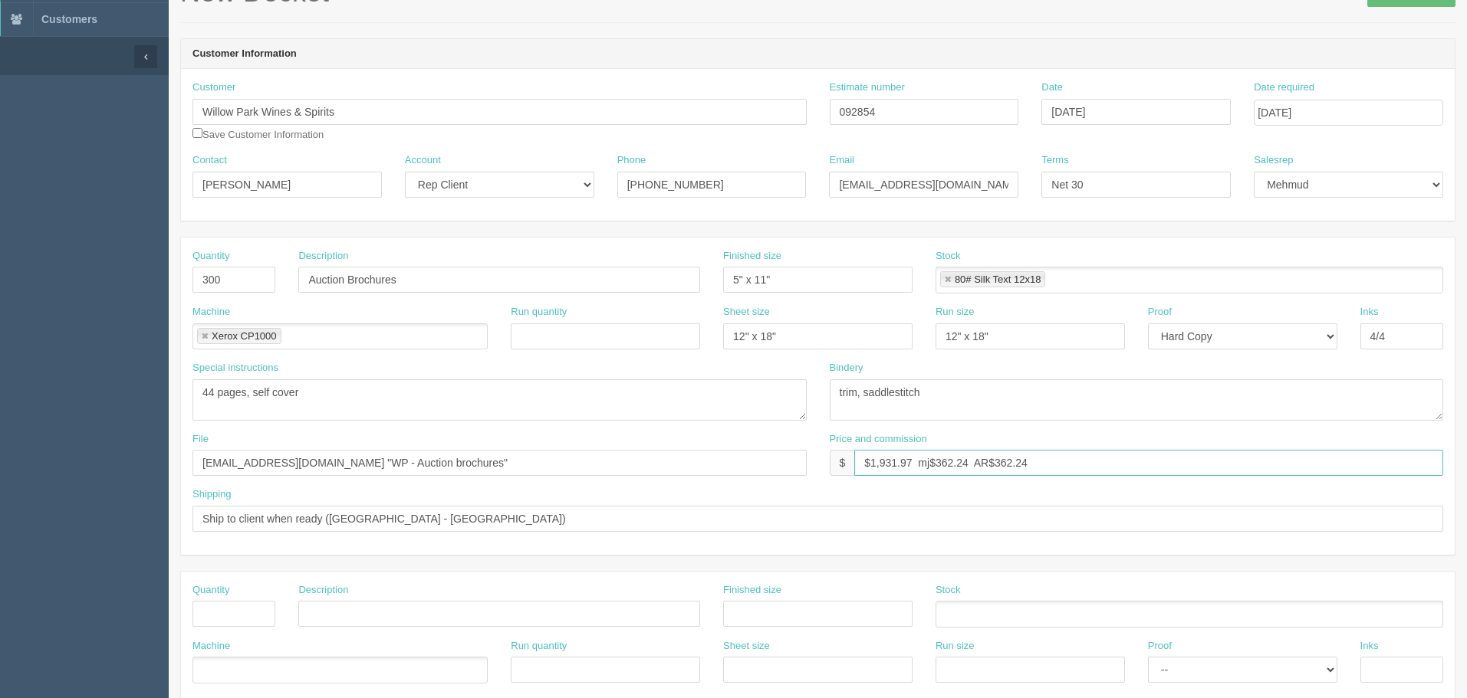
scroll to position [77, 0]
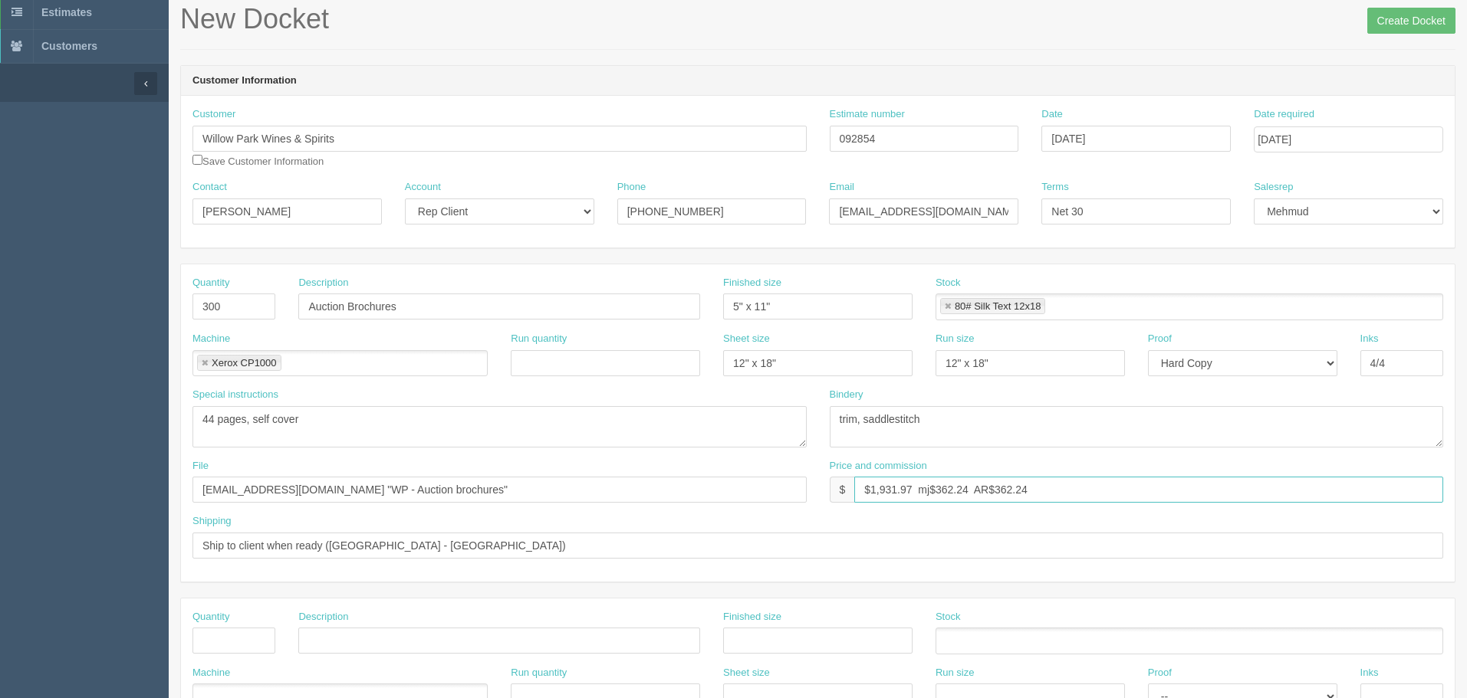
type input "$1,931.97 mj$362.24 AR$362.24"
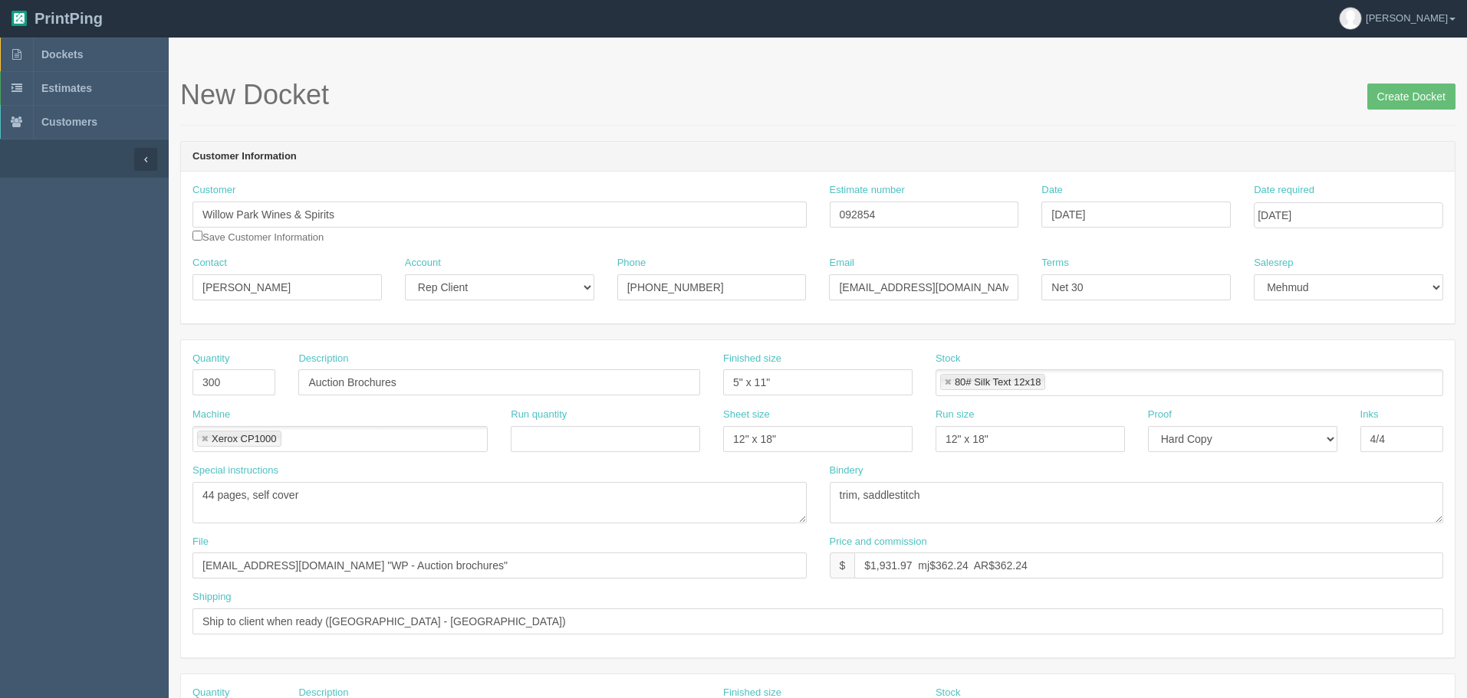
scroll to position [0, 0]
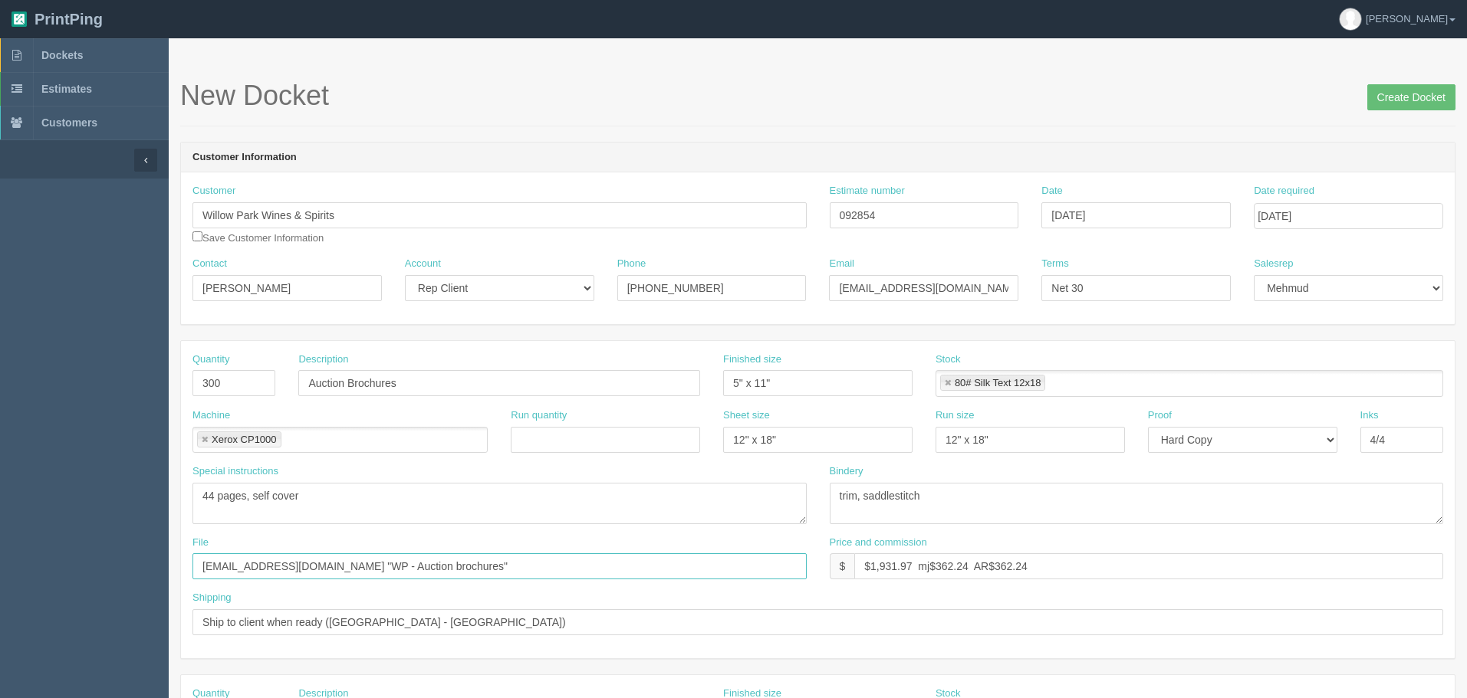
click at [456, 563] on input "files@allrush.ca "WP - Auction brochures"" at bounding box center [499, 567] width 614 height 26
click at [1381, 91] on input "Create Docket" at bounding box center [1411, 97] width 88 height 26
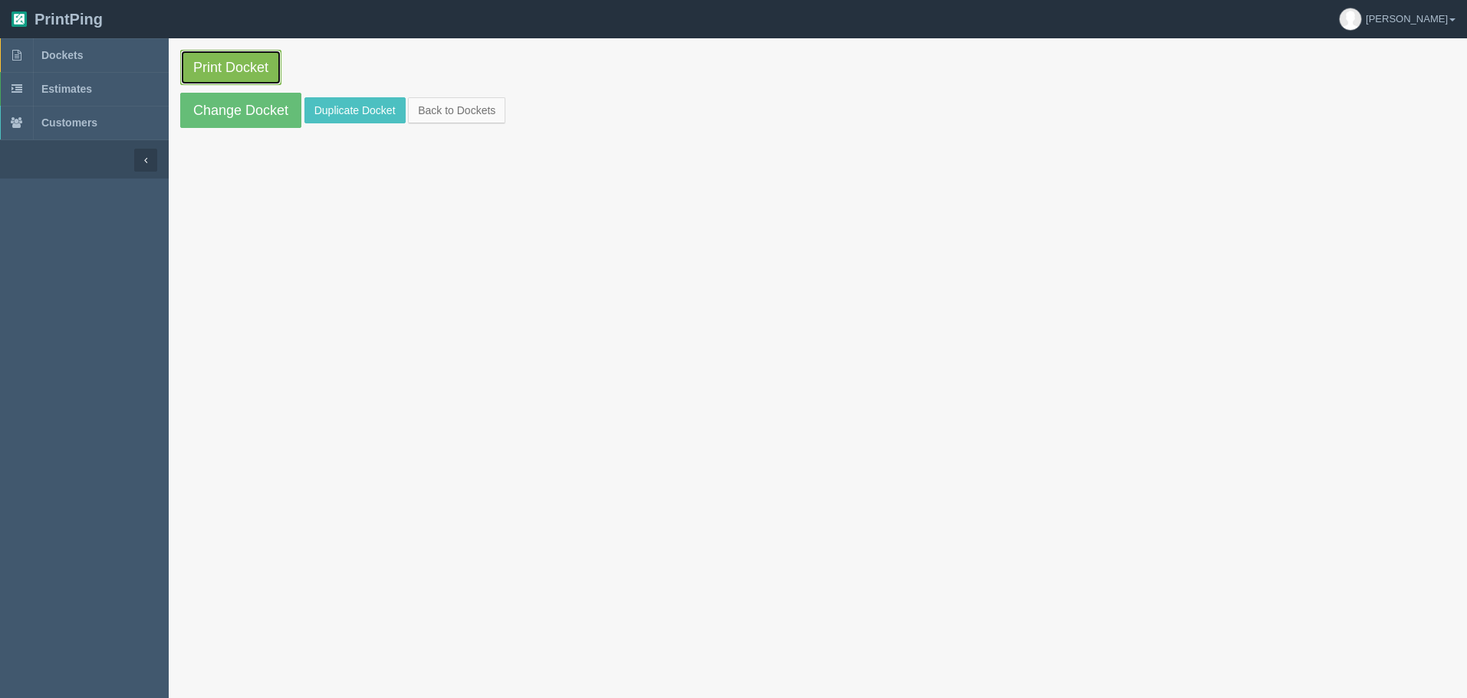
click at [246, 61] on link "Print Docket" at bounding box center [230, 67] width 101 height 35
drag, startPoint x: 61, startPoint y: 62, endPoint x: 43, endPoint y: 59, distance: 17.9
click at [61, 61] on span "Dockets" at bounding box center [61, 55] width 41 height 12
